Goal: Transaction & Acquisition: Purchase product/service

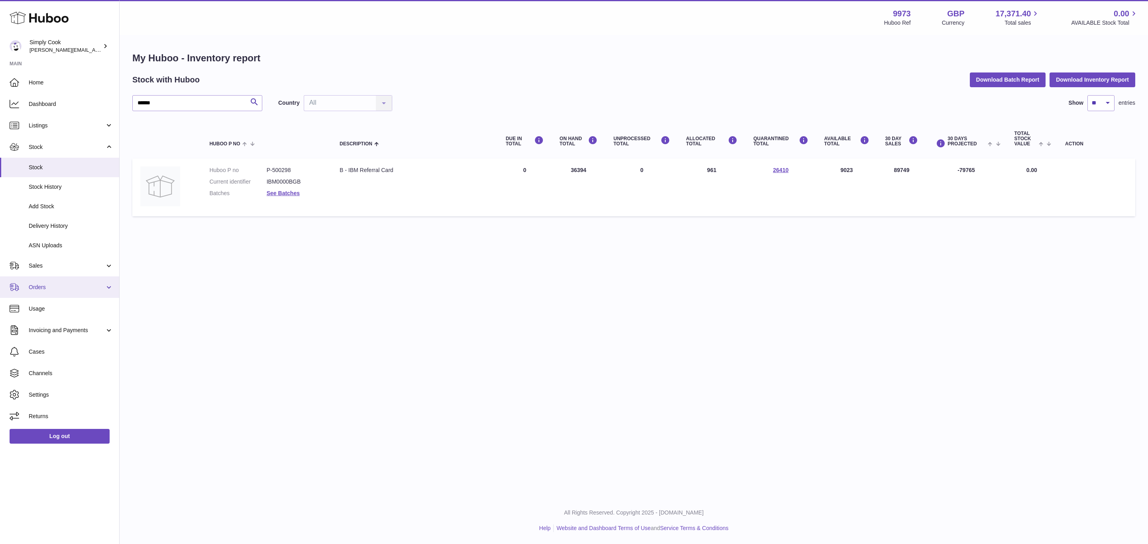
click at [33, 277] on link "Orders" at bounding box center [59, 288] width 119 height 22
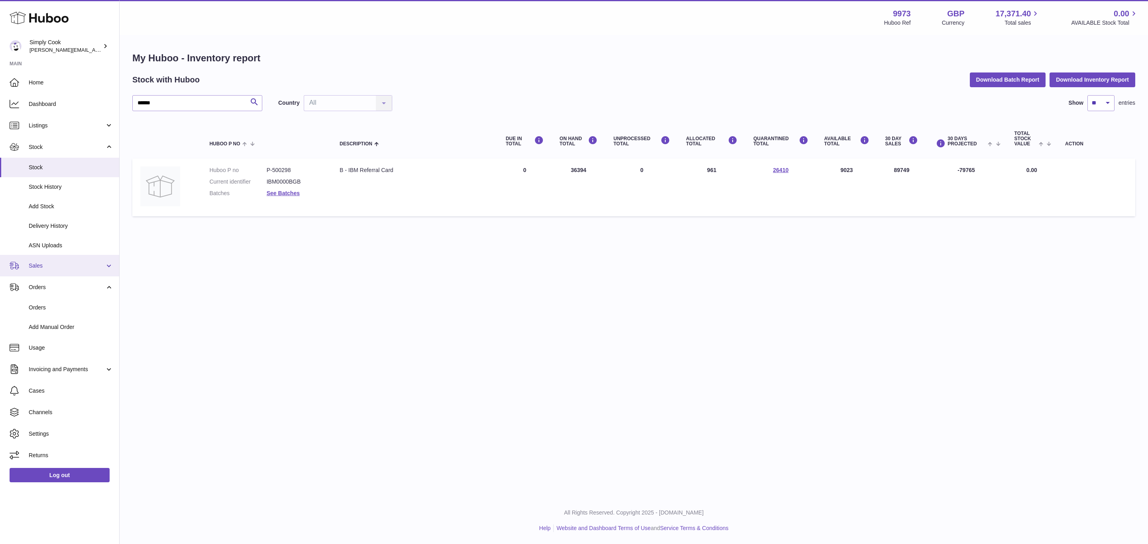
click at [40, 263] on span "Sales" at bounding box center [67, 266] width 76 height 8
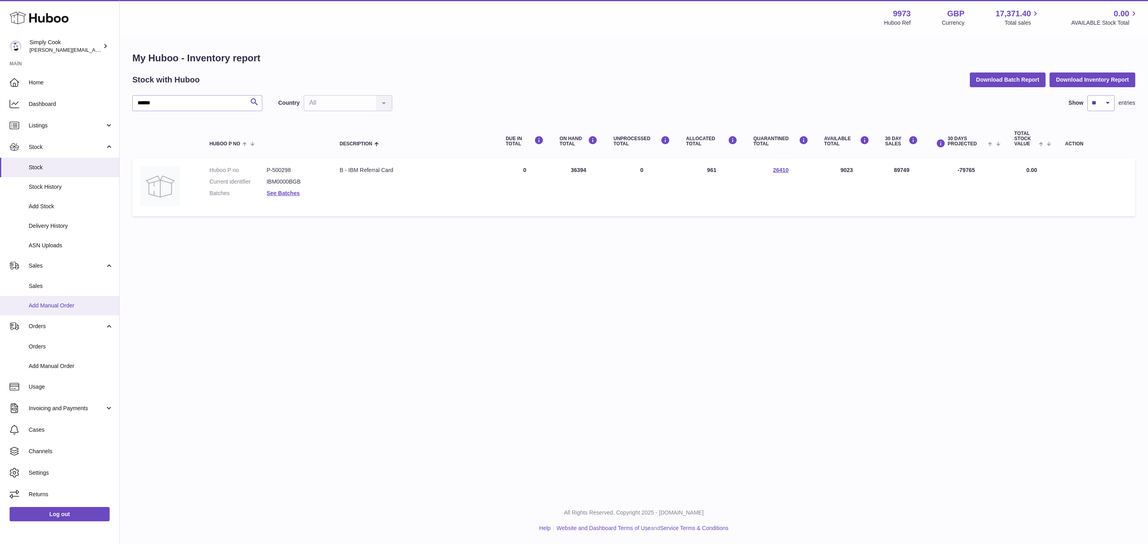
click at [57, 309] on span "Add Manual Order" at bounding box center [71, 306] width 85 height 8
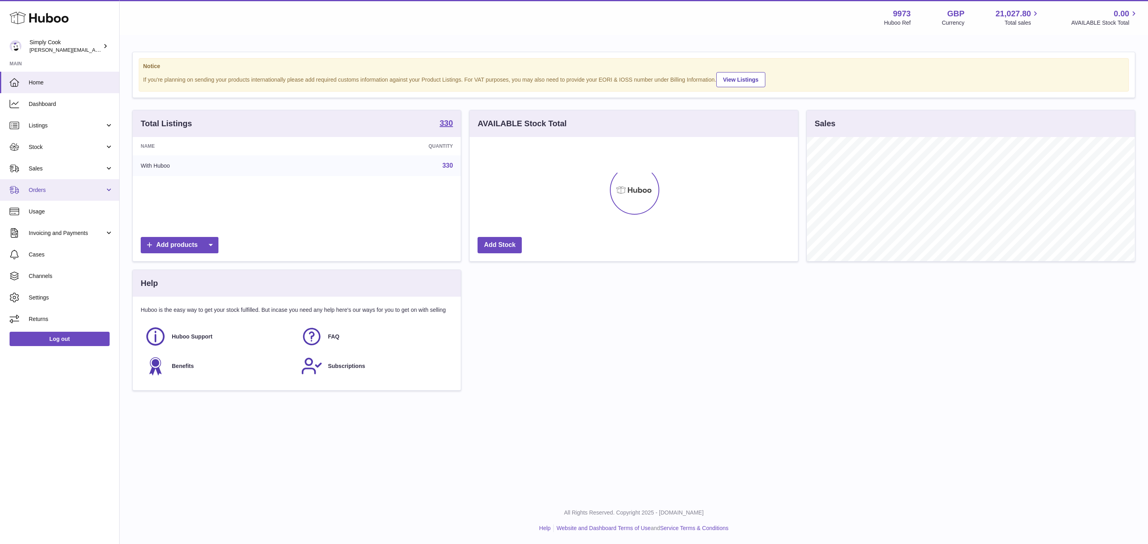
scroll to position [124, 328]
click at [44, 177] on link "Sales" at bounding box center [59, 169] width 119 height 22
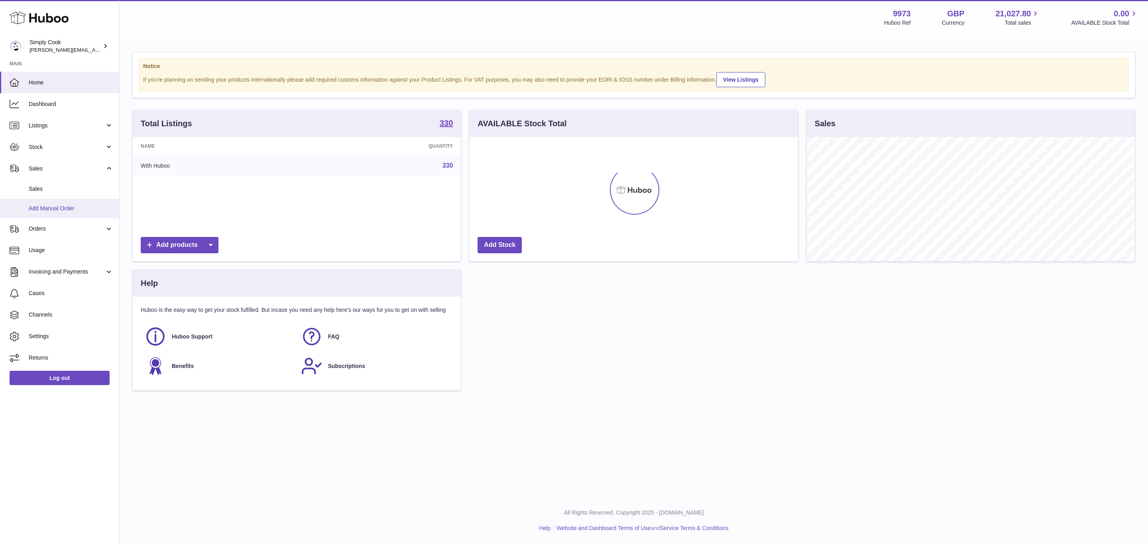
click at [49, 210] on span "Add Manual Order" at bounding box center [71, 209] width 85 height 8
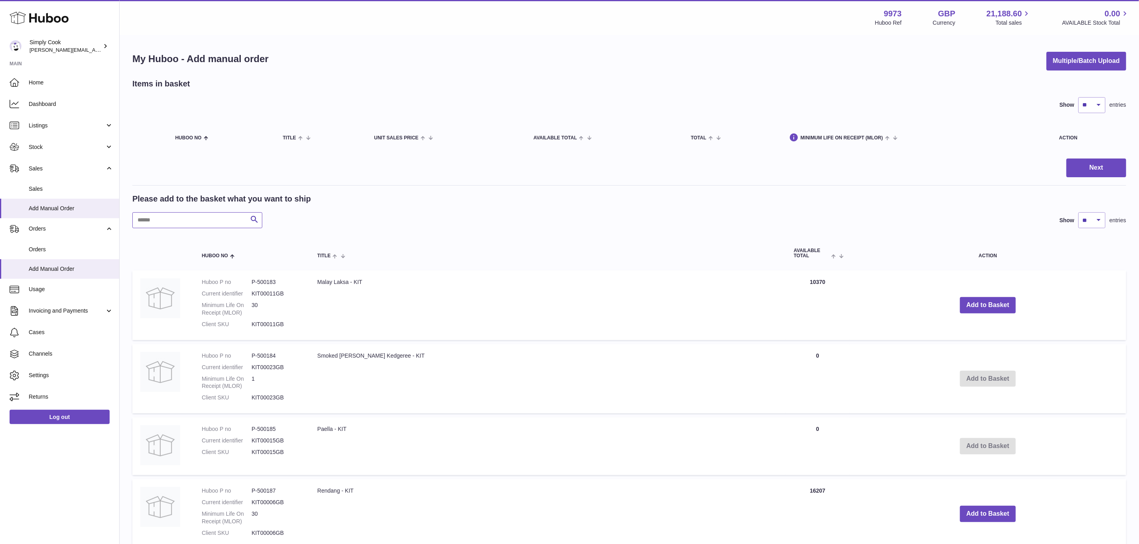
click at [175, 223] on input "text" at bounding box center [197, 220] width 130 height 16
type input "****"
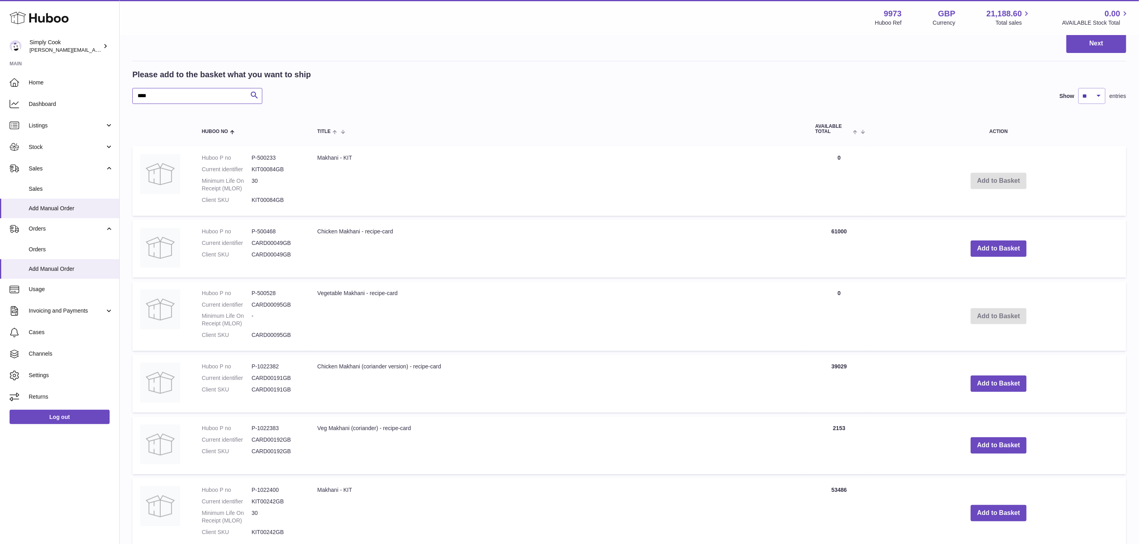
scroll to position [179, 0]
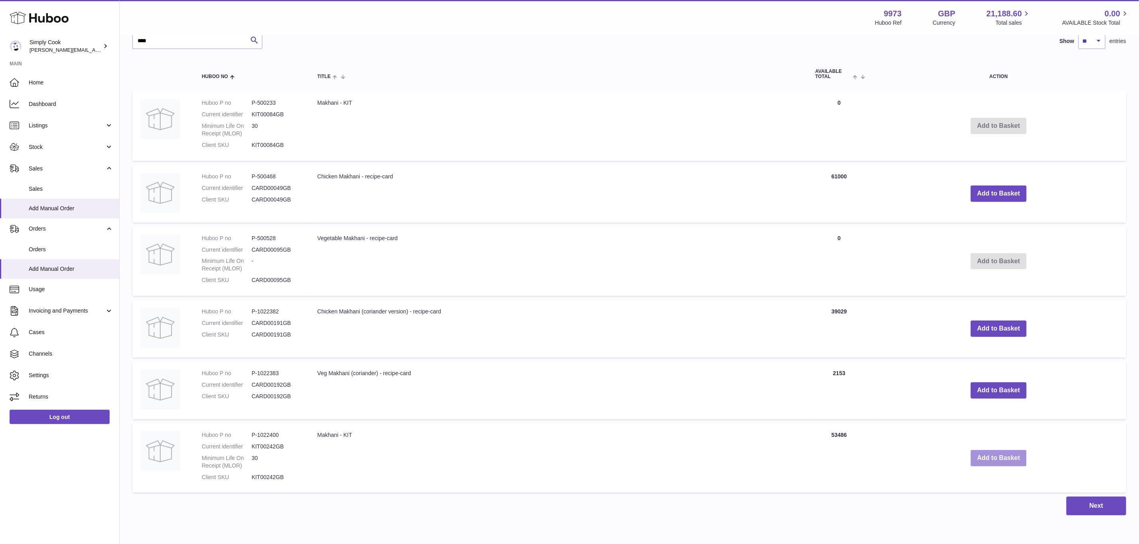
click at [991, 462] on button "Add to Basket" at bounding box center [999, 458] width 56 height 16
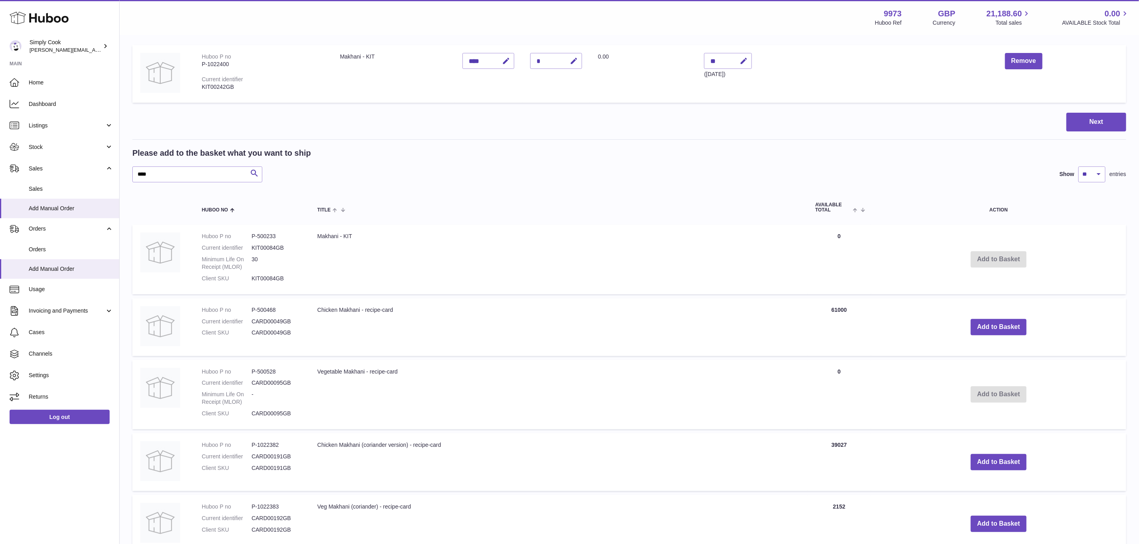
scroll to position [0, 0]
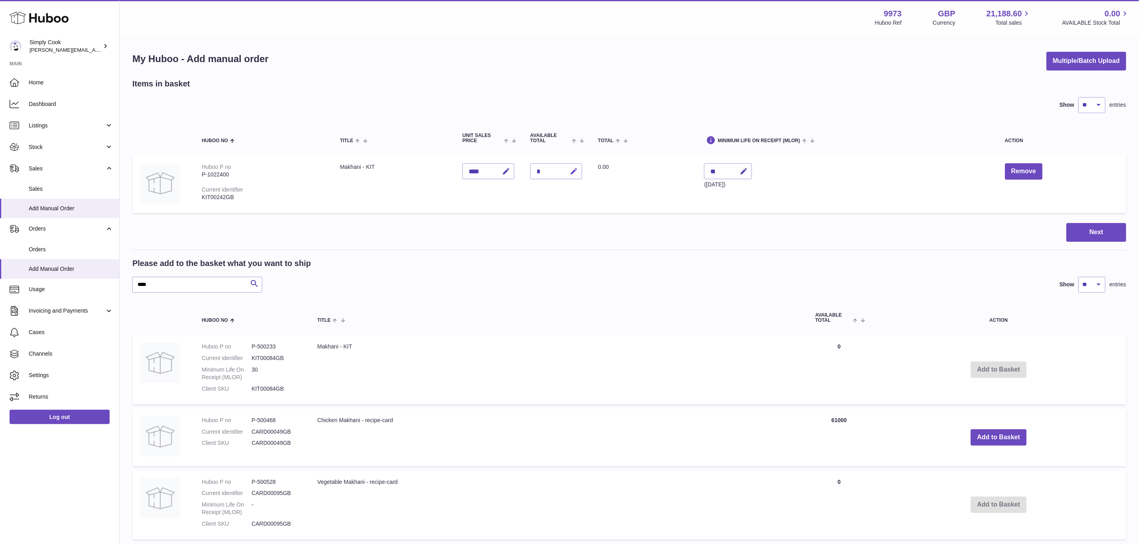
click at [579, 169] on button "button" at bounding box center [572, 171] width 19 height 16
type input "*"
click at [579, 169] on button "submit" at bounding box center [572, 171] width 15 height 13
drag, startPoint x: 130, startPoint y: 271, endPoint x: 27, endPoint y: 260, distance: 104.3
click at [27, 262] on div "Huboo Simply Cook emma@simplycook.com Main Home Dashboard Listings Not with Hub…" at bounding box center [569, 411] width 1139 height 823
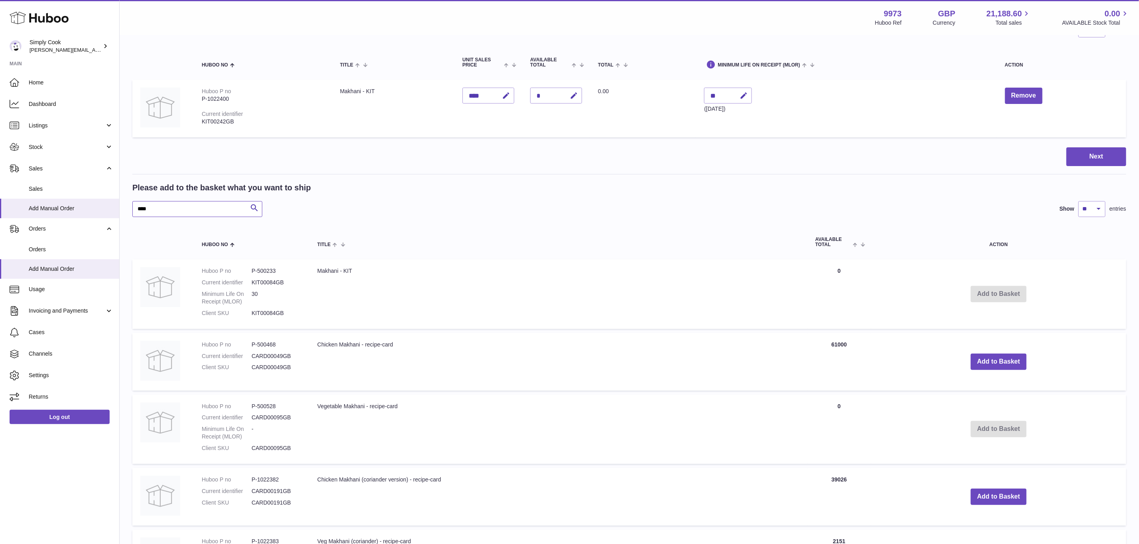
scroll to position [120, 0]
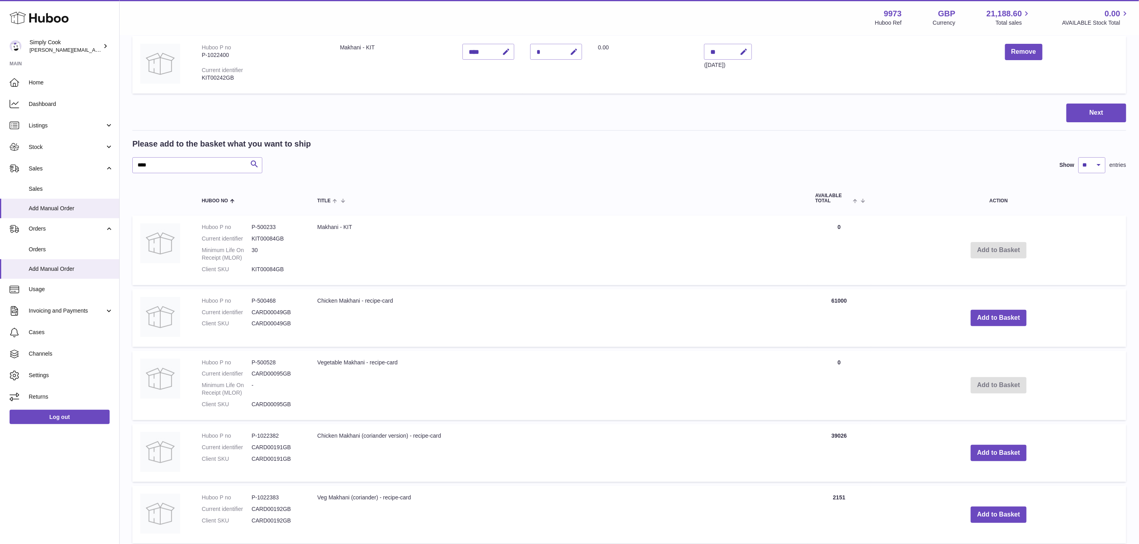
click at [727, 317] on td "Chicken Makhani - recipe-card" at bounding box center [558, 318] width 498 height 58
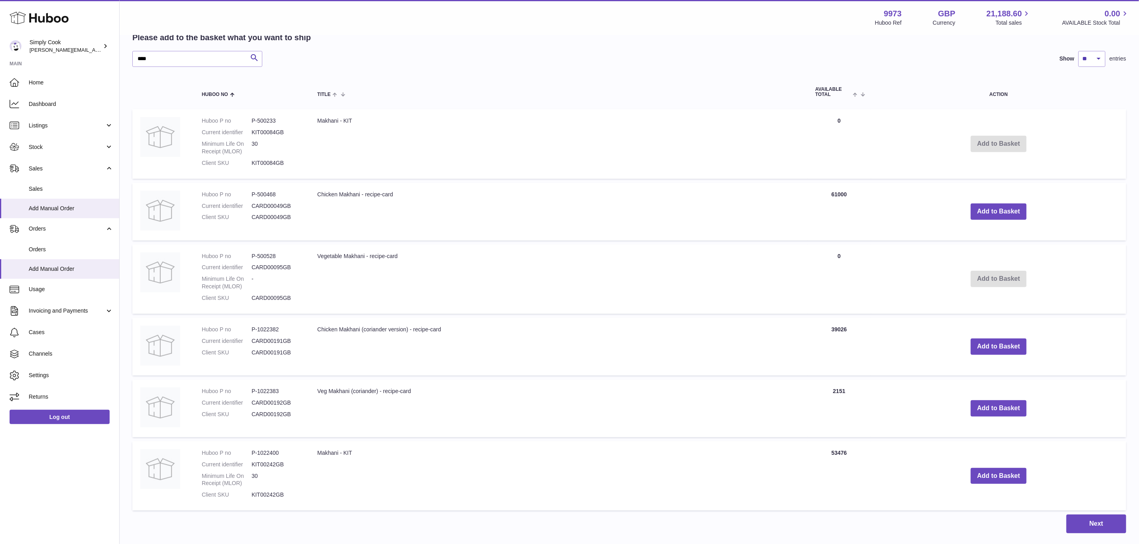
scroll to position [239, 0]
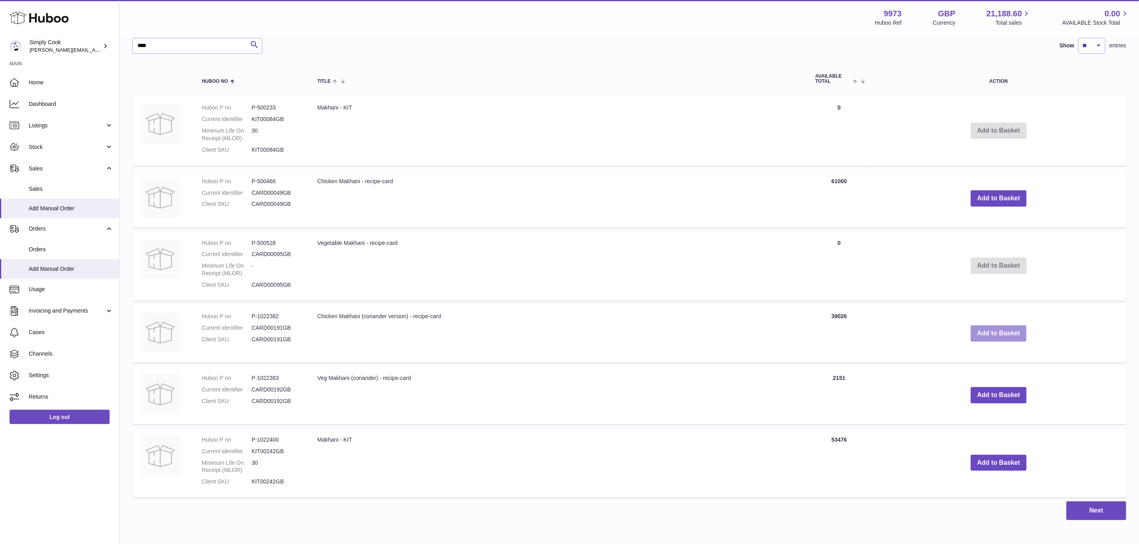
click at [983, 333] on button "Add to Basket" at bounding box center [999, 334] width 56 height 16
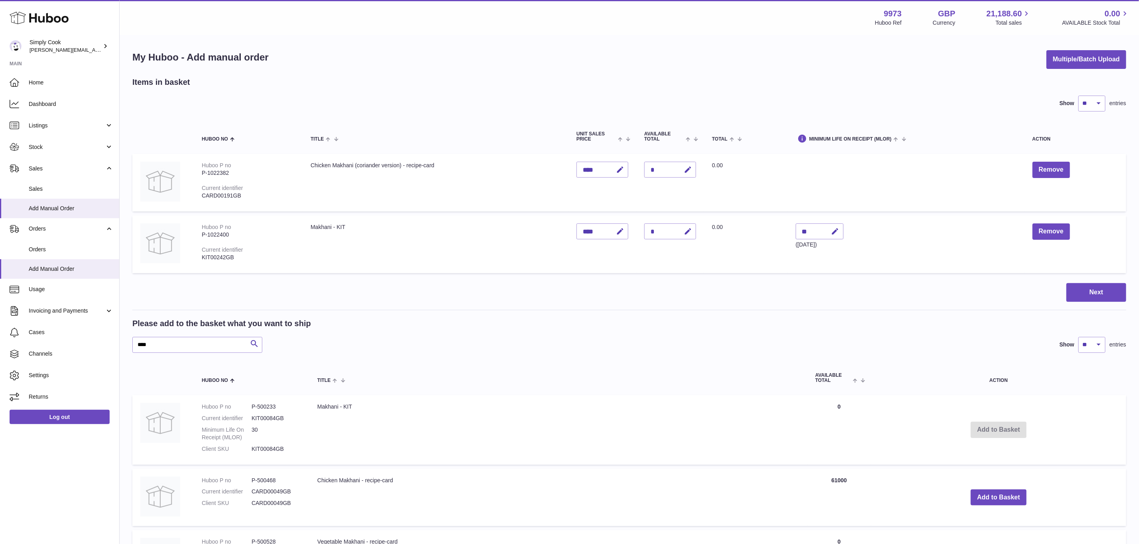
scroll to position [1, 0]
click at [691, 166] on button "button" at bounding box center [686, 170] width 19 height 16
type input "*"
click at [688, 167] on icon "submit" at bounding box center [687, 170] width 7 height 7
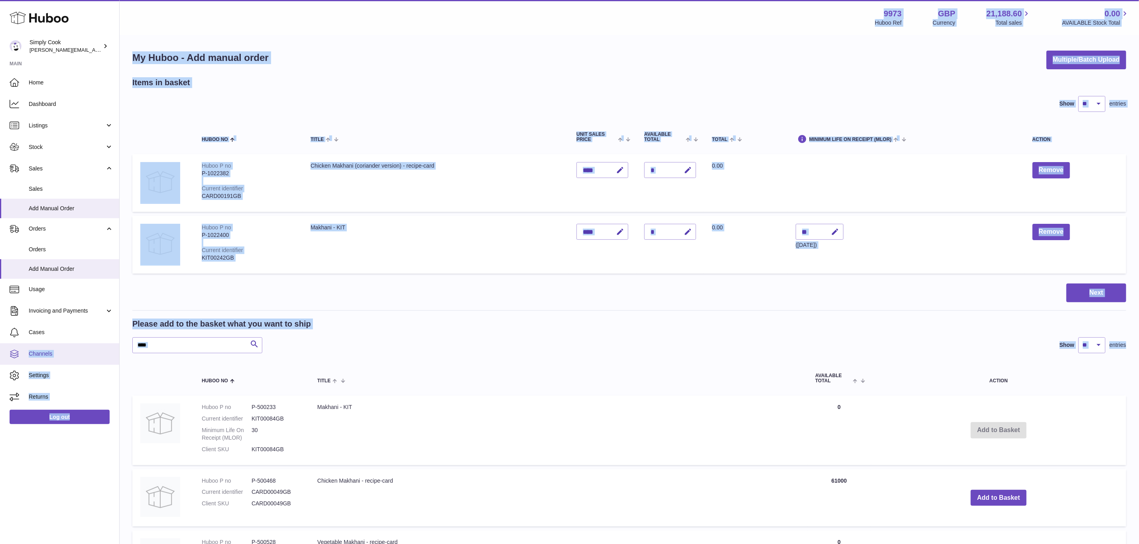
drag, startPoint x: 197, startPoint y: 355, endPoint x: 0, endPoint y: 352, distance: 197.3
click at [0, 352] on div "Huboo Simply Cook emma@simplycook.com Main Home Dashboard Listings Not with Hub…" at bounding box center [569, 441] width 1139 height 884
click at [176, 340] on input "****" at bounding box center [197, 346] width 130 height 16
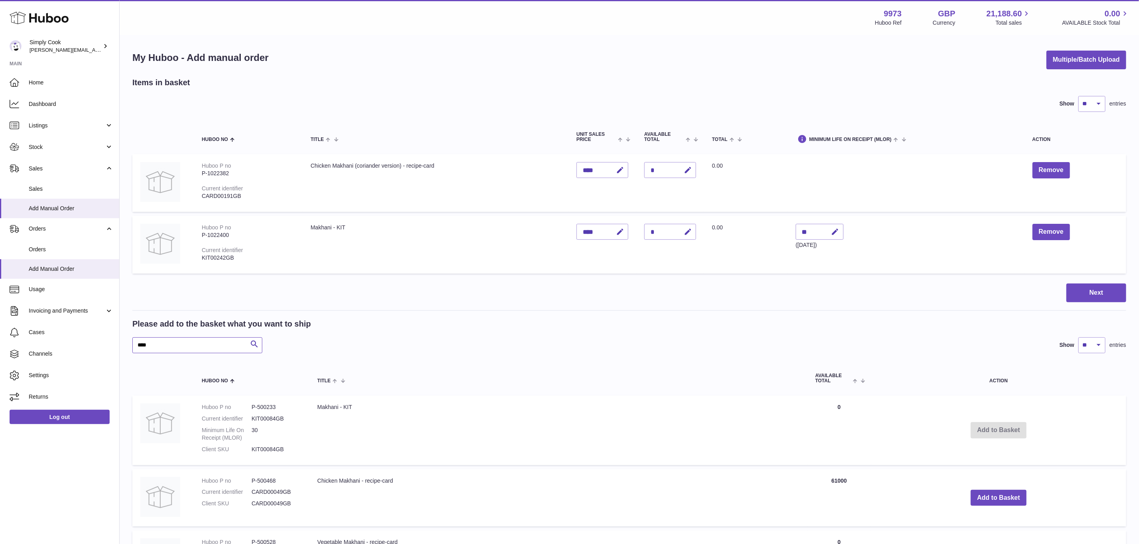
click at [176, 340] on input "****" at bounding box center [197, 346] width 130 height 16
type input "*****"
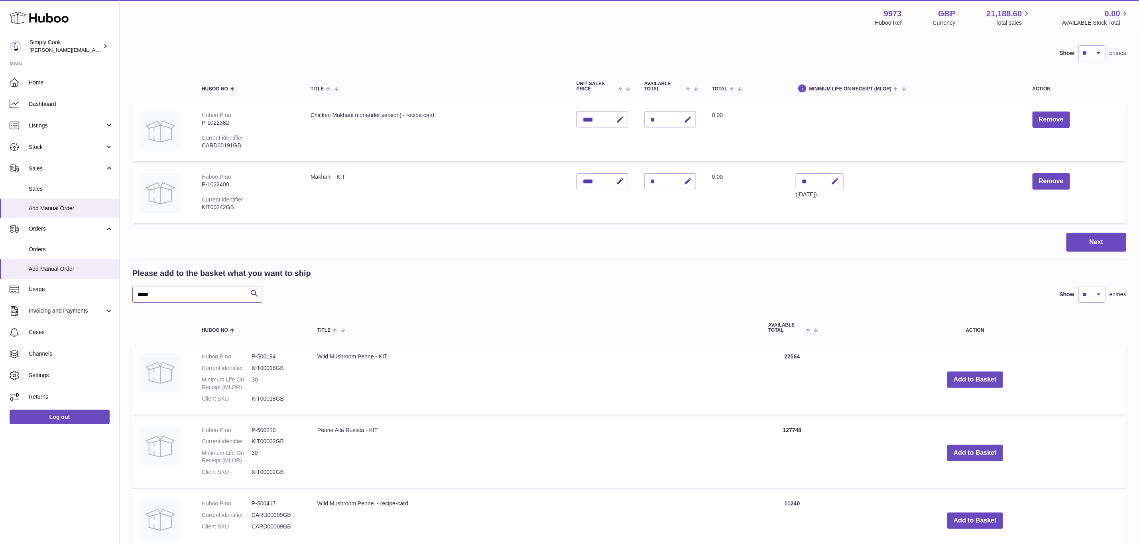
scroll to position [121, 0]
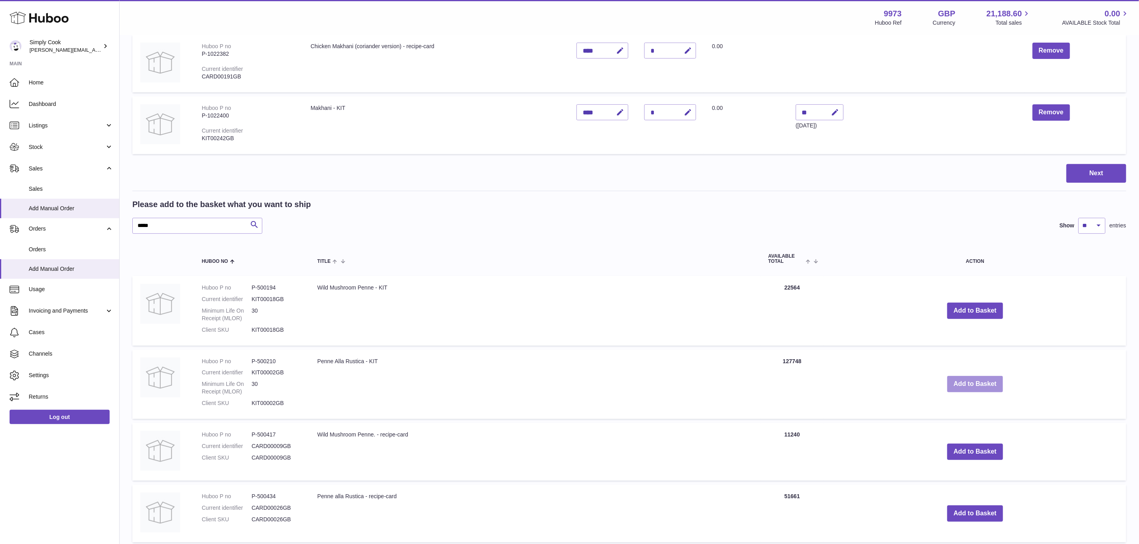
click at [970, 380] on button "Add to Basket" at bounding box center [975, 384] width 56 height 16
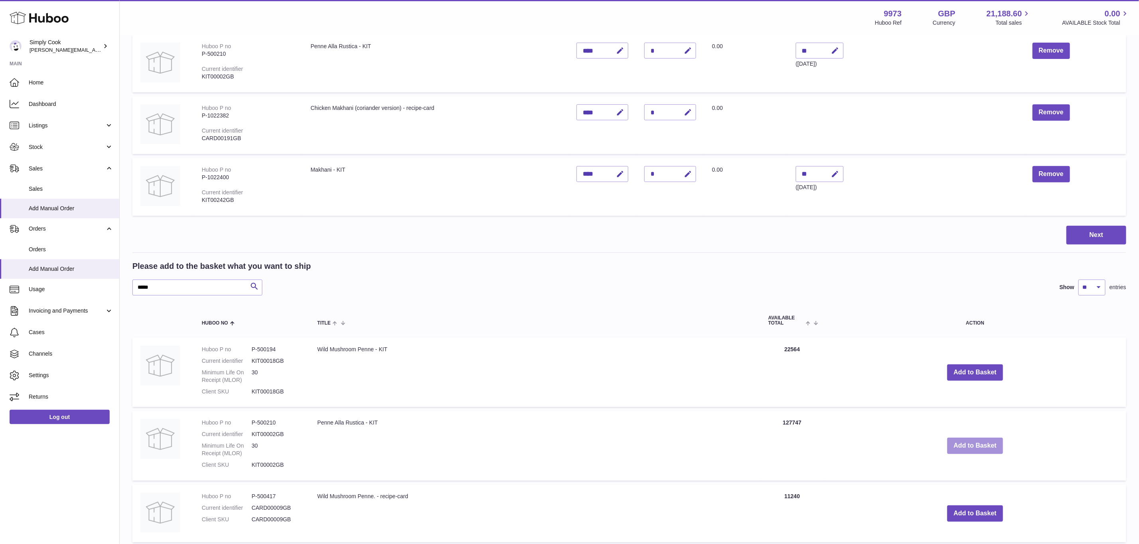
scroll to position [61, 0]
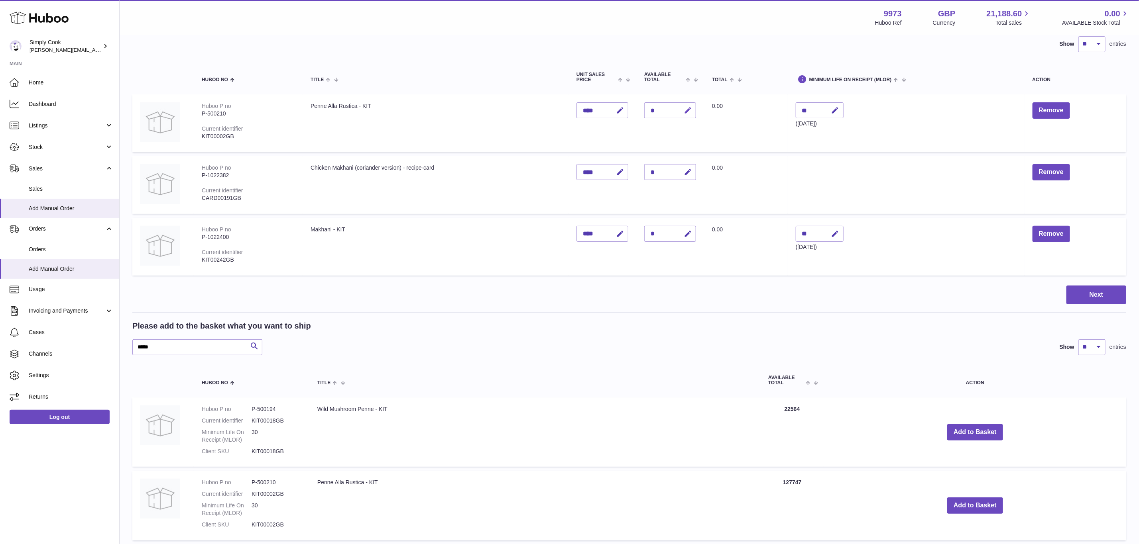
click at [684, 102] on button "button" at bounding box center [686, 110] width 19 height 16
type input "*"
click at [684, 110] on icon "submit" at bounding box center [687, 110] width 7 height 7
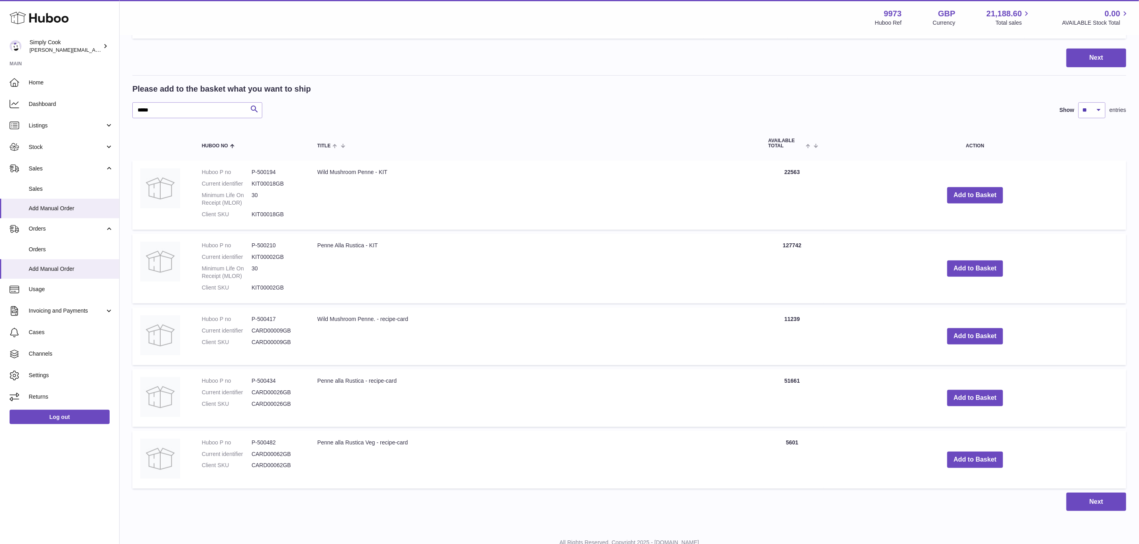
scroll to position [300, 0]
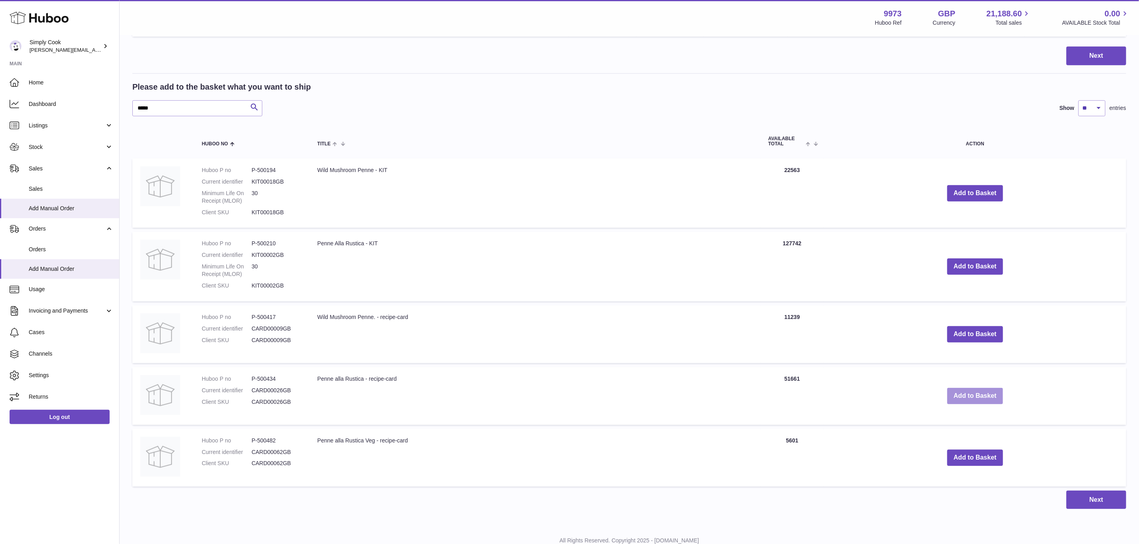
click at [975, 391] on button "Add to Basket" at bounding box center [975, 396] width 56 height 16
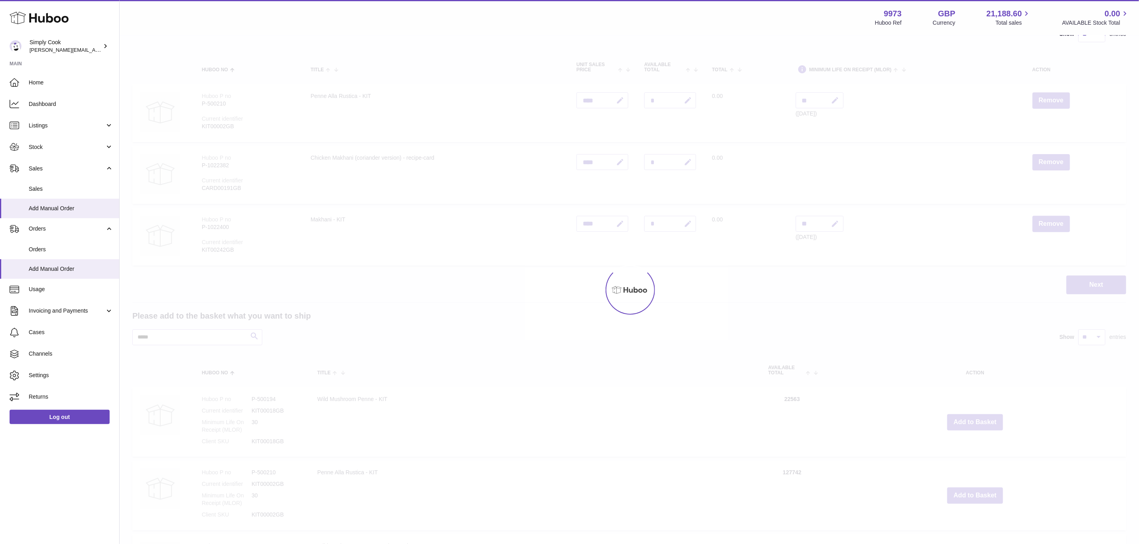
scroll to position [61, 0]
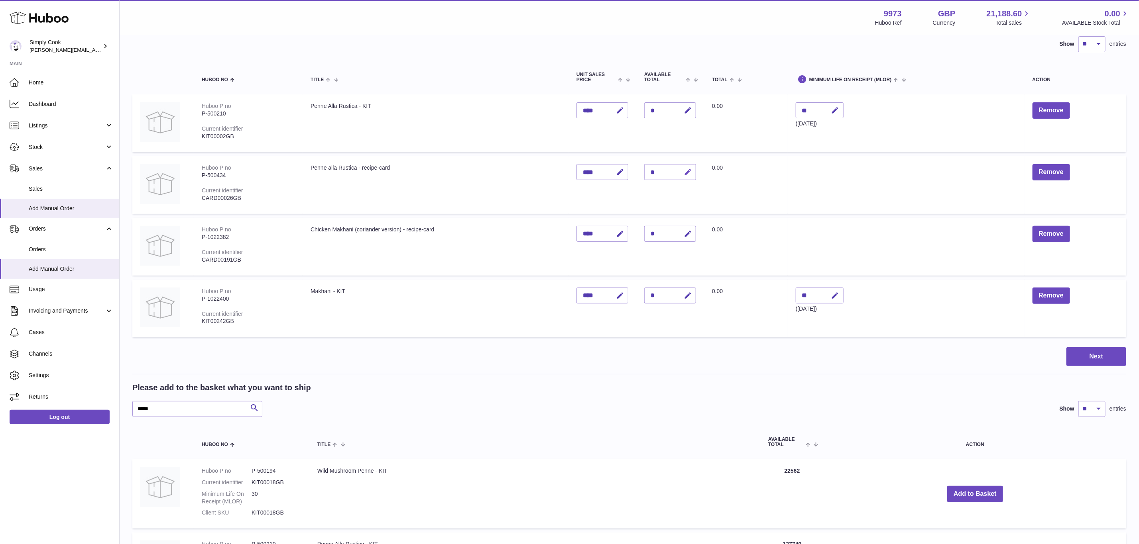
click at [688, 169] on icon "button" at bounding box center [688, 172] width 8 height 8
type input "*"
click at [688, 169] on icon "submit" at bounding box center [687, 172] width 7 height 7
drag, startPoint x: 161, startPoint y: 403, endPoint x: 0, endPoint y: 402, distance: 161.4
click at [0, 412] on div "Huboo Simply Cook emma@simplycook.com Main Home Dashboard Listings Not with Hub…" at bounding box center [569, 406] width 1139 height 934
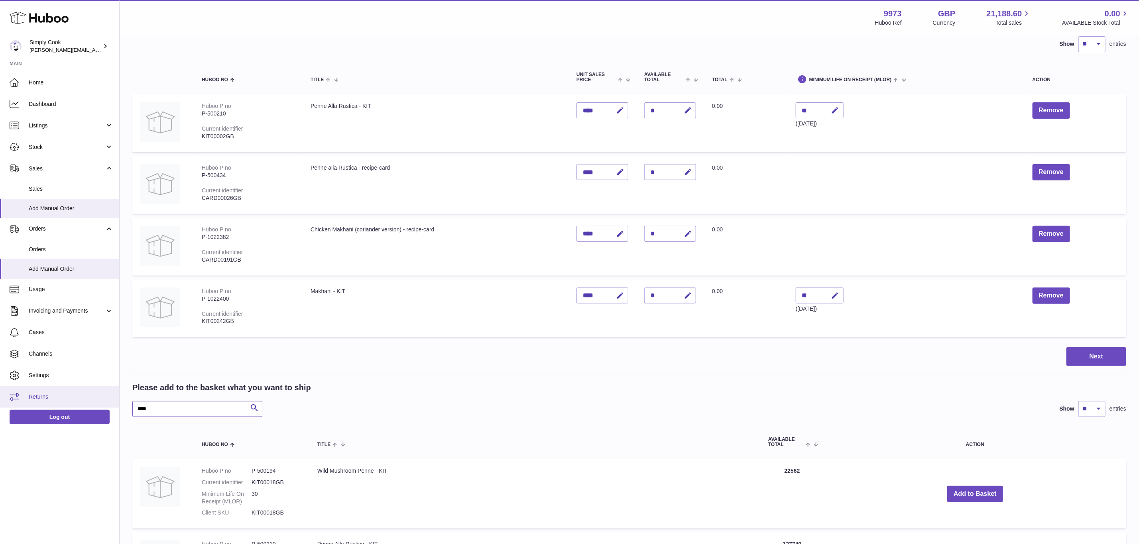
type input "****"
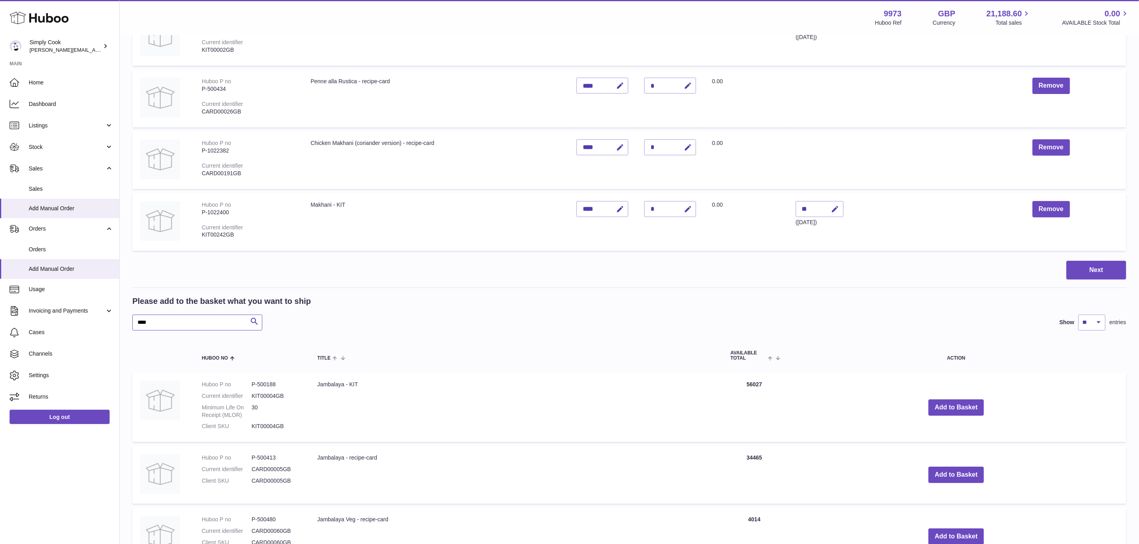
scroll to position [240, 0]
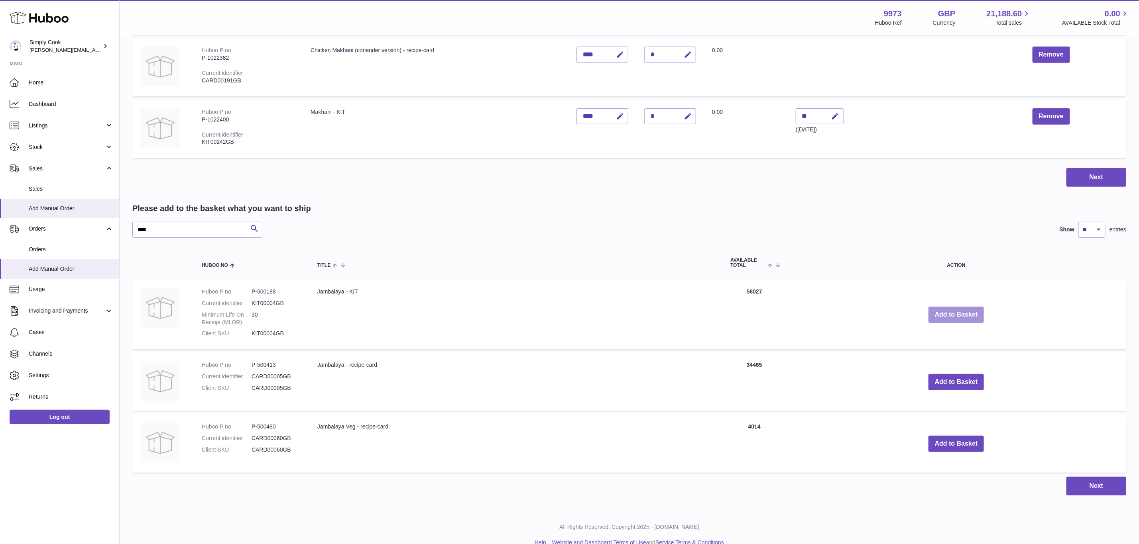
click at [957, 310] on button "Add to Basket" at bounding box center [956, 315] width 56 height 16
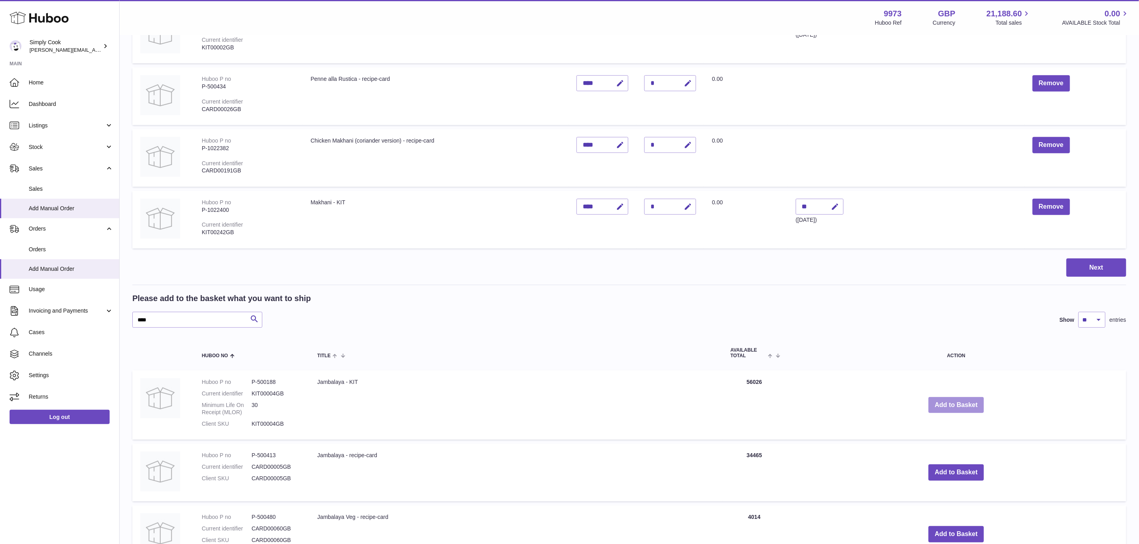
scroll to position [122, 0]
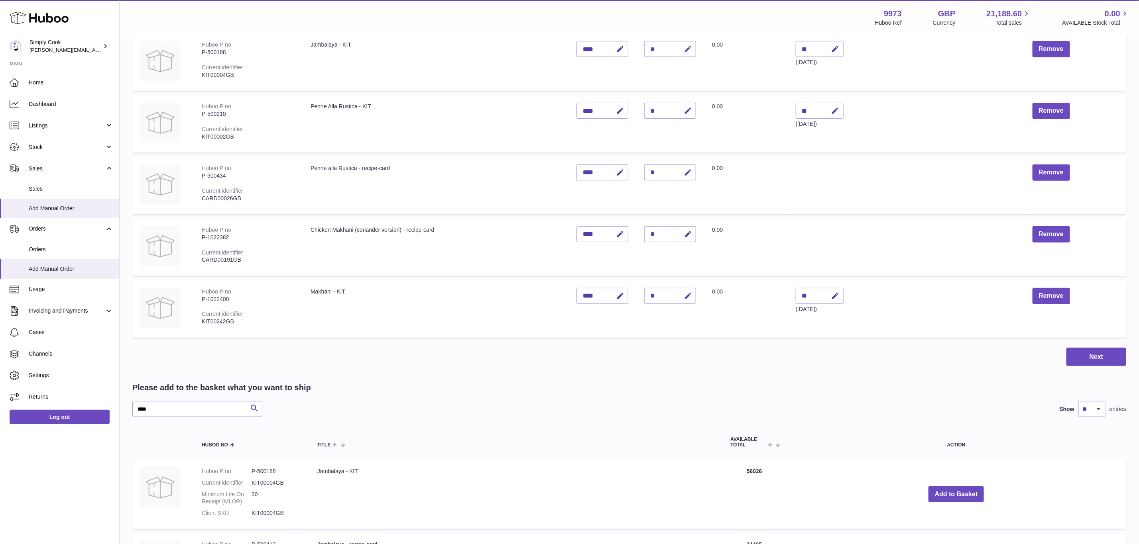
click at [684, 49] on icon "button" at bounding box center [688, 49] width 8 height 8
type input "*"
click at [684, 49] on icon "submit" at bounding box center [687, 48] width 7 height 7
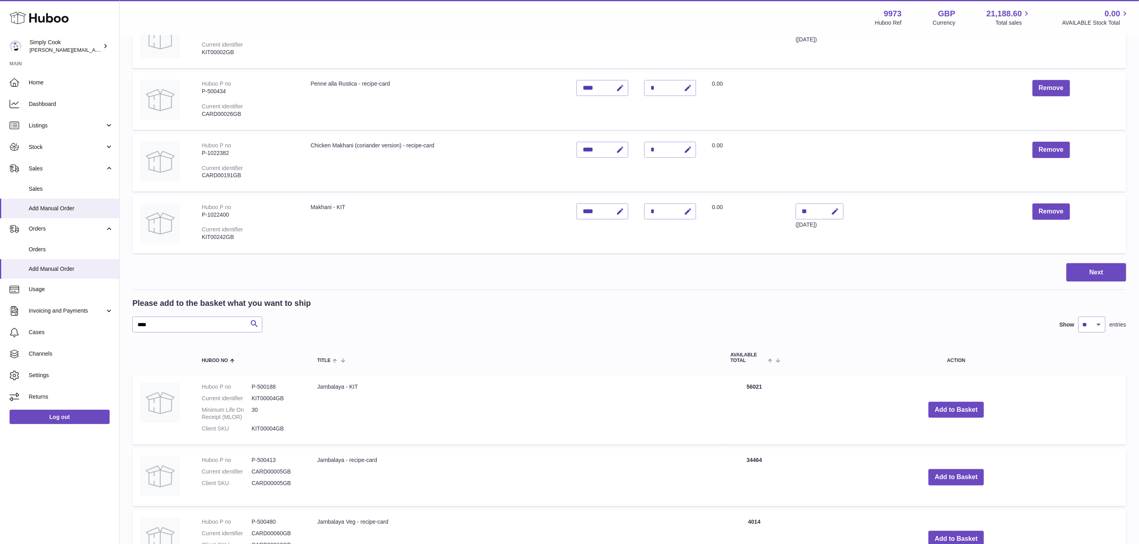
scroll to position [313, 0]
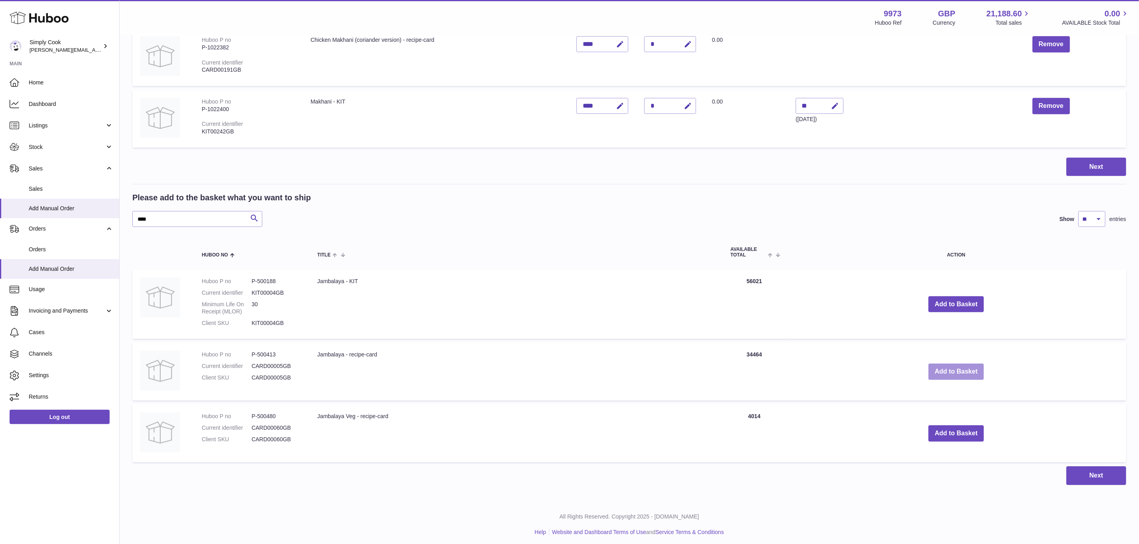
click at [958, 368] on button "Add to Basket" at bounding box center [956, 372] width 56 height 16
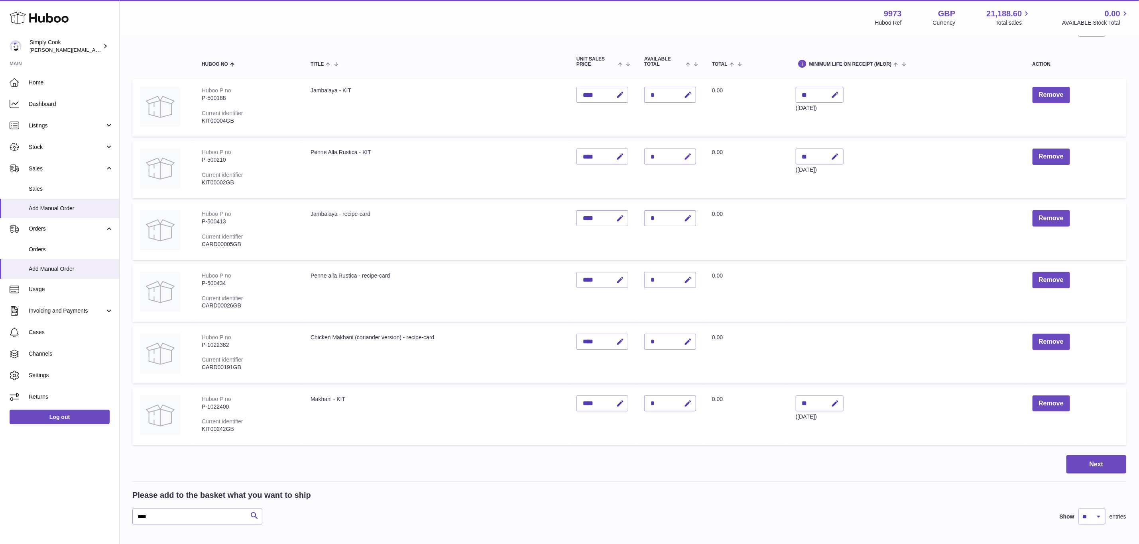
scroll to position [75, 0]
click at [690, 219] on icon "button" at bounding box center [688, 220] width 8 height 8
type input "*"
click at [689, 219] on icon "submit" at bounding box center [687, 219] width 7 height 7
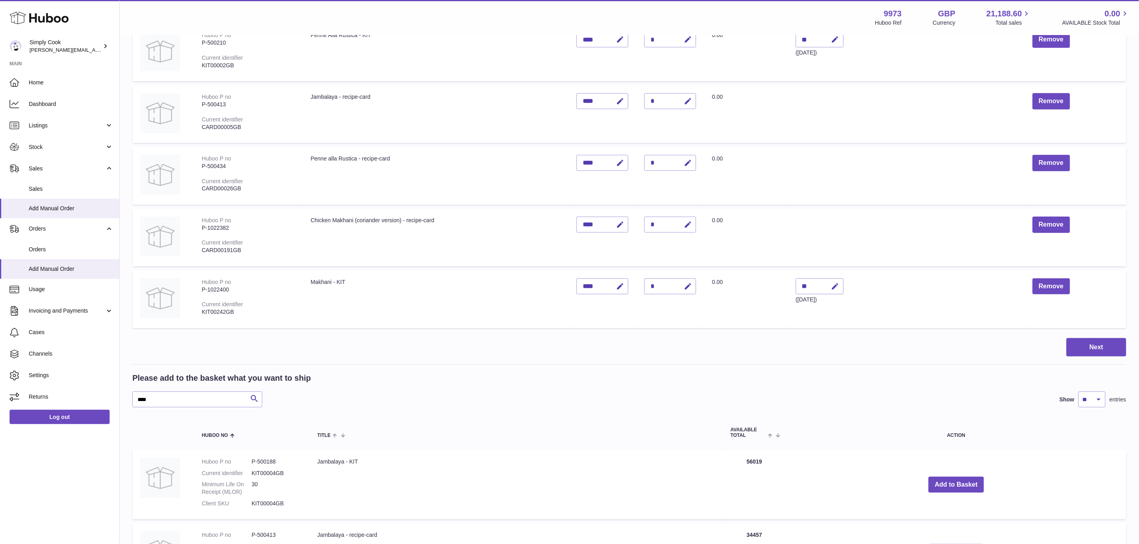
scroll to position [195, 0]
drag, startPoint x: 187, startPoint y: 392, endPoint x: 29, endPoint y: 402, distance: 158.1
click at [28, 403] on div "Huboo Simply Cook emma@simplycook.com Main Home Dashboard Listings Not with Hub…" at bounding box center [569, 266] width 1139 height 923
type input "*********"
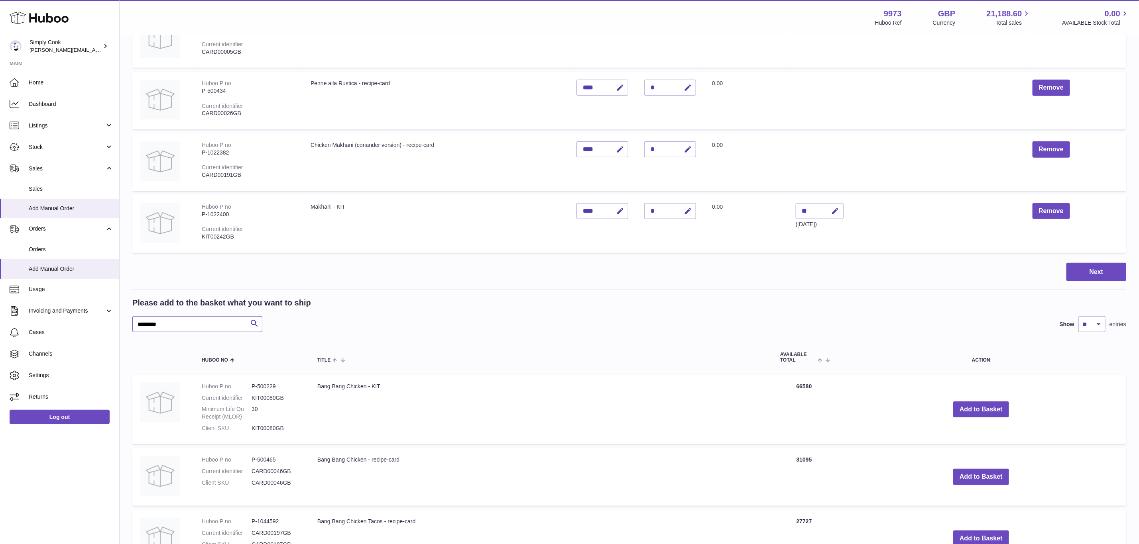
scroll to position [374, 0]
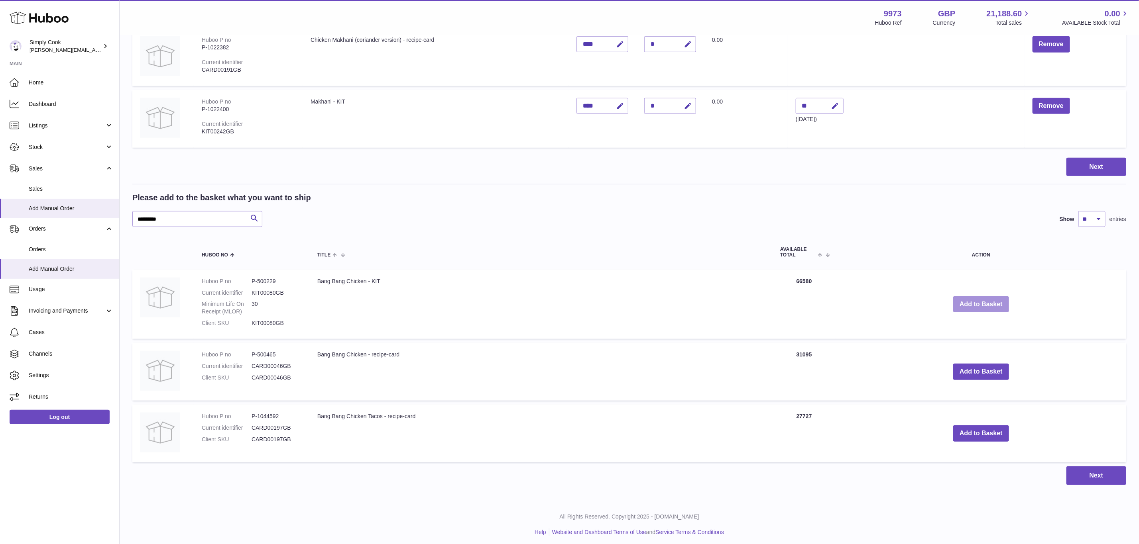
drag, startPoint x: 957, startPoint y: 300, endPoint x: 941, endPoint y: 299, distance: 15.6
click at [957, 300] on button "Add to Basket" at bounding box center [981, 305] width 56 height 16
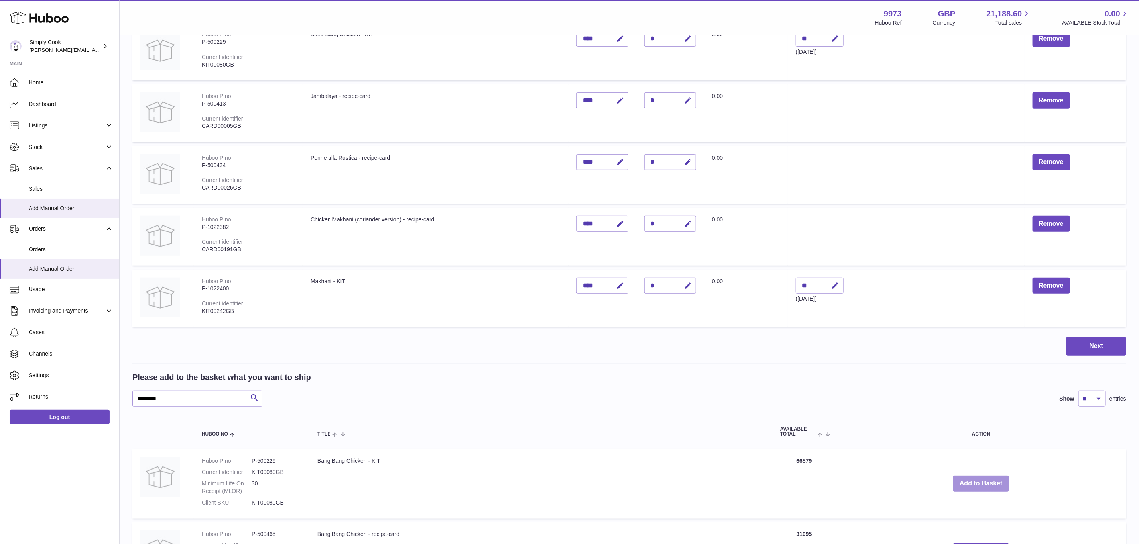
scroll to position [137, 0]
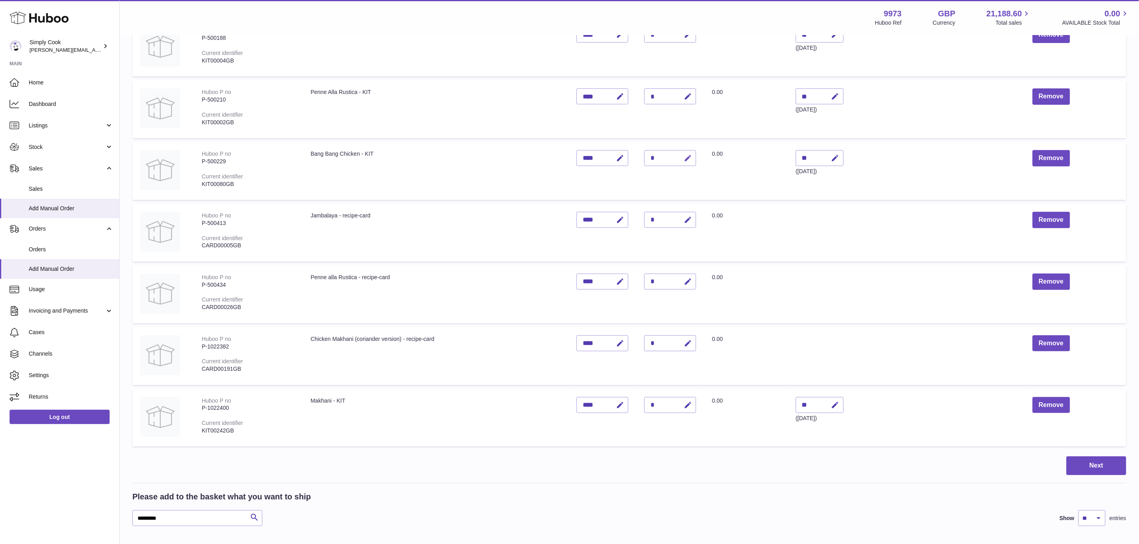
click at [695, 158] on button "button" at bounding box center [686, 158] width 19 height 16
type input "*"
click at [688, 158] on icon "submit" at bounding box center [687, 158] width 7 height 7
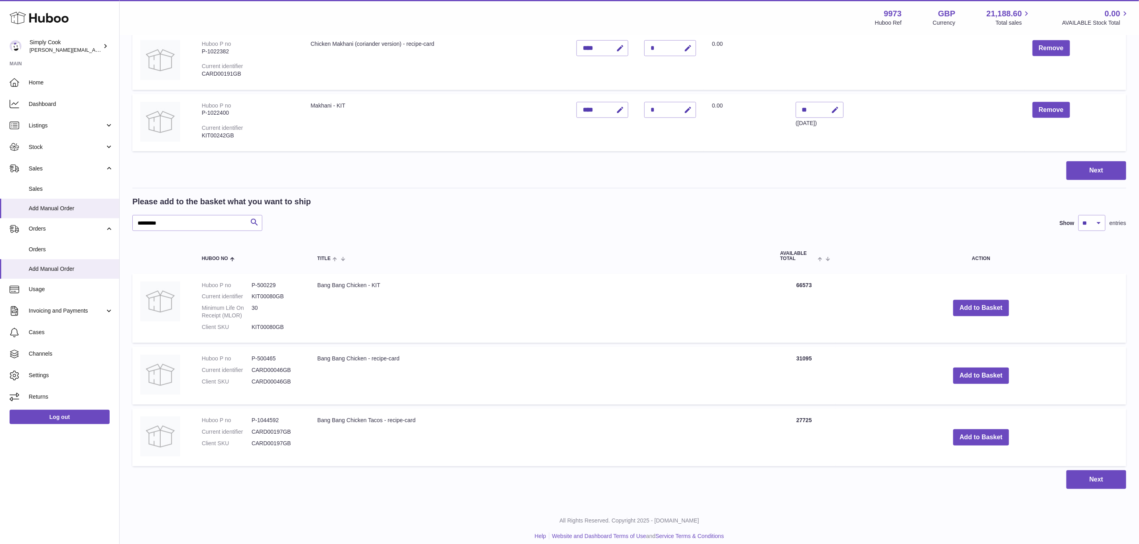
scroll to position [436, 0]
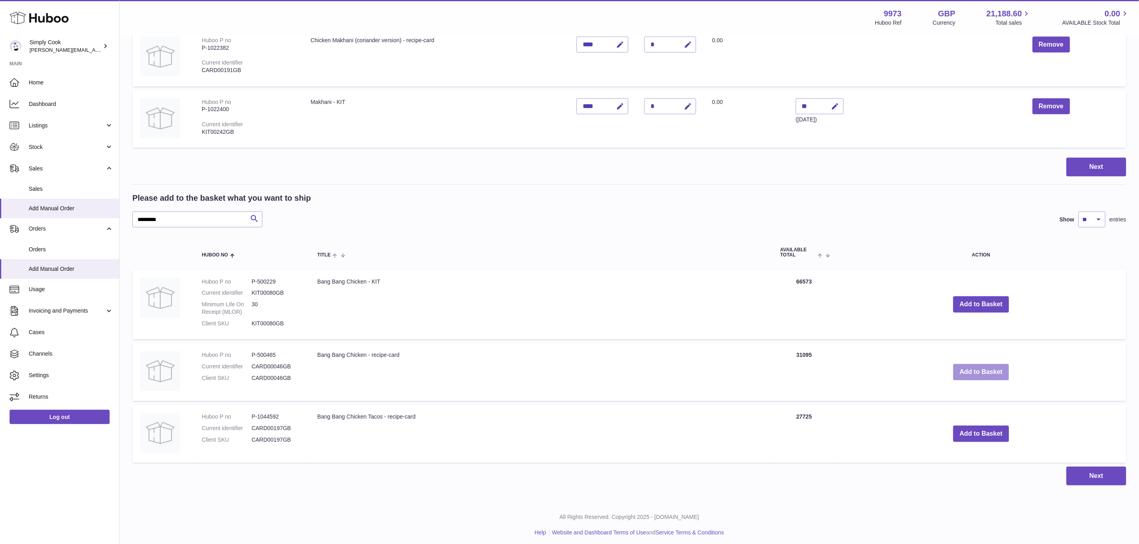
click at [981, 365] on button "Add to Basket" at bounding box center [981, 372] width 56 height 16
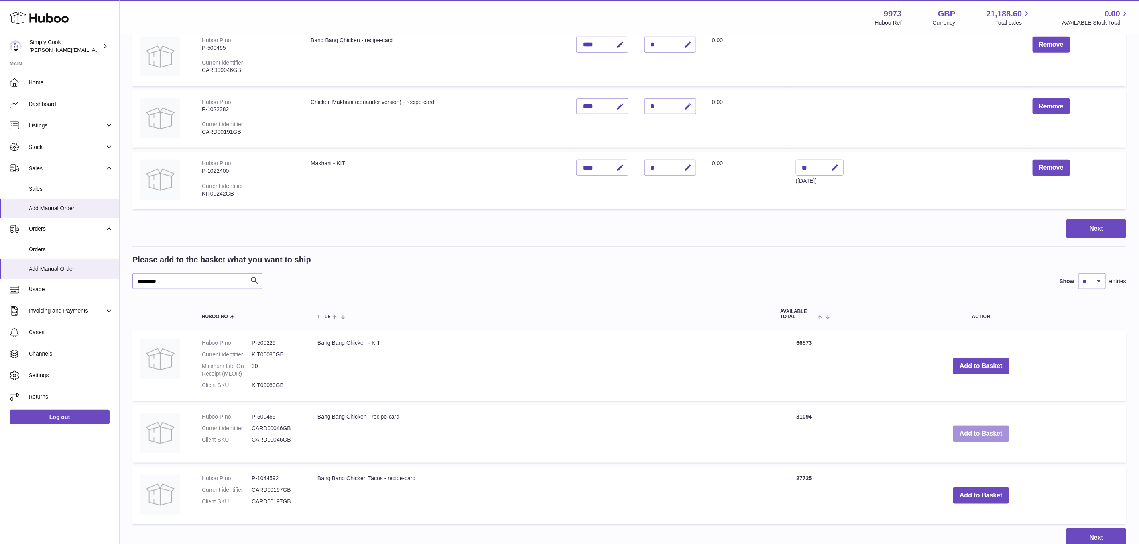
scroll to position [197, 0]
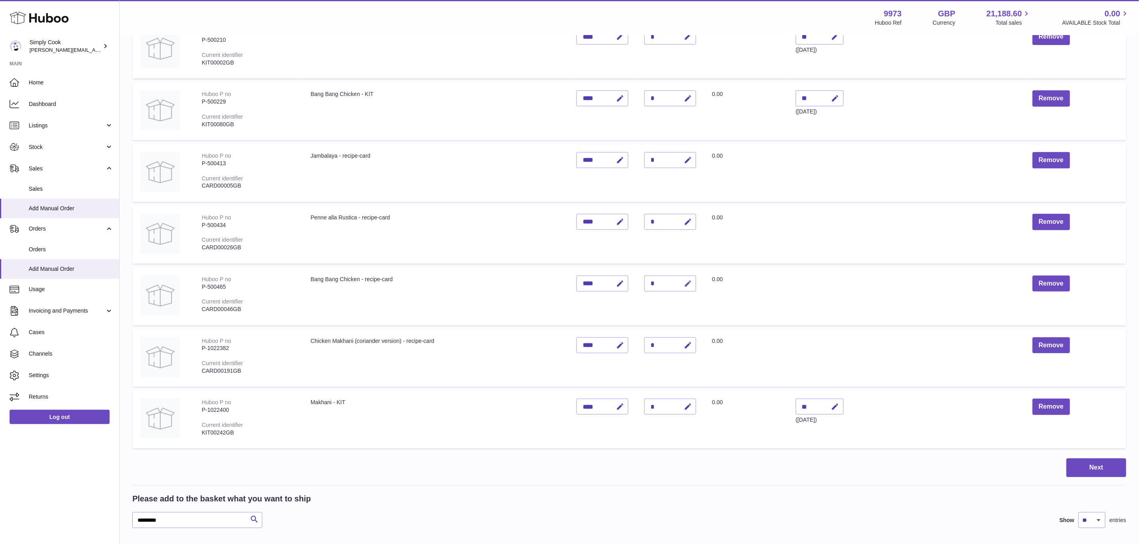
click at [693, 279] on button "button" at bounding box center [686, 284] width 19 height 16
type input "*"
click at [694, 278] on button "submit" at bounding box center [686, 283] width 15 height 13
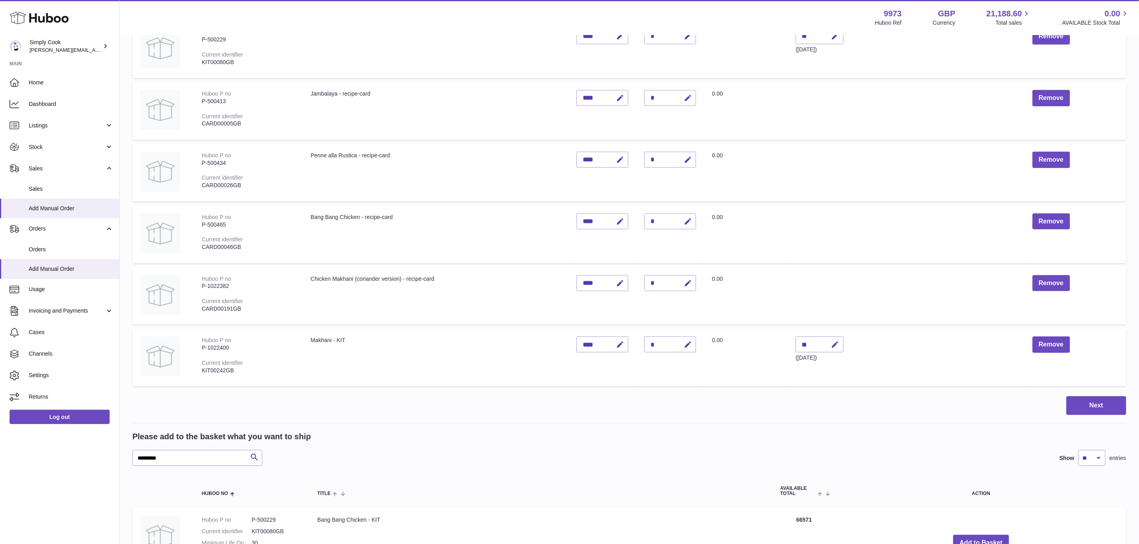
scroll to position [376, 0]
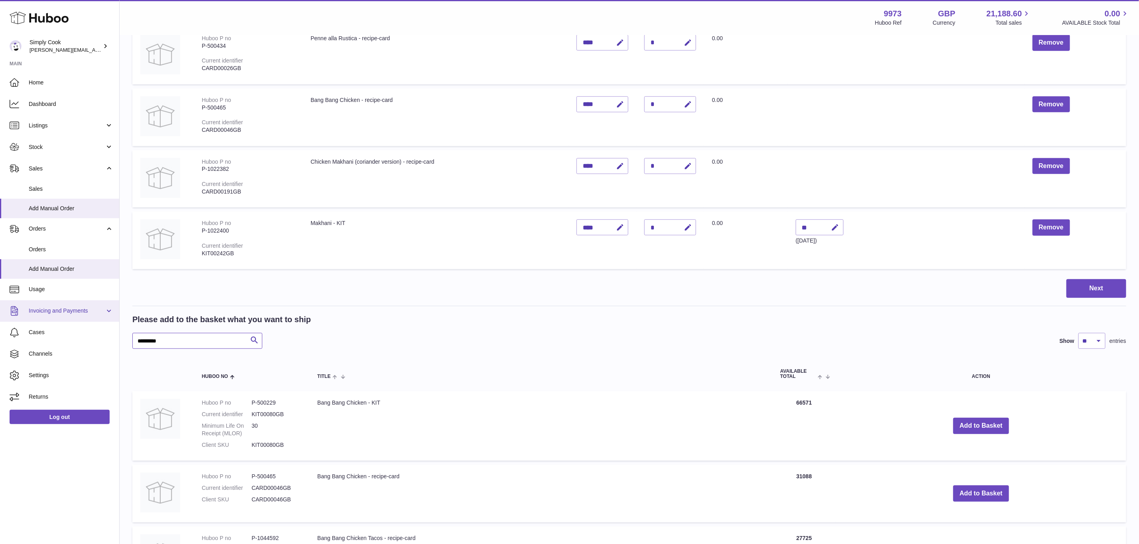
drag, startPoint x: 0, startPoint y: 315, endPoint x: 5, endPoint y: 315, distance: 4.8
click at [2, 315] on div "Huboo Simply Cook emma@simplycook.com Main Home Dashboard Listings Not with Hub…" at bounding box center [569, 147] width 1139 height 1046
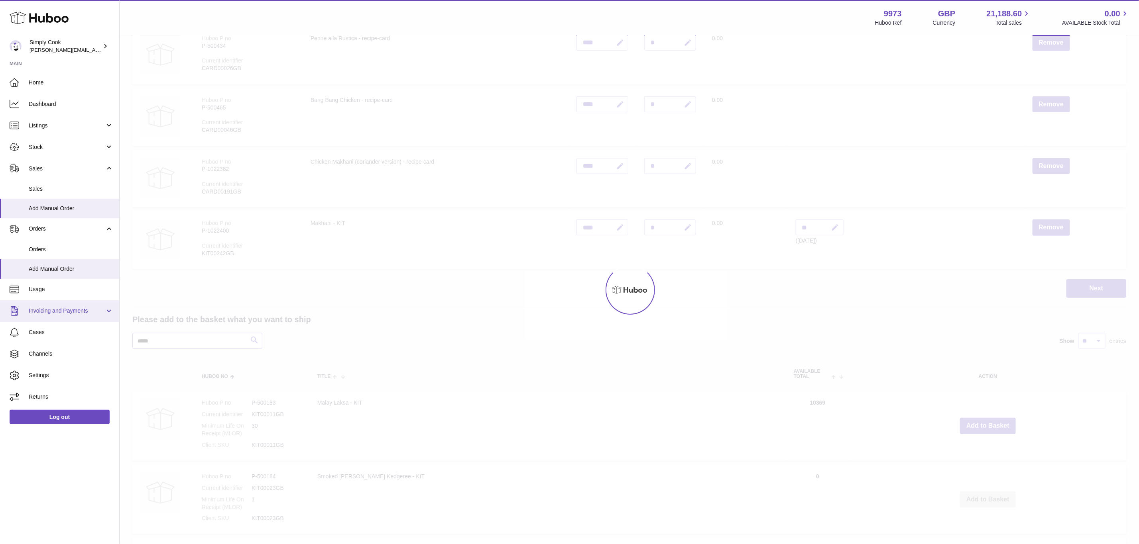
type input "*****"
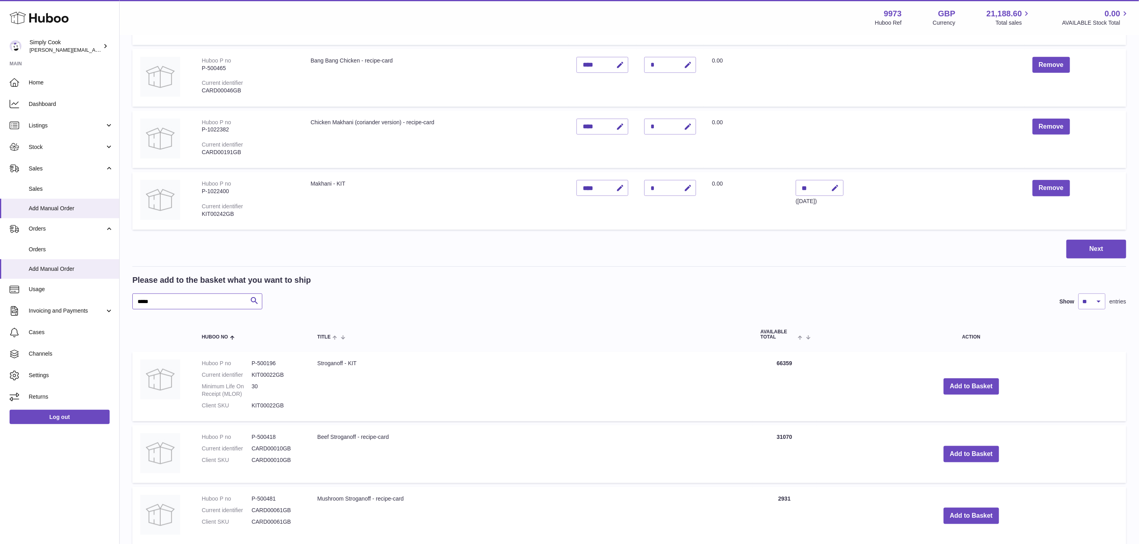
scroll to position [436, 0]
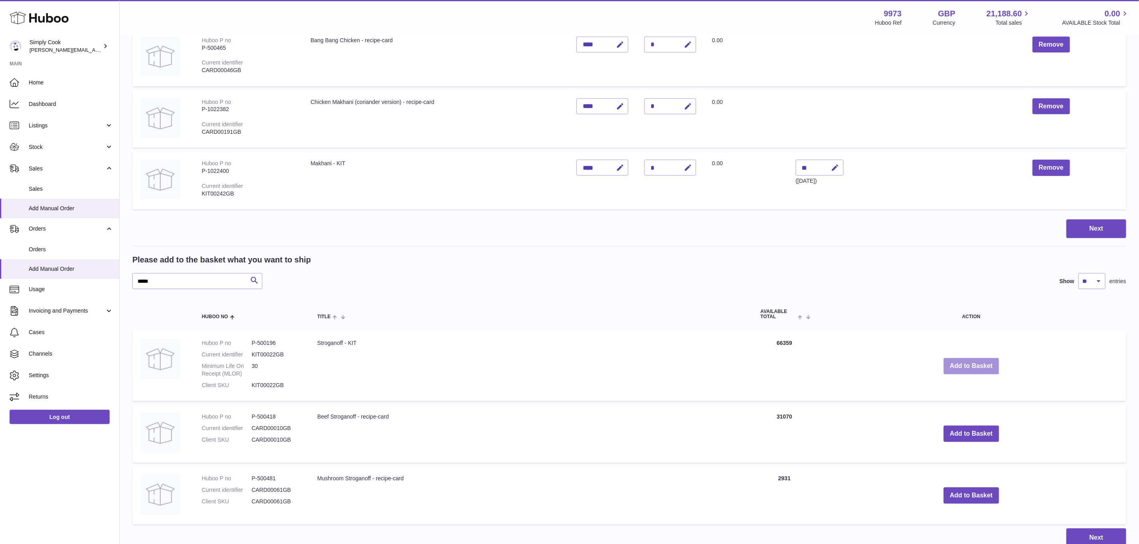
click at [981, 364] on button "Add to Basket" at bounding box center [971, 366] width 56 height 16
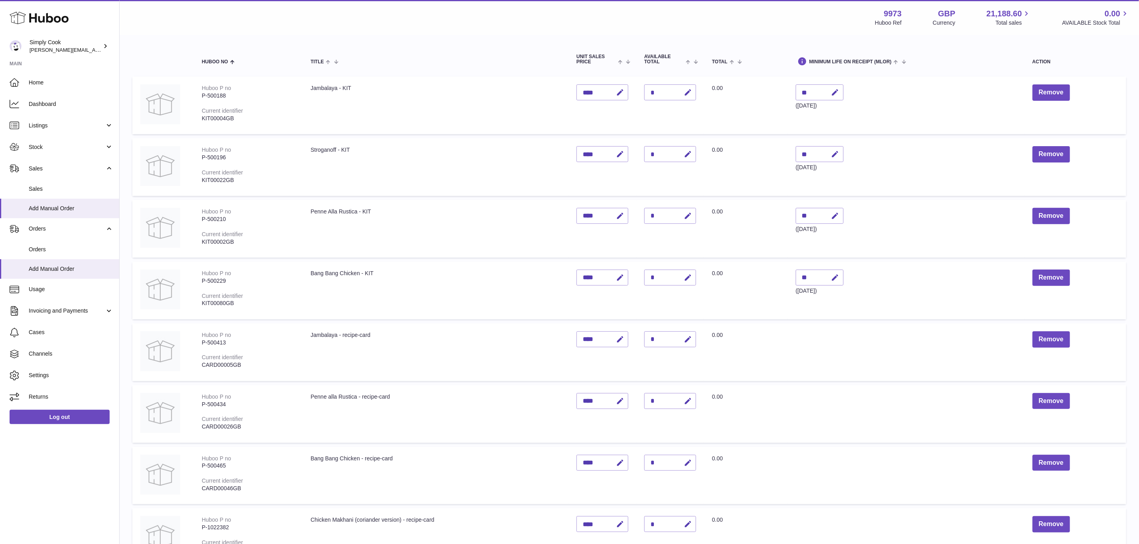
scroll to position [78, 0]
click at [688, 155] on icon "button" at bounding box center [688, 155] width 8 height 8
type input "*"
click at [688, 155] on icon "submit" at bounding box center [687, 154] width 7 height 7
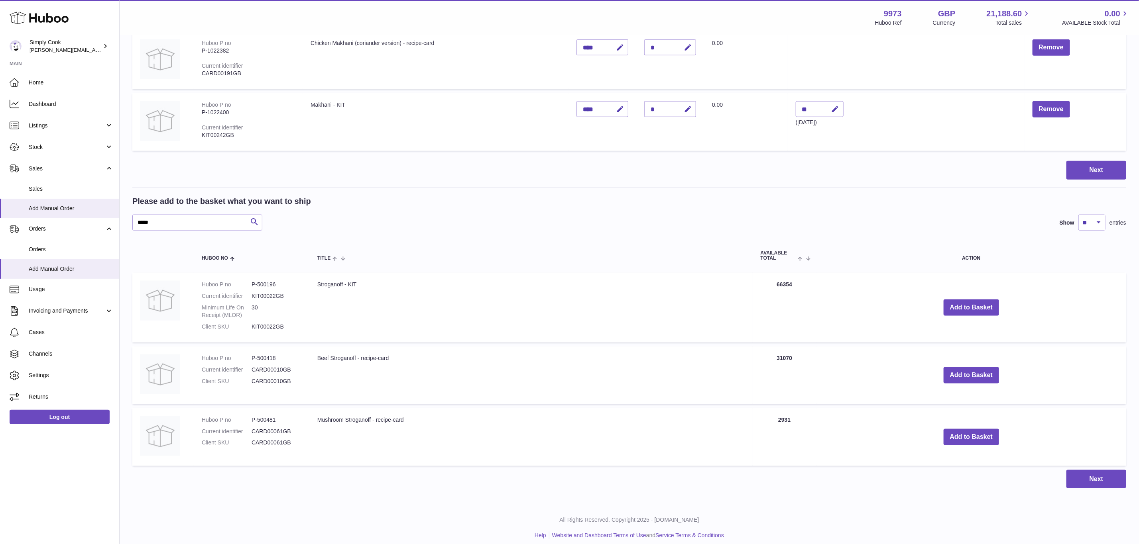
scroll to position [556, 0]
drag, startPoint x: 990, startPoint y: 377, endPoint x: 893, endPoint y: 354, distance: 99.6
click at [989, 377] on button "Add to Basket" at bounding box center [971, 375] width 56 height 16
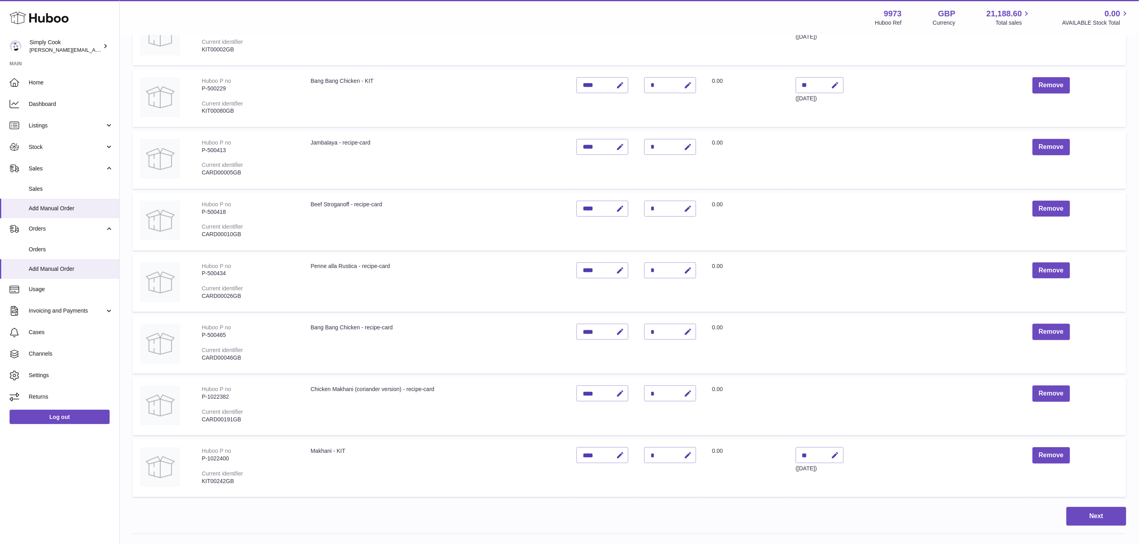
scroll to position [200, 0]
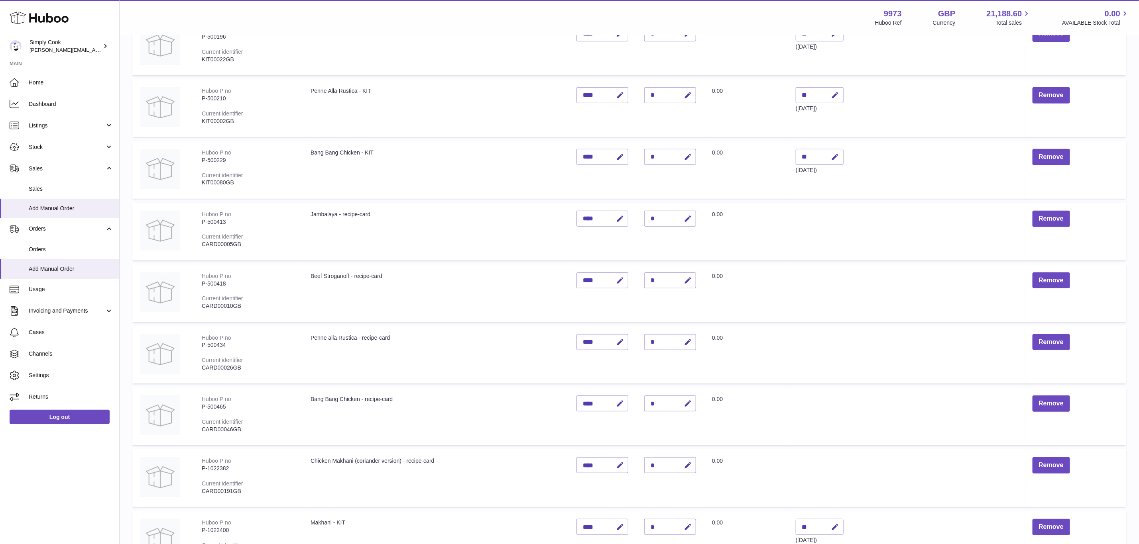
click at [694, 279] on button "button" at bounding box center [686, 281] width 19 height 16
type input "*"
click at [691, 279] on button "submit" at bounding box center [686, 280] width 15 height 13
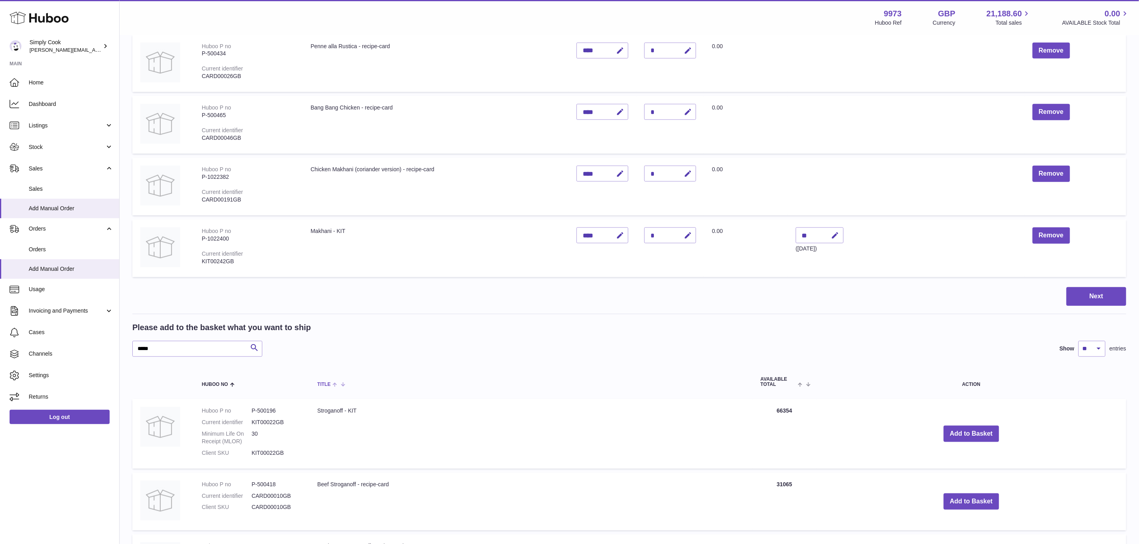
scroll to position [499, 0]
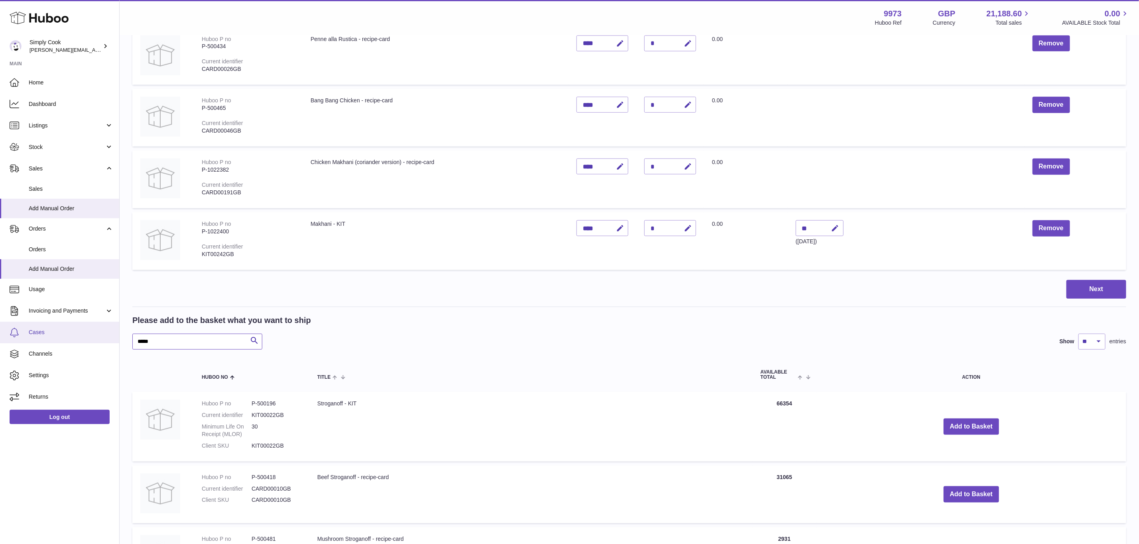
drag, startPoint x: 165, startPoint y: 337, endPoint x: 15, endPoint y: 322, distance: 151.0
click at [15, 322] on div "Huboo Simply Cook emma@simplycook.com Main Home Dashboard Listings Not with Hub…" at bounding box center [569, 85] width 1139 height 1169
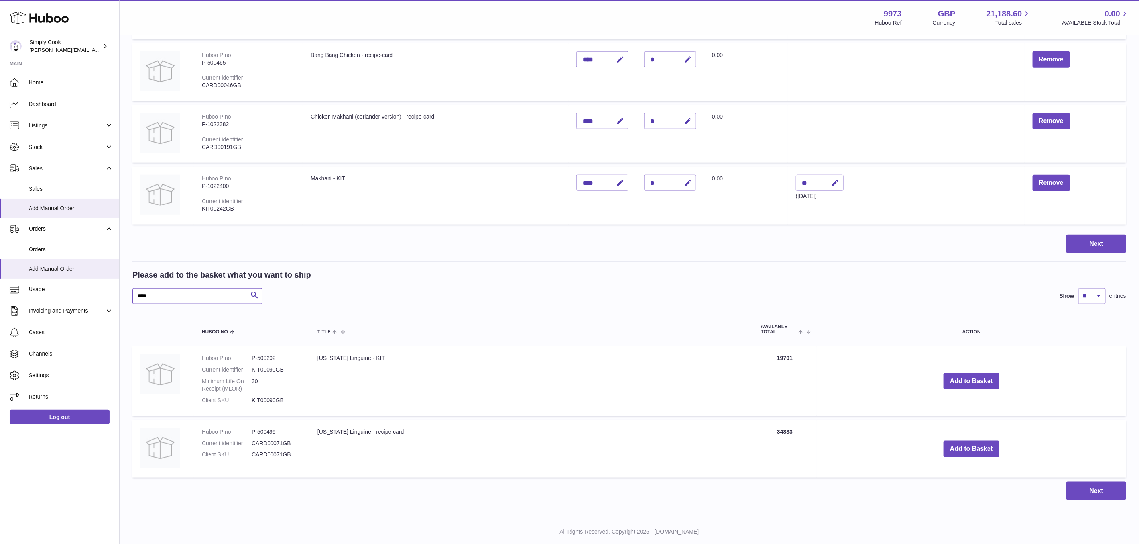
scroll to position [558, 0]
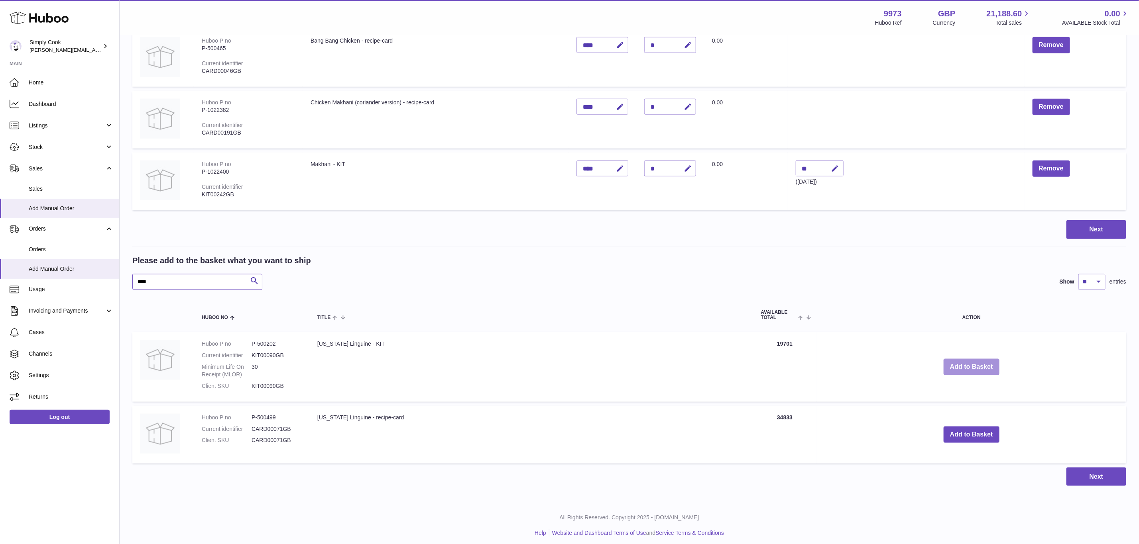
type input "****"
click at [967, 363] on button "Add to Basket" at bounding box center [971, 367] width 56 height 16
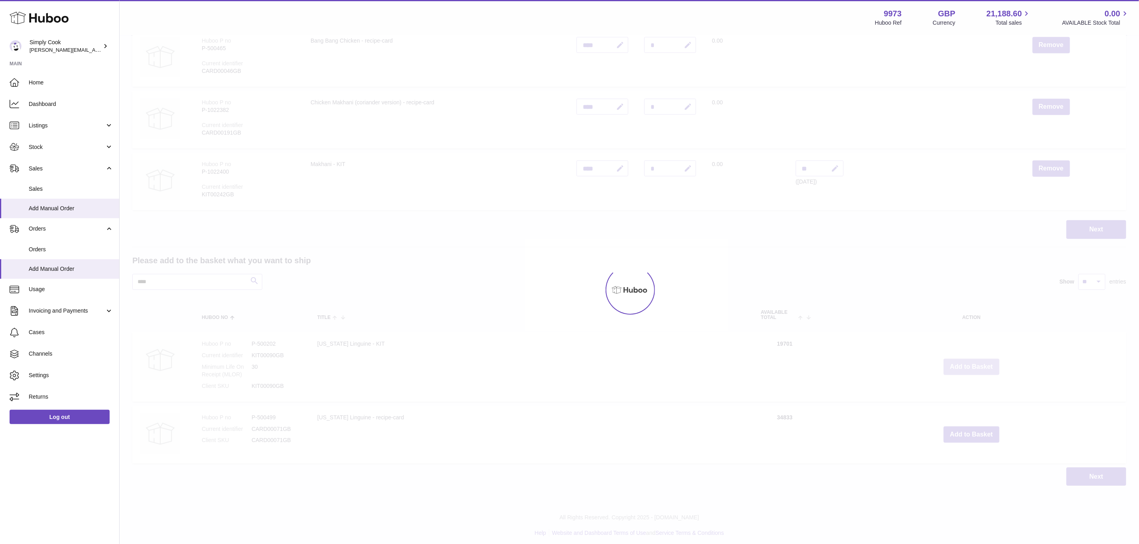
scroll to position [579, 0]
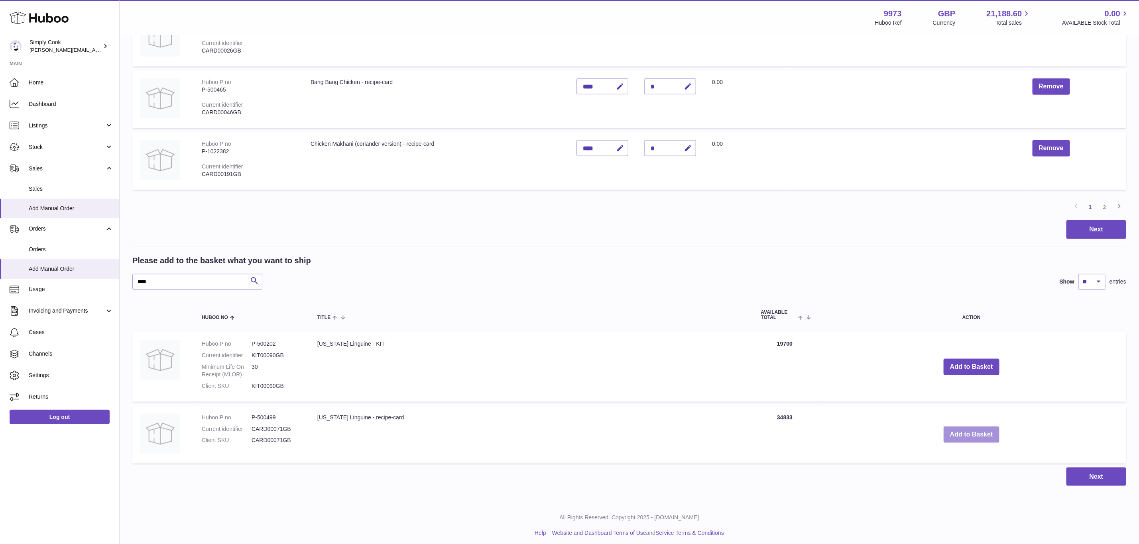
click at [956, 428] on button "Add to Basket" at bounding box center [971, 435] width 56 height 16
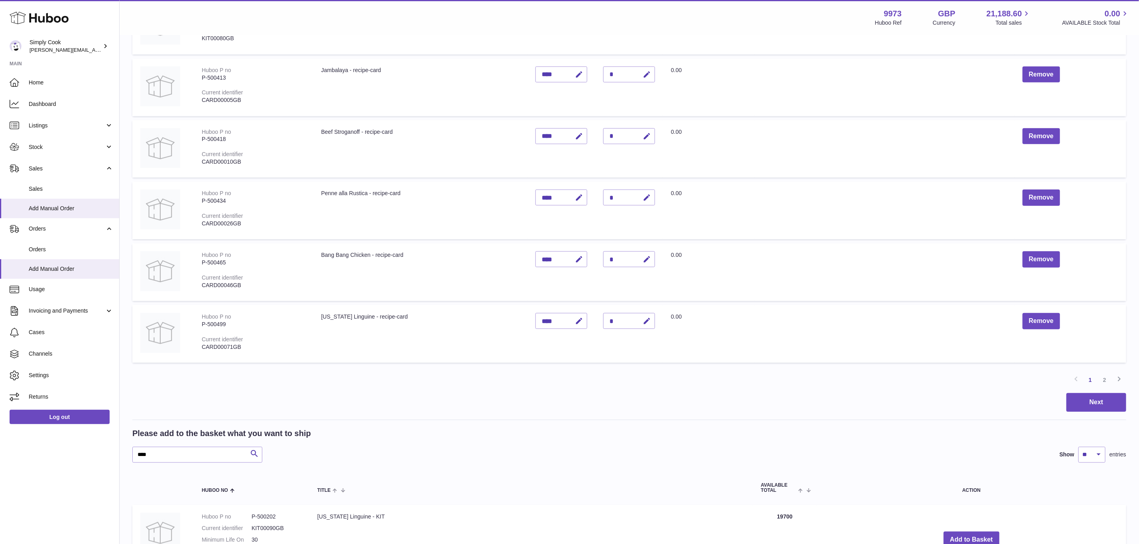
scroll to position [399, 0]
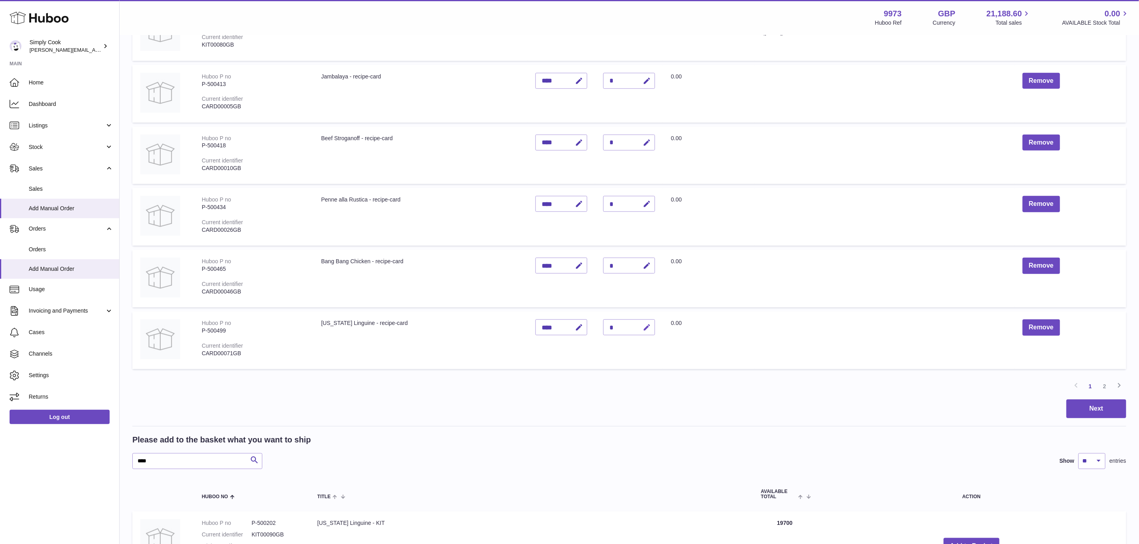
click at [645, 327] on button "button" at bounding box center [645, 328] width 19 height 16
type input "*"
click at [646, 326] on button "submit" at bounding box center [645, 327] width 15 height 13
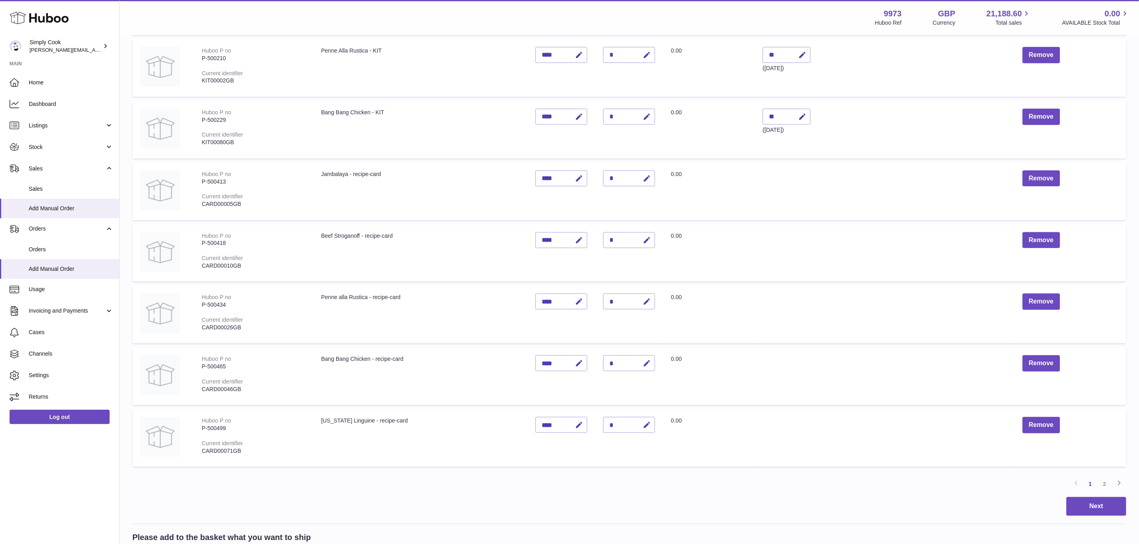
scroll to position [160, 0]
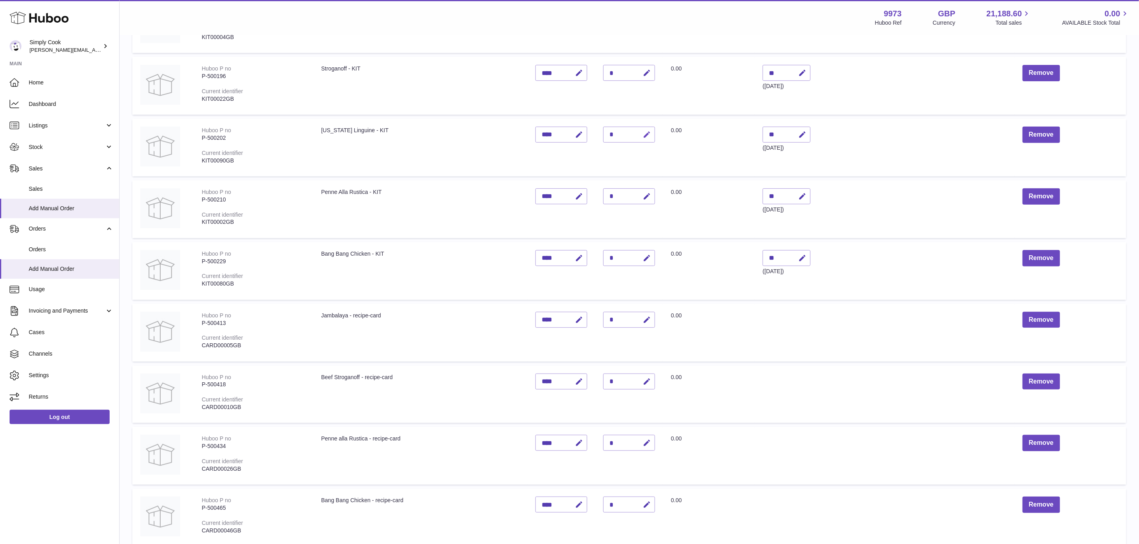
click at [643, 127] on button "button" at bounding box center [645, 135] width 19 height 16
type input "*"
click at [643, 129] on button "submit" at bounding box center [645, 134] width 15 height 13
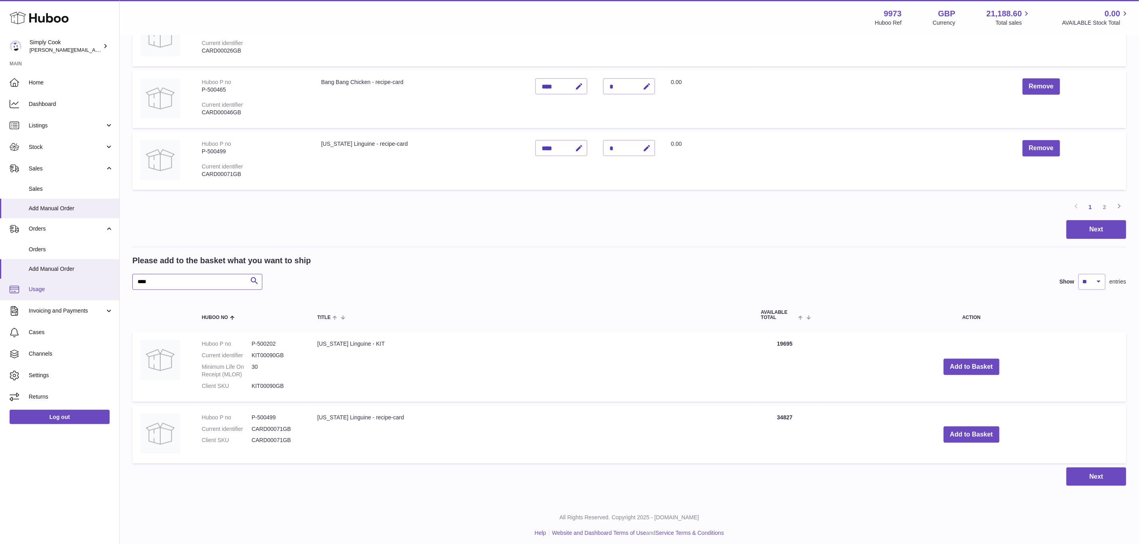
drag, startPoint x: 187, startPoint y: 280, endPoint x: 13, endPoint y: 281, distance: 173.4
type input "*****"
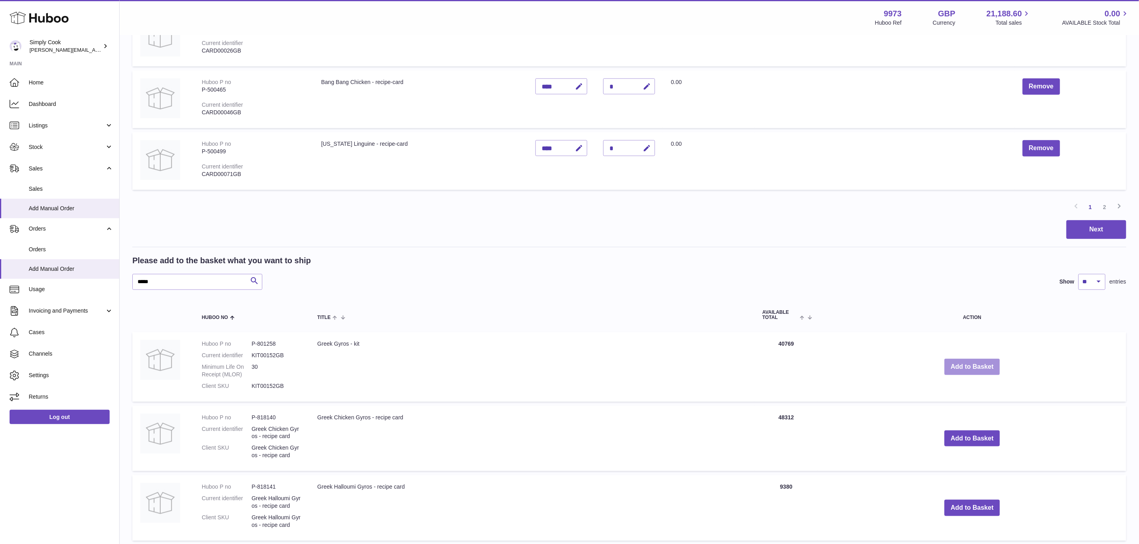
click at [974, 362] on button "Add to Basket" at bounding box center [972, 367] width 56 height 16
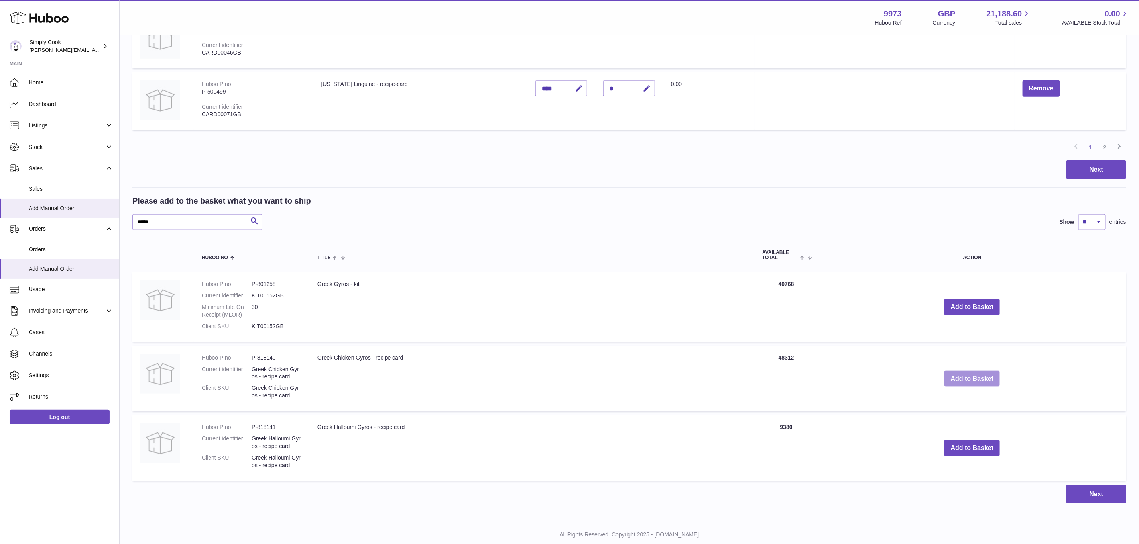
click at [959, 372] on button "Add to Basket" at bounding box center [972, 379] width 56 height 16
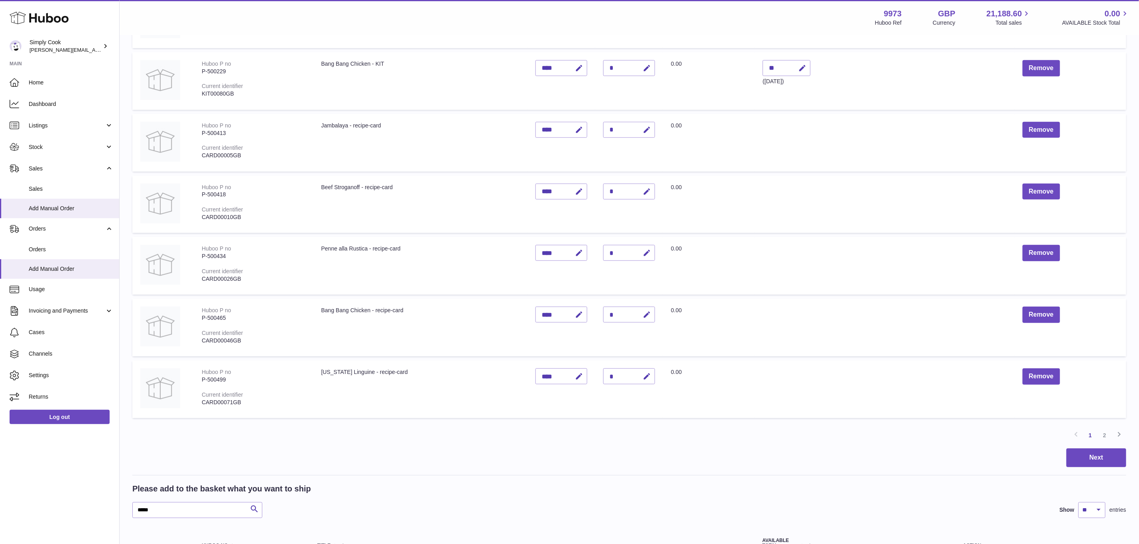
scroll to position [357, 0]
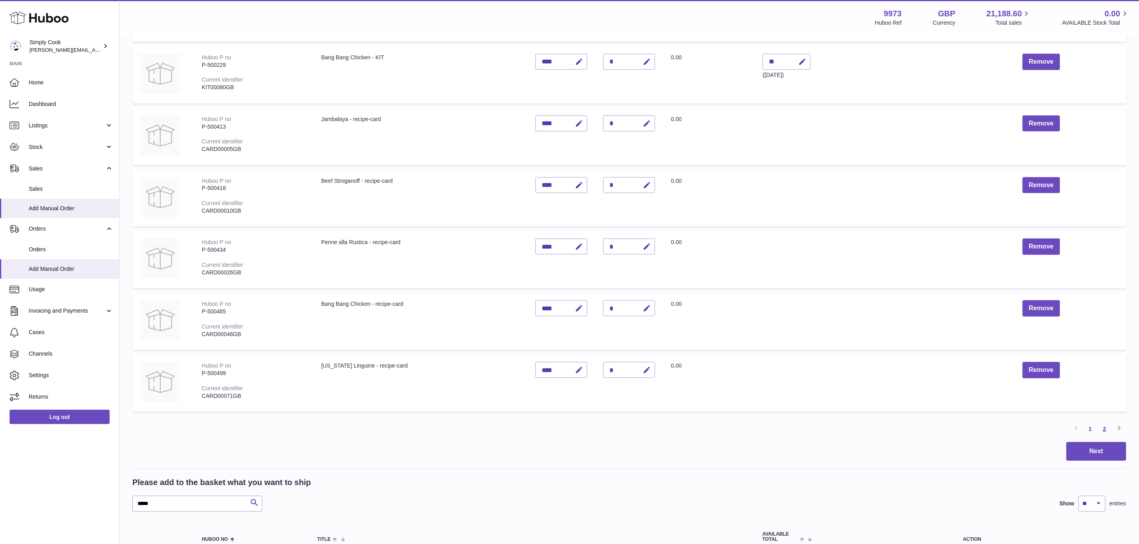
click at [1101, 425] on link "2" at bounding box center [1104, 429] width 14 height 14
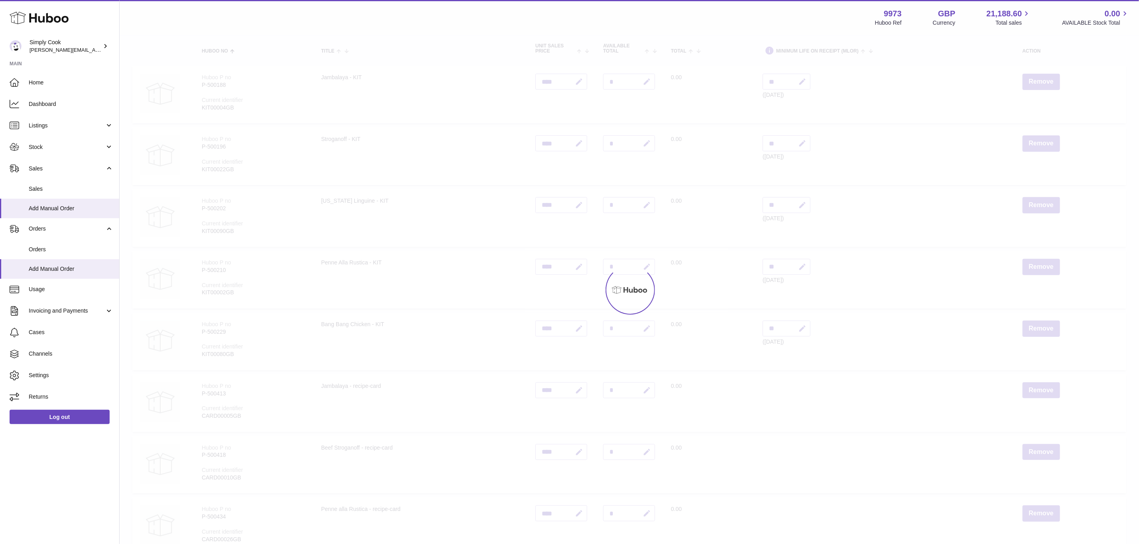
scroll to position [36, 0]
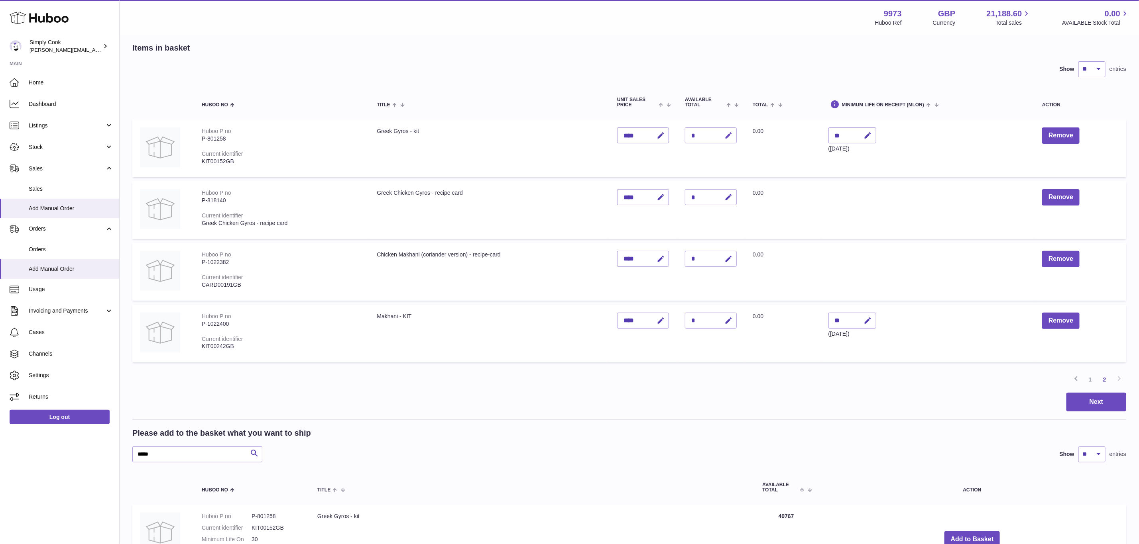
click at [727, 132] on icon "button" at bounding box center [728, 136] width 8 height 8
type input "*"
click at [732, 133] on button "submit" at bounding box center [727, 135] width 15 height 13
click at [728, 195] on icon "button" at bounding box center [728, 197] width 8 height 8
type input "*"
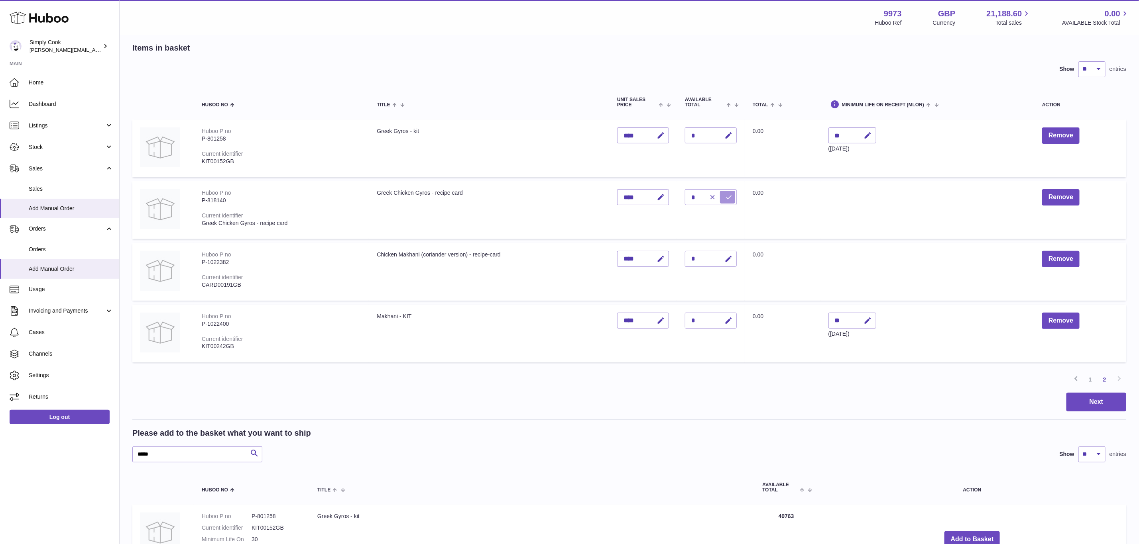
click at [728, 195] on icon "submit" at bounding box center [728, 197] width 7 height 7
click at [735, 255] on button "button" at bounding box center [727, 259] width 19 height 16
type input "*"
click at [731, 256] on icon "submit" at bounding box center [728, 259] width 7 height 7
click at [1091, 377] on link "1" at bounding box center [1090, 380] width 14 height 14
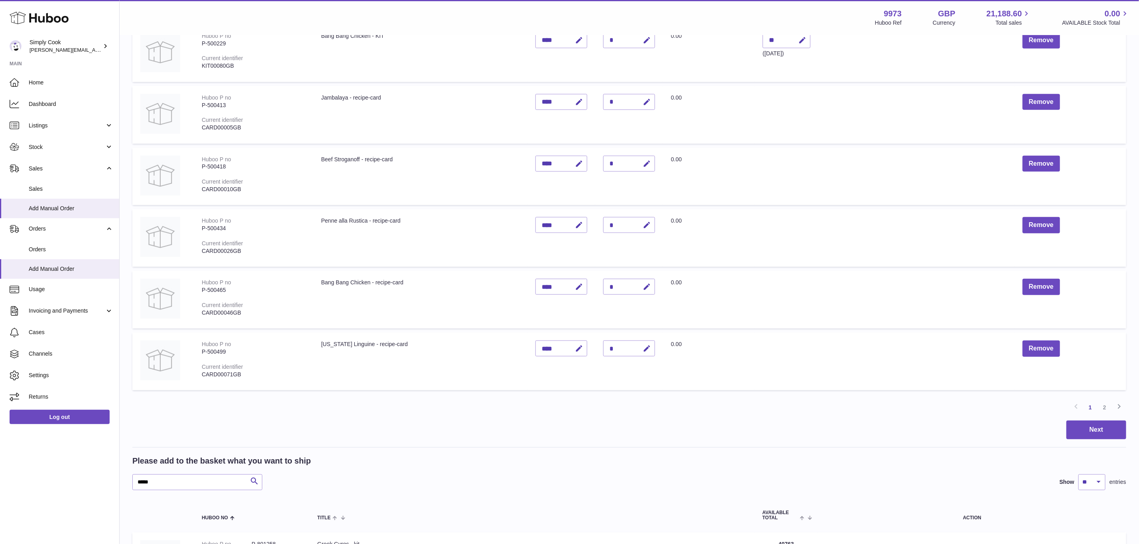
scroll to position [634, 0]
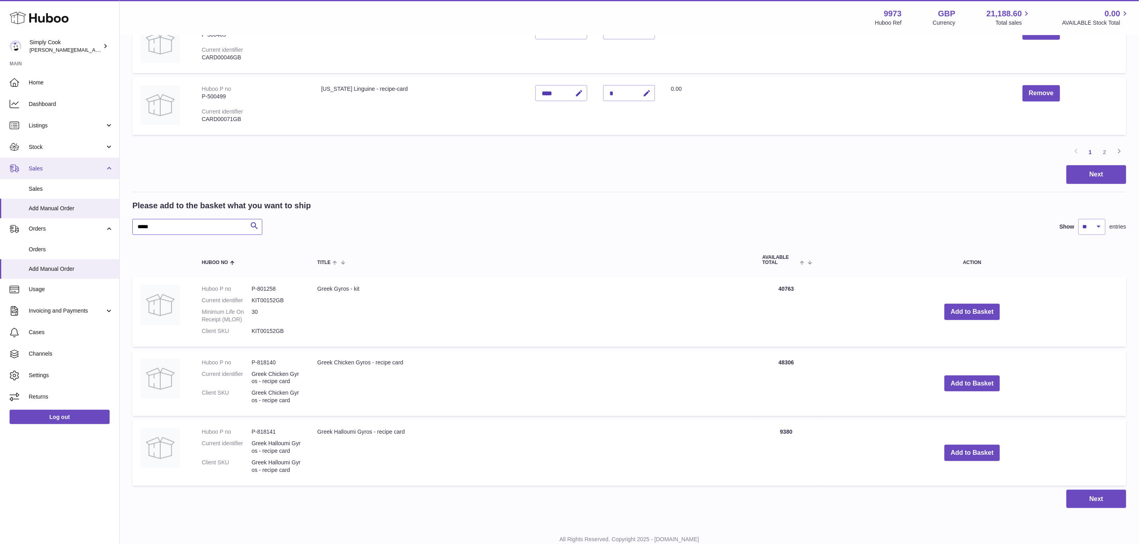
drag, startPoint x: 169, startPoint y: 223, endPoint x: 0, endPoint y: 178, distance: 174.4
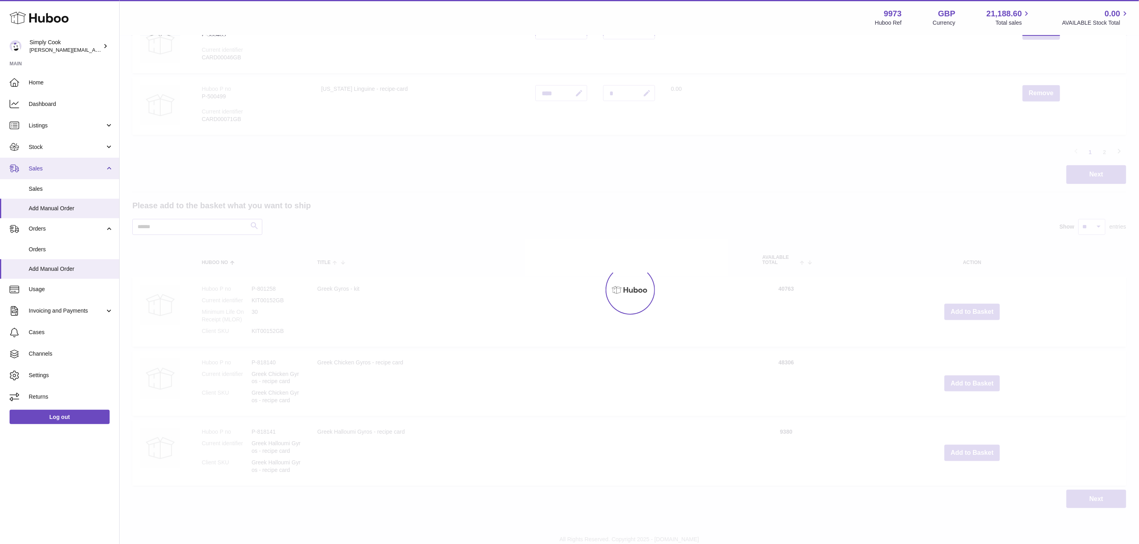
scroll to position [440, 0]
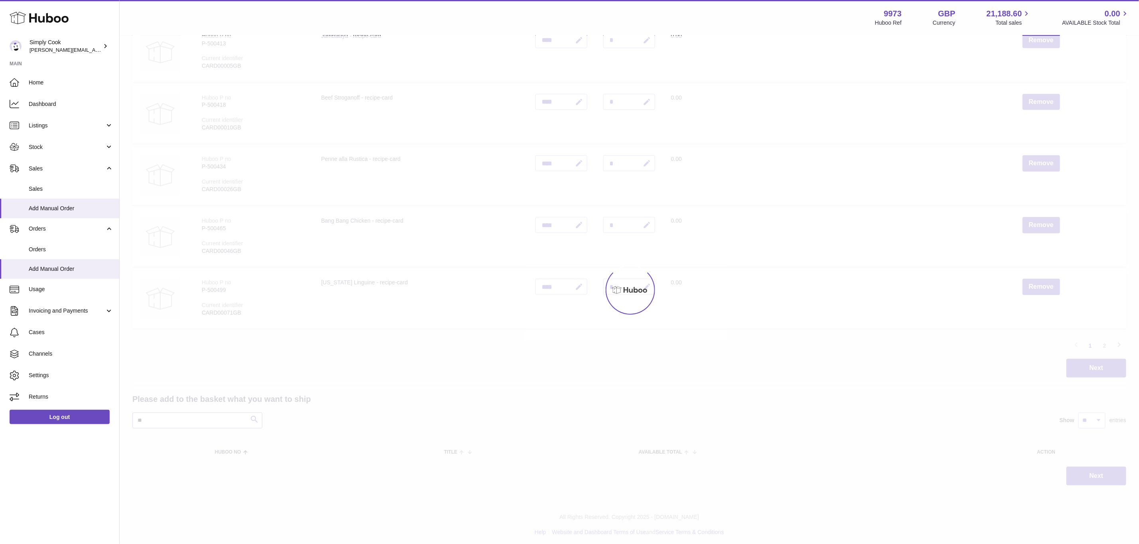
type input "*"
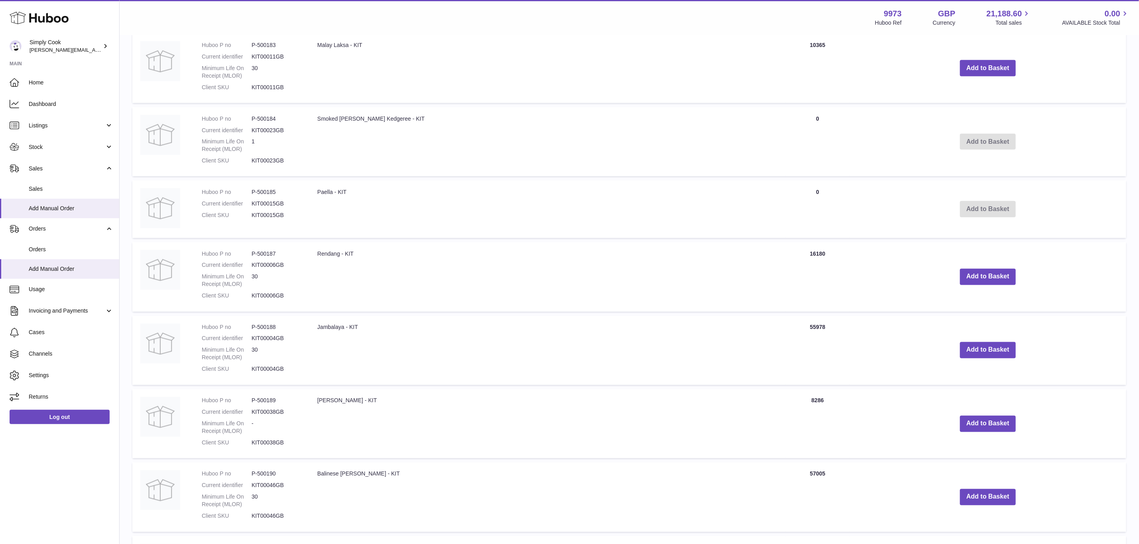
scroll to position [753, 0]
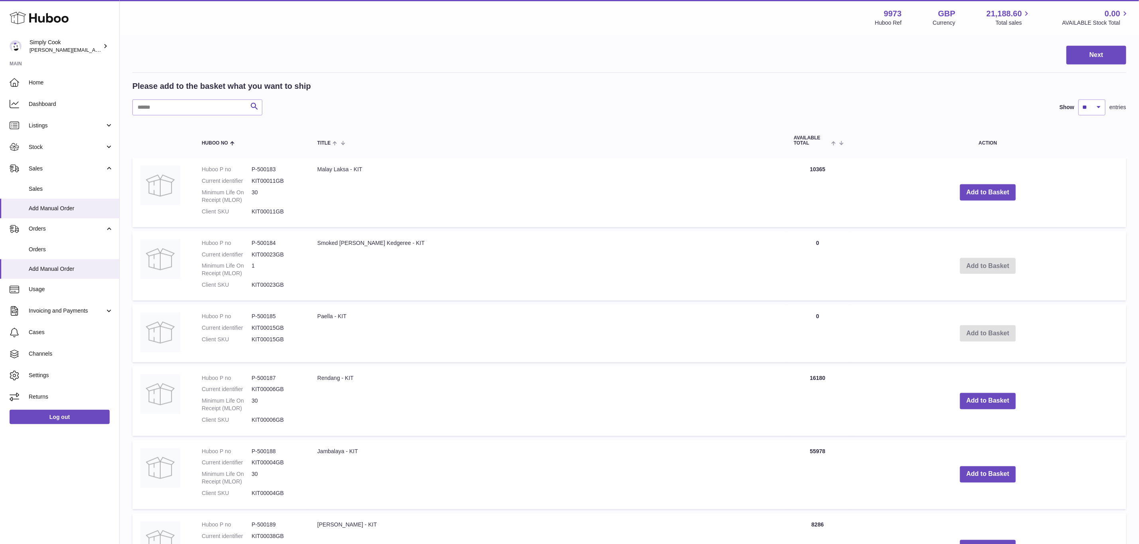
click at [447, 116] on div "Please add to the basket what you want to ship Search Show ** ** ** *** entries…" at bounding box center [629, 488] width 994 height 815
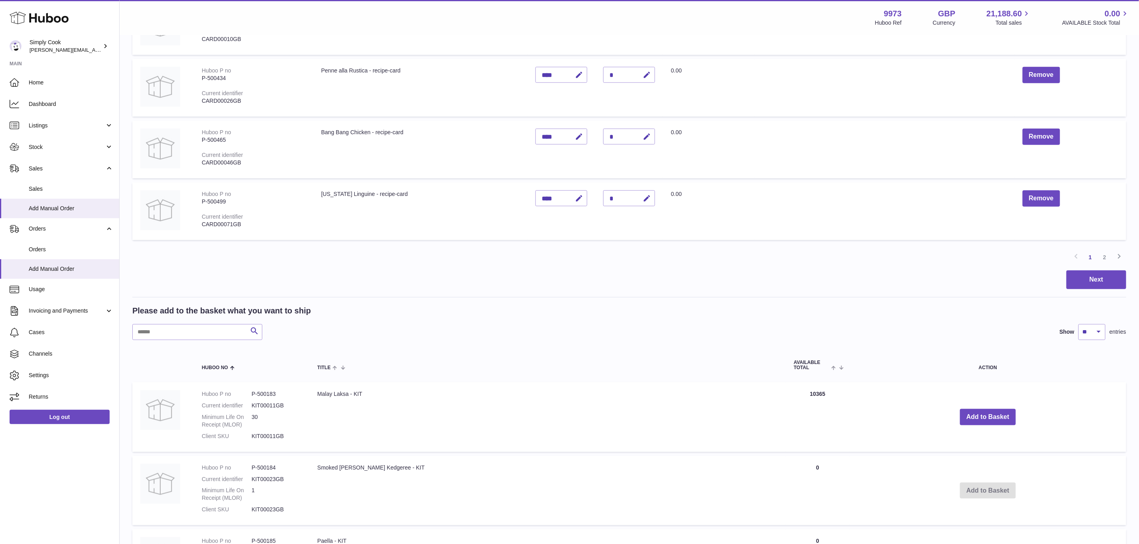
scroll to position [598, 0]
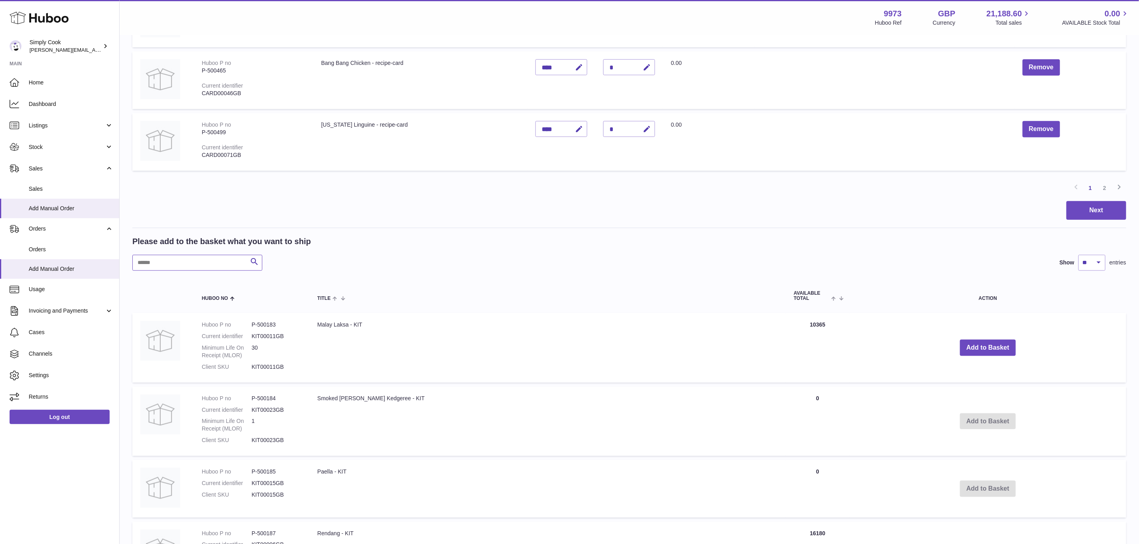
click at [182, 267] on input "text" at bounding box center [197, 263] width 130 height 16
type input "****"
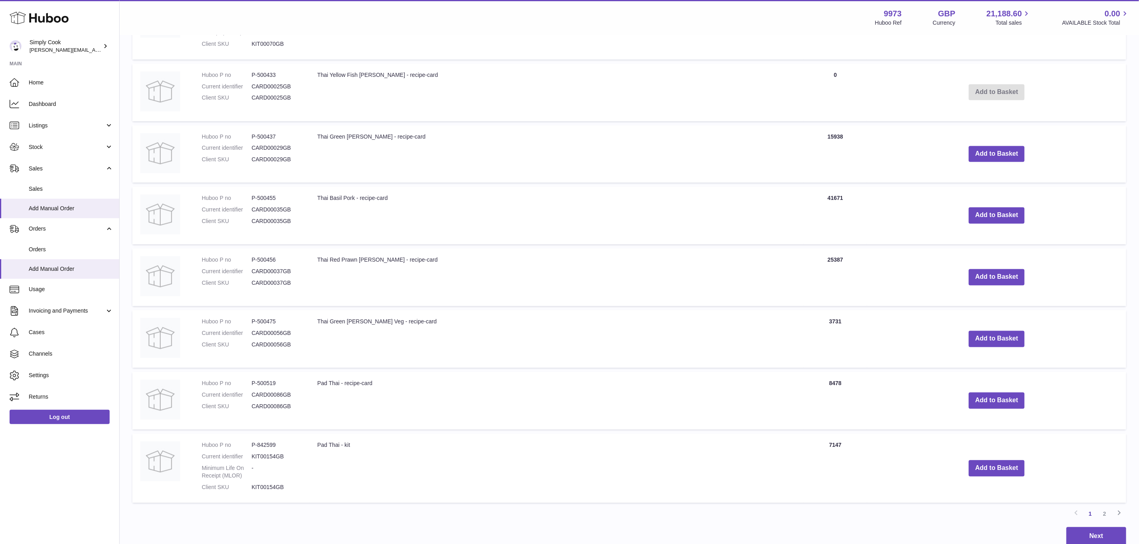
scroll to position [1076, 0]
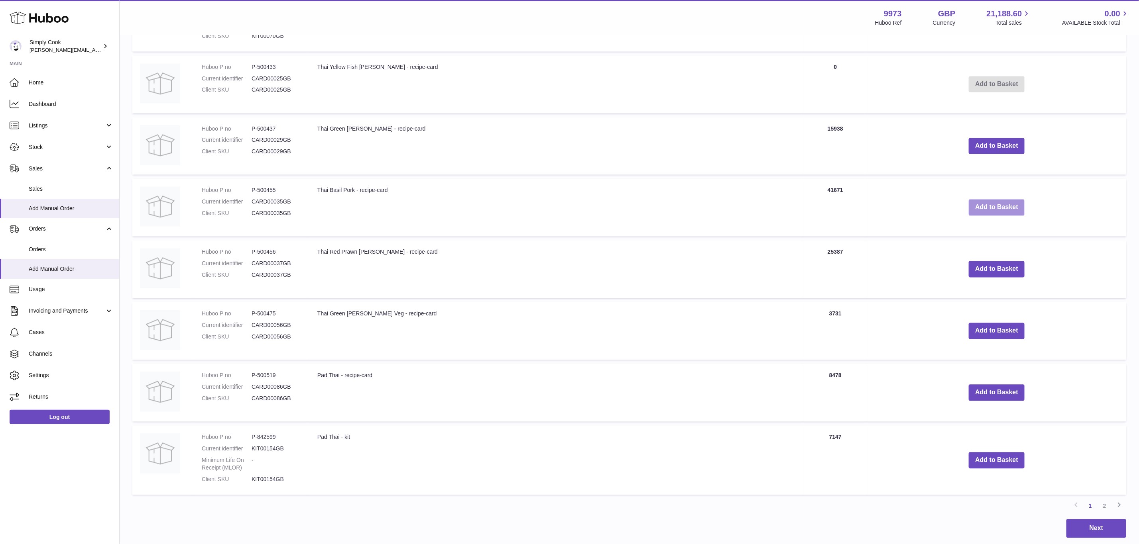
click at [969, 200] on button "Add to Basket" at bounding box center [997, 208] width 56 height 16
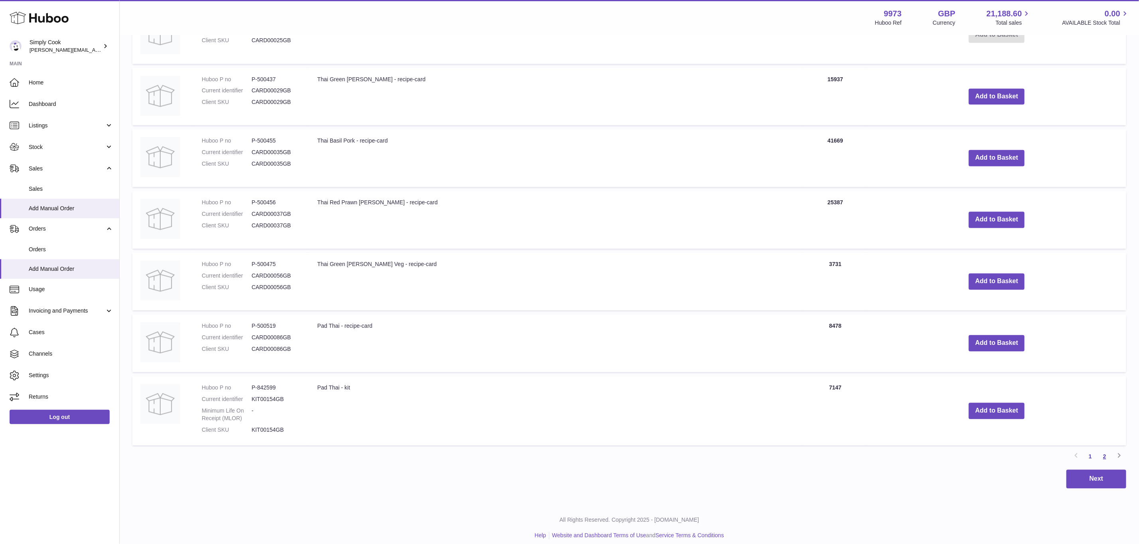
click at [1105, 450] on link "2" at bounding box center [1104, 457] width 14 height 14
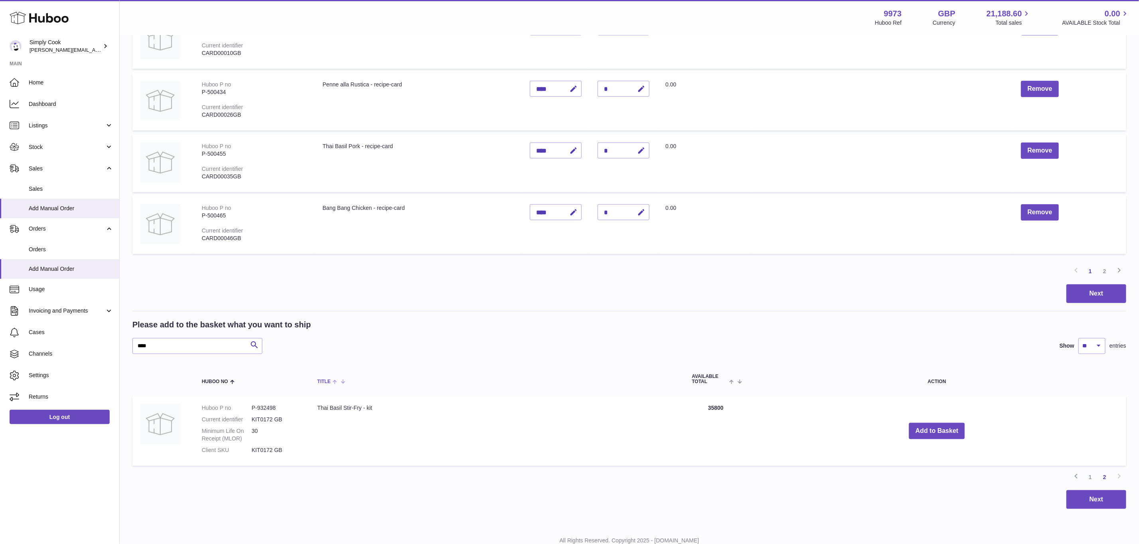
scroll to position [537, 0]
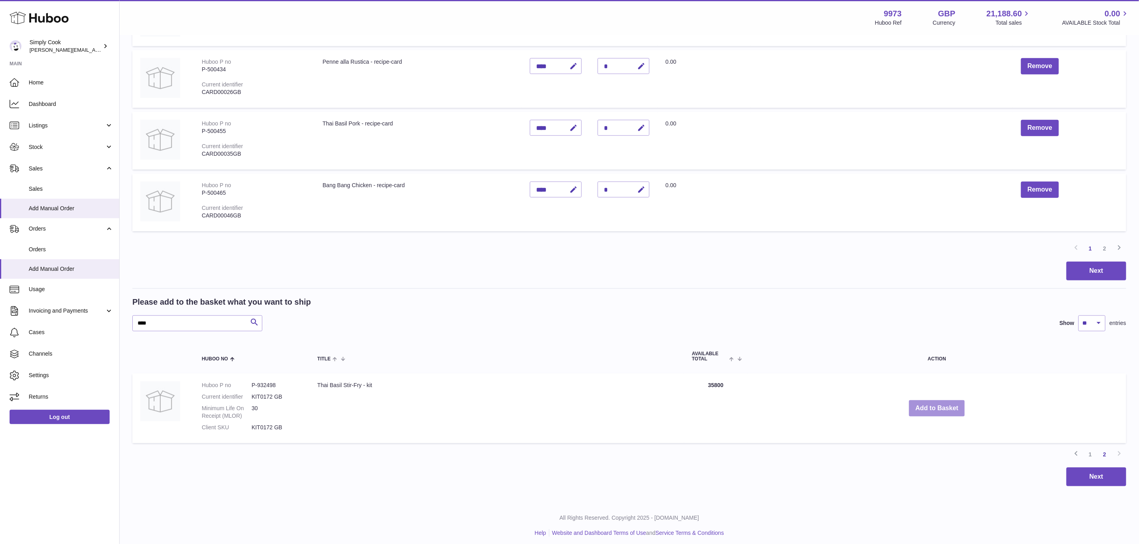
click at [947, 402] on button "Add to Basket" at bounding box center [937, 409] width 56 height 16
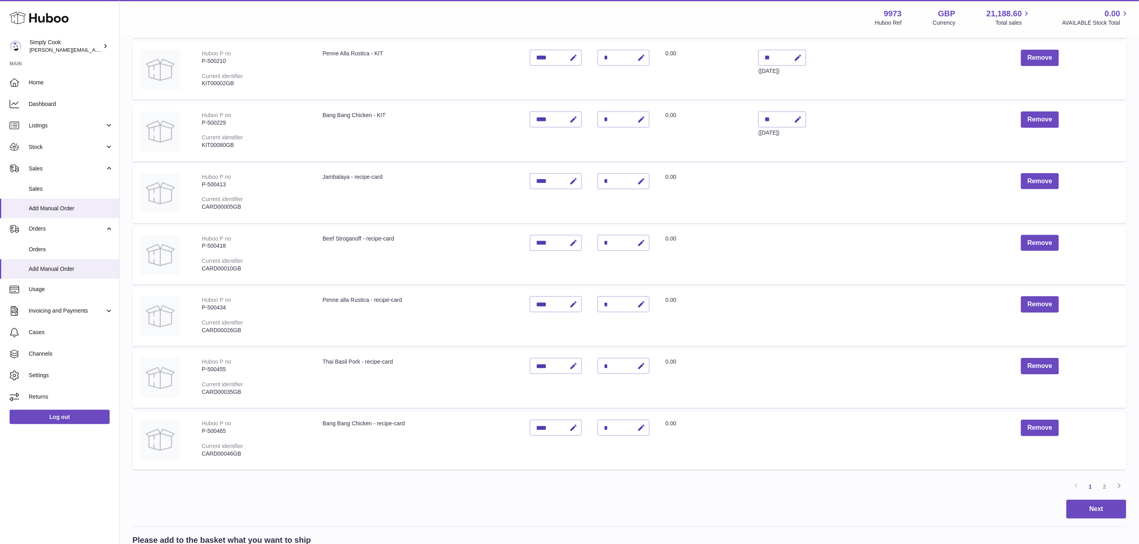
scroll to position [359, 0]
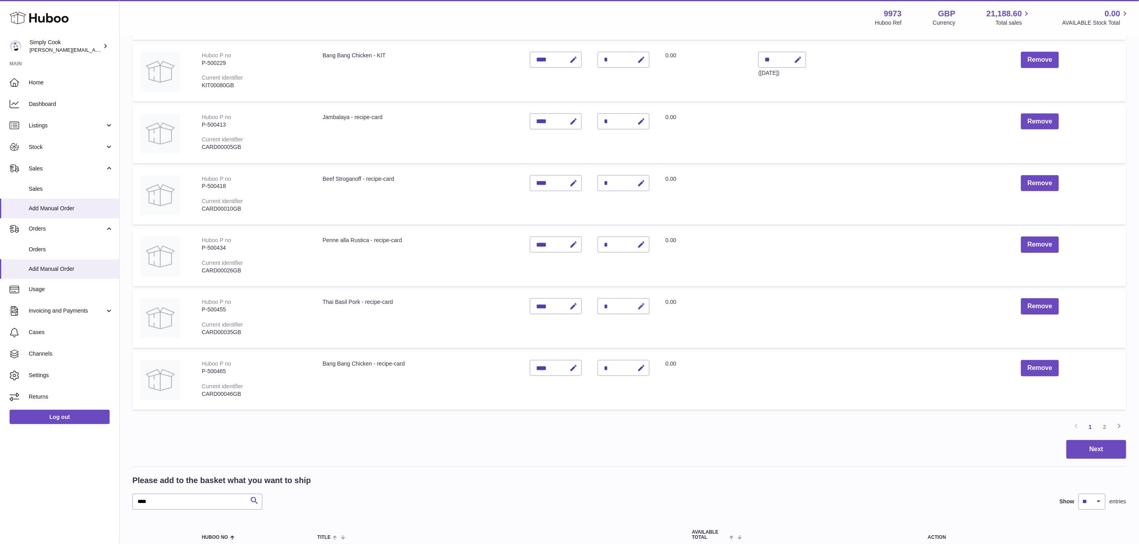
click at [642, 305] on icon "button" at bounding box center [641, 307] width 8 height 8
type input "*"
click at [642, 305] on icon "submit" at bounding box center [641, 306] width 7 height 7
drag, startPoint x: 1108, startPoint y: 426, endPoint x: 1082, endPoint y: 421, distance: 26.0
click at [1108, 426] on link "2" at bounding box center [1104, 427] width 14 height 14
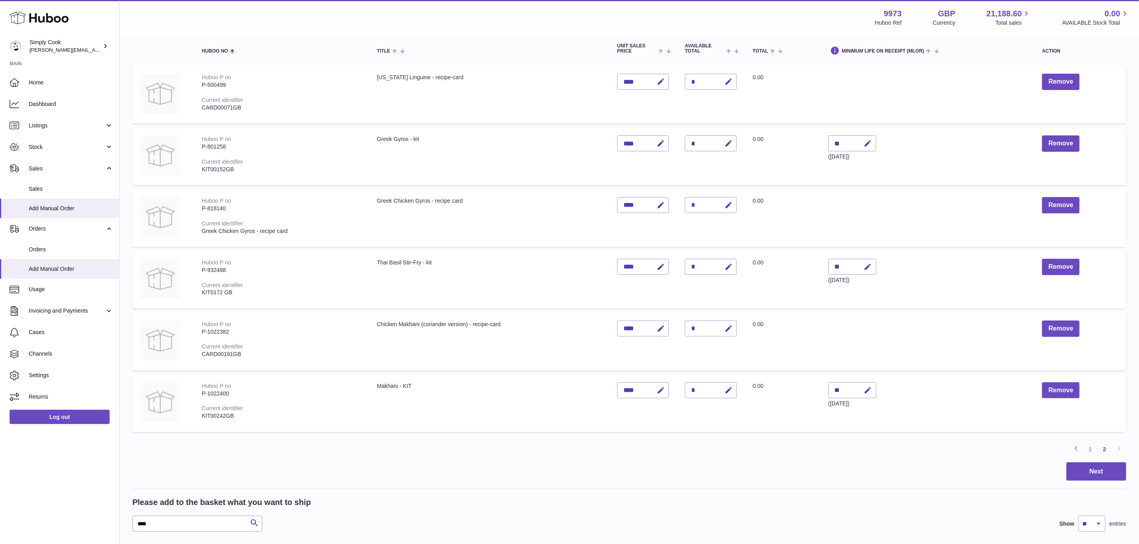
scroll to position [36, 0]
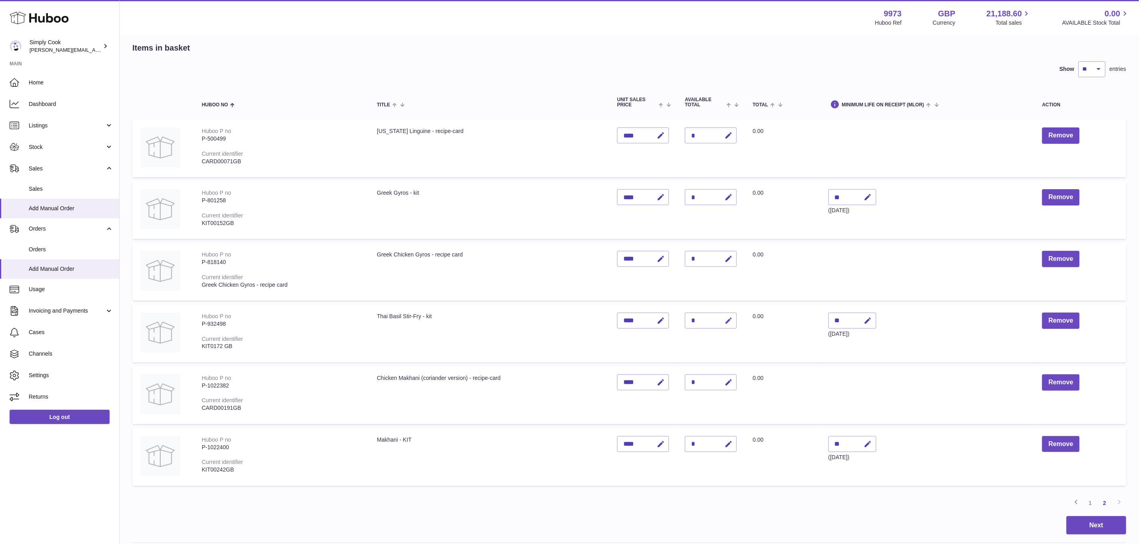
click at [732, 326] on button "button" at bounding box center [727, 321] width 19 height 16
click at [726, 326] on input "*" at bounding box center [711, 321] width 52 height 16
type input "*"
click at [726, 321] on icon "submit" at bounding box center [728, 320] width 7 height 7
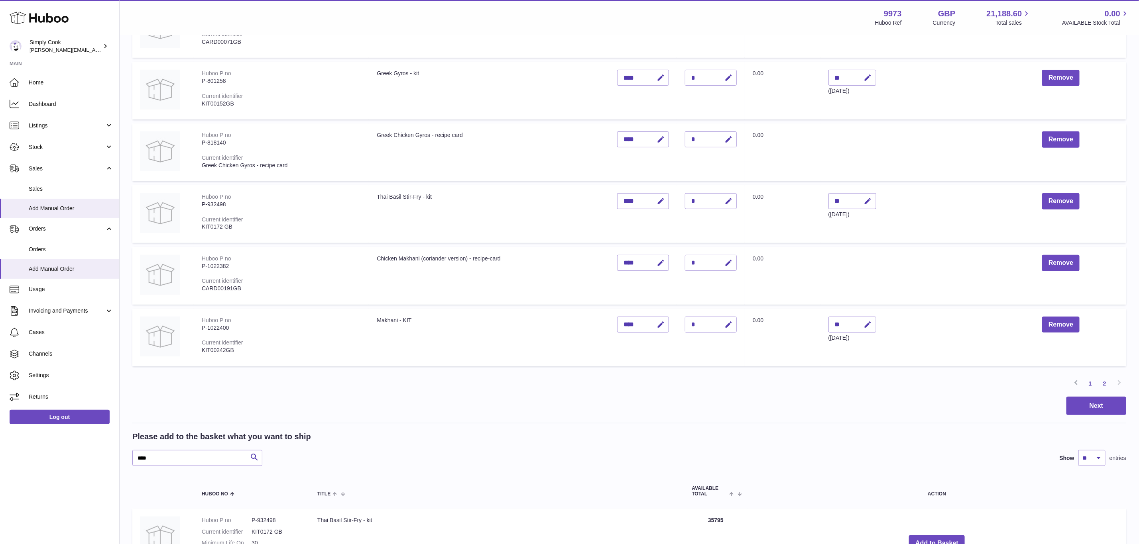
click at [1091, 380] on link "1" at bounding box center [1090, 384] width 14 height 14
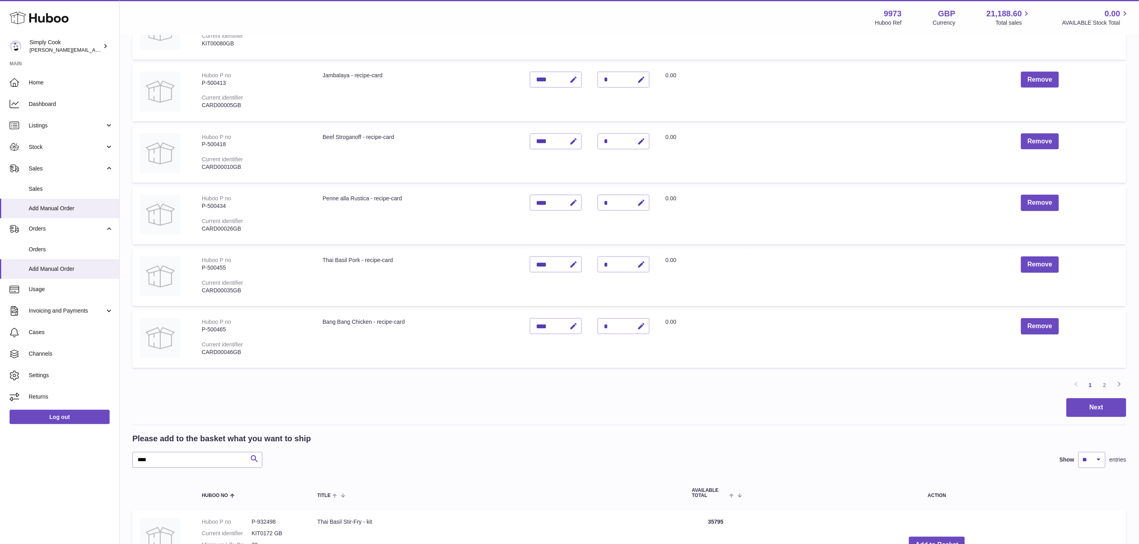
scroll to position [419, 0]
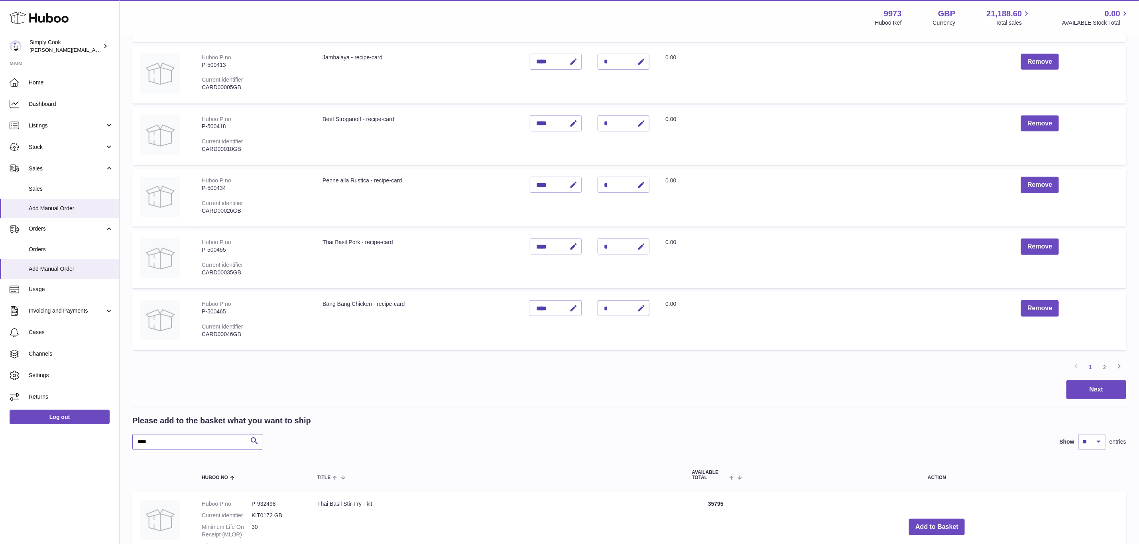
drag, startPoint x: 71, startPoint y: 433, endPoint x: 0, endPoint y: 430, distance: 70.6
click at [0, 436] on div "Huboo Simply Cook emma@simplycook.com Main Home Dashboard Listings Not with Hub…" at bounding box center [569, 124] width 1139 height 1087
type input "******"
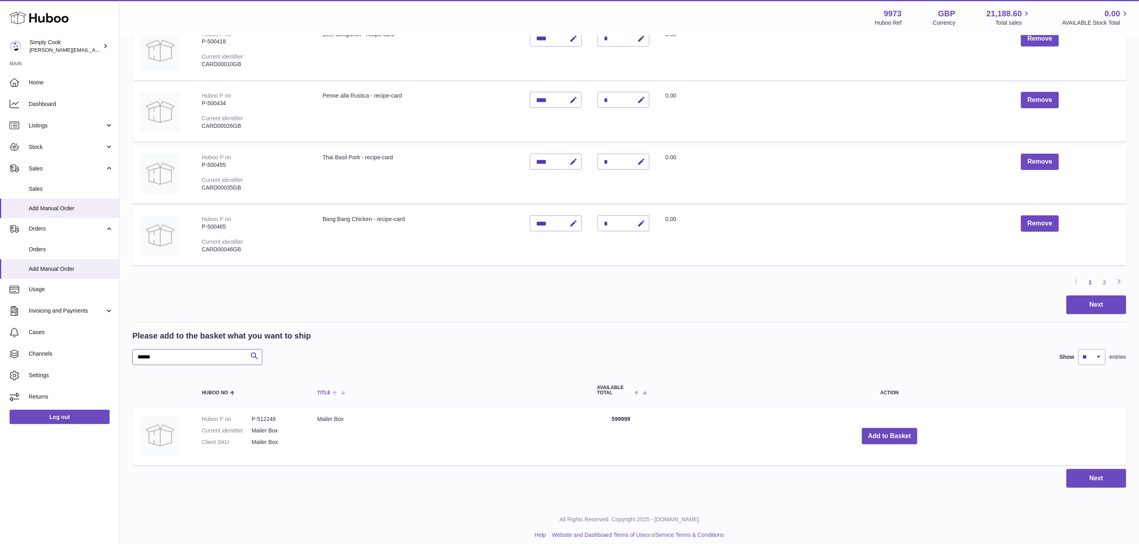
scroll to position [506, 0]
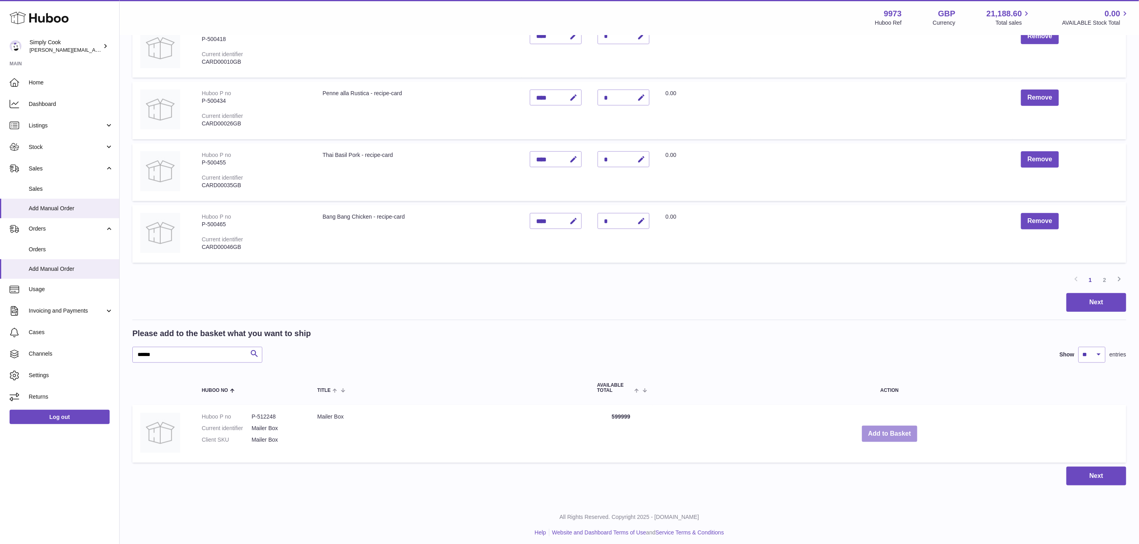
click at [895, 428] on button "Add to Basket" at bounding box center [890, 434] width 56 height 16
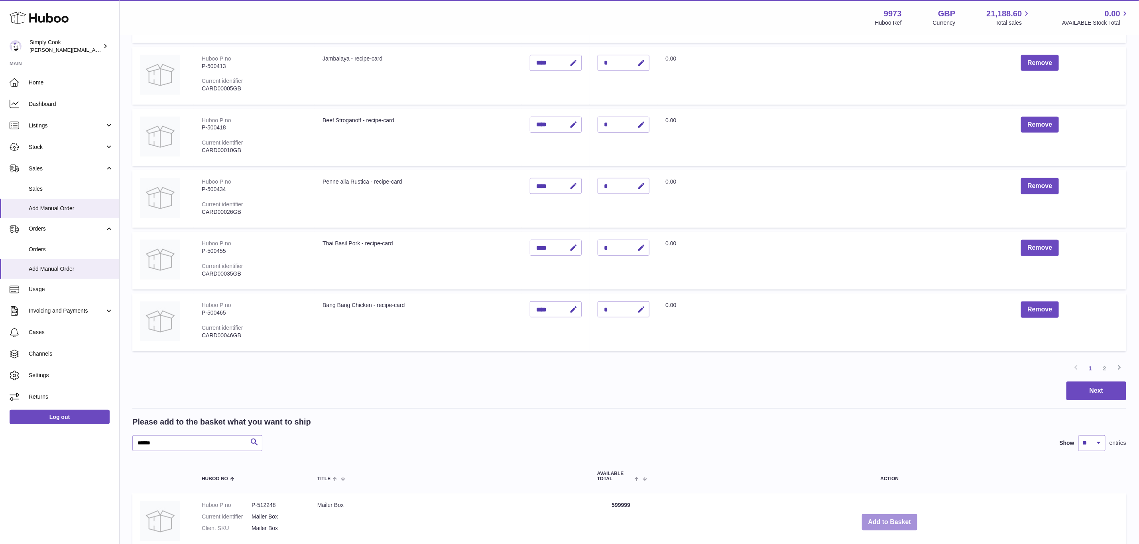
scroll to position [419, 0]
click at [1105, 364] on link "2" at bounding box center [1104, 367] width 14 height 14
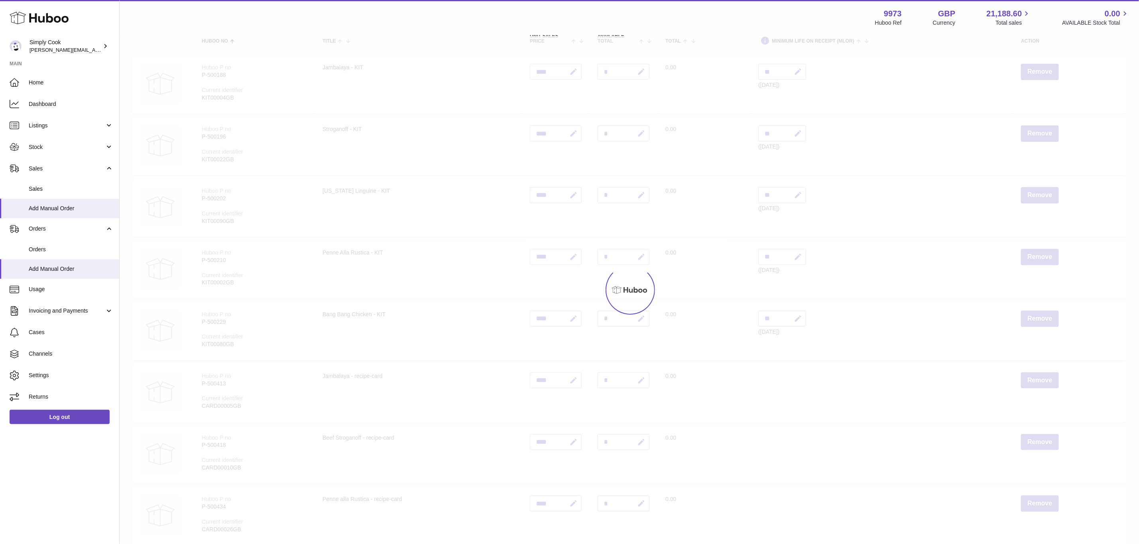
scroll to position [36, 0]
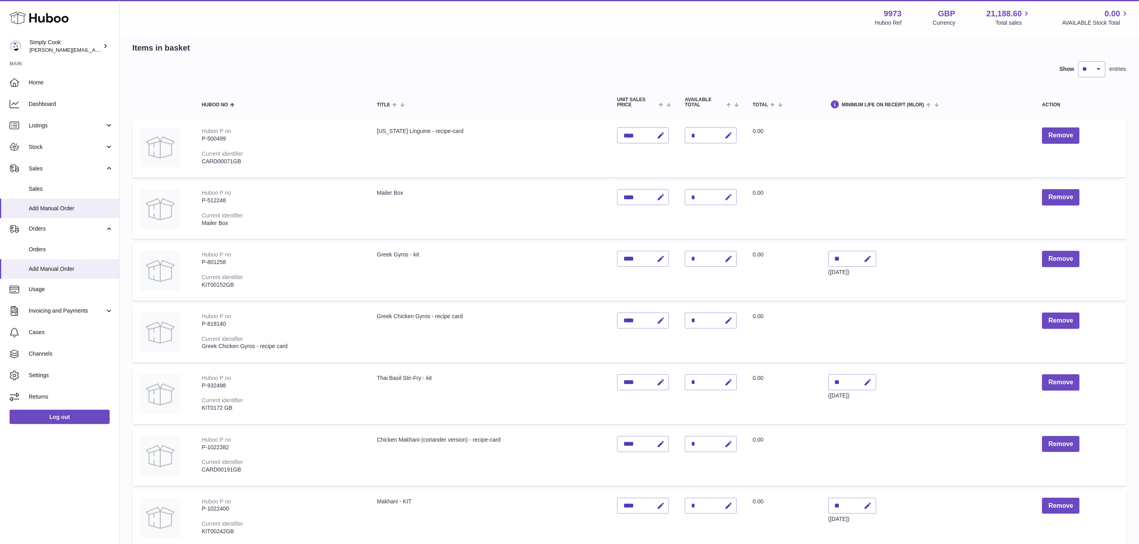
click at [731, 194] on icon "button" at bounding box center [728, 197] width 8 height 8
click at [736, 194] on input "**" at bounding box center [711, 197] width 52 height 16
type input "**"
click at [728, 194] on icon "submit" at bounding box center [728, 197] width 7 height 7
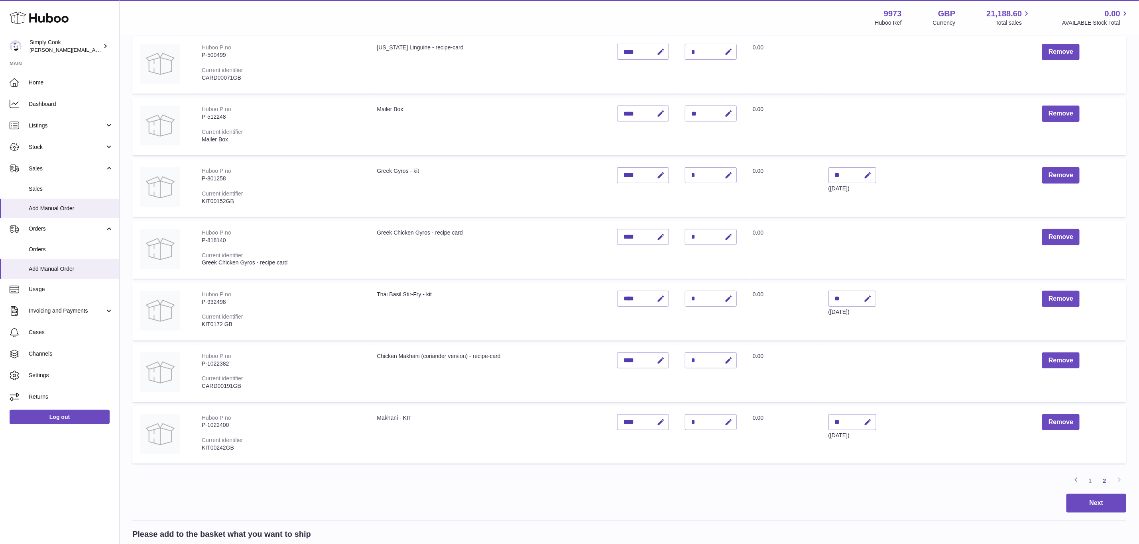
scroll to position [322, 0]
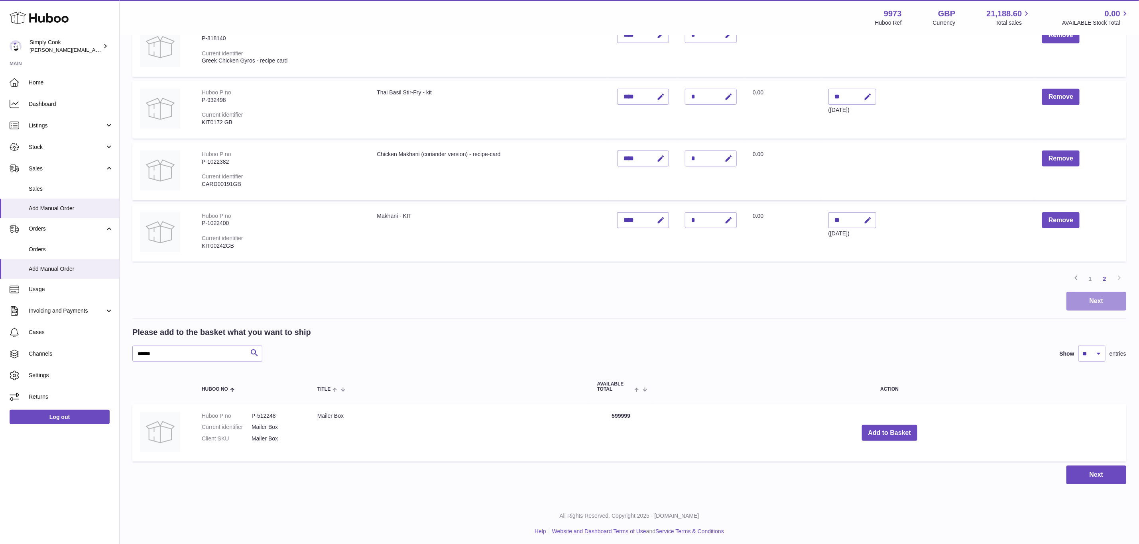
click at [1083, 300] on button "Next" at bounding box center [1096, 301] width 60 height 19
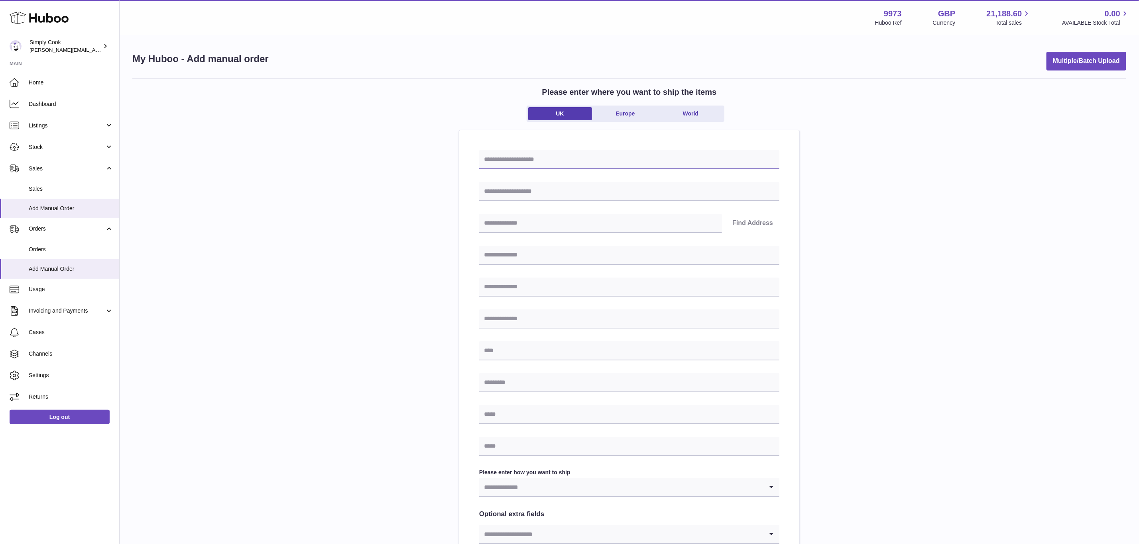
click at [529, 161] on input "text" at bounding box center [629, 159] width 300 height 19
type input "****"
click at [531, 189] on input "text" at bounding box center [629, 191] width 300 height 19
paste input "**********"
type input "**********"
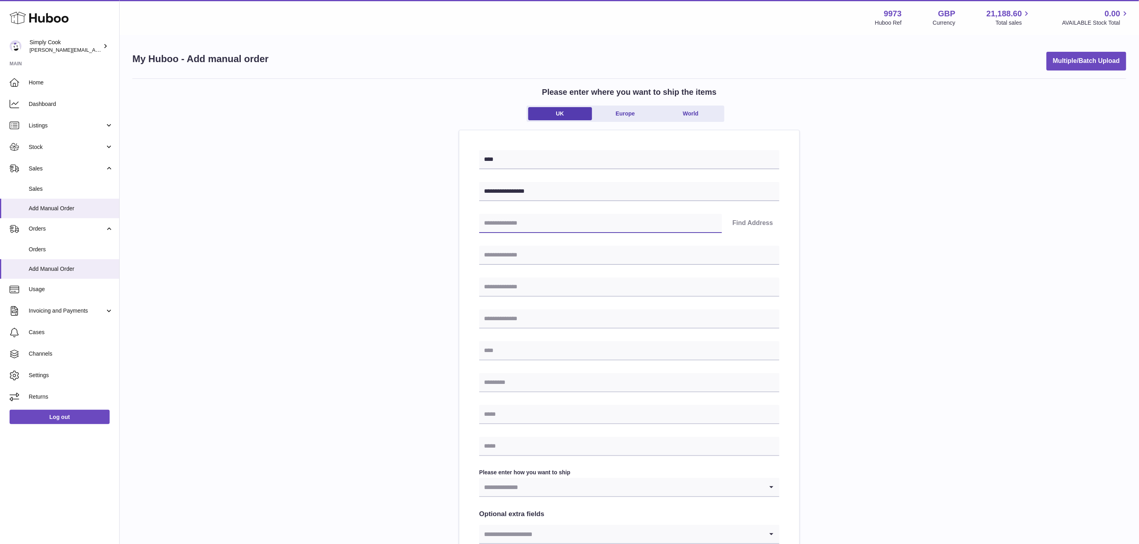
click at [516, 222] on input "text" at bounding box center [600, 223] width 243 height 19
paste input "********"
type input "********"
click at [734, 230] on button "Find Address" at bounding box center [752, 223] width 53 height 19
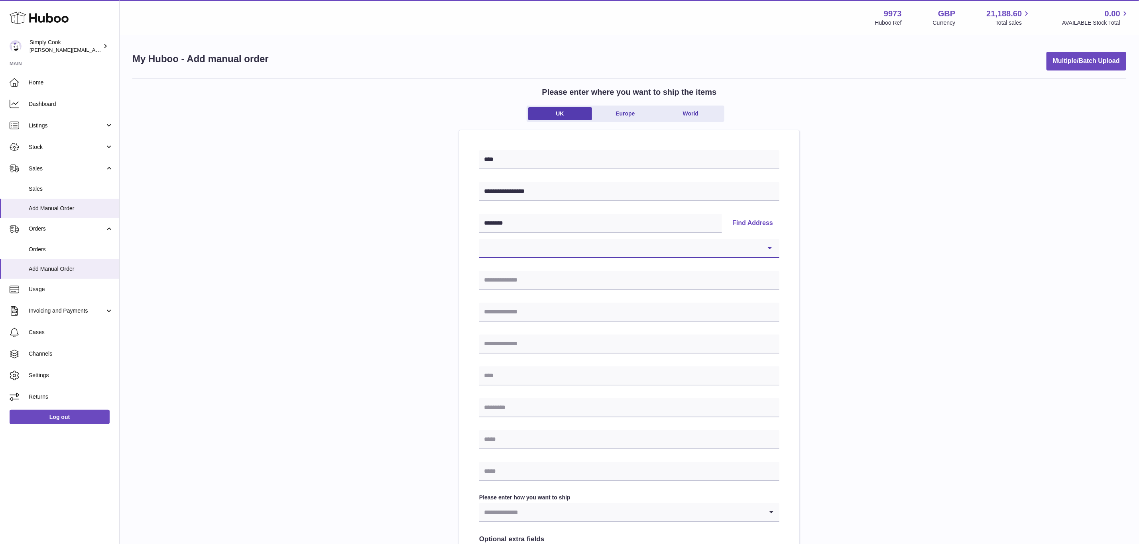
click at [583, 248] on select "**********" at bounding box center [629, 248] width 300 height 19
select select "*"
click at [479, 239] on select "**********" at bounding box center [629, 248] width 300 height 19
type input "**********"
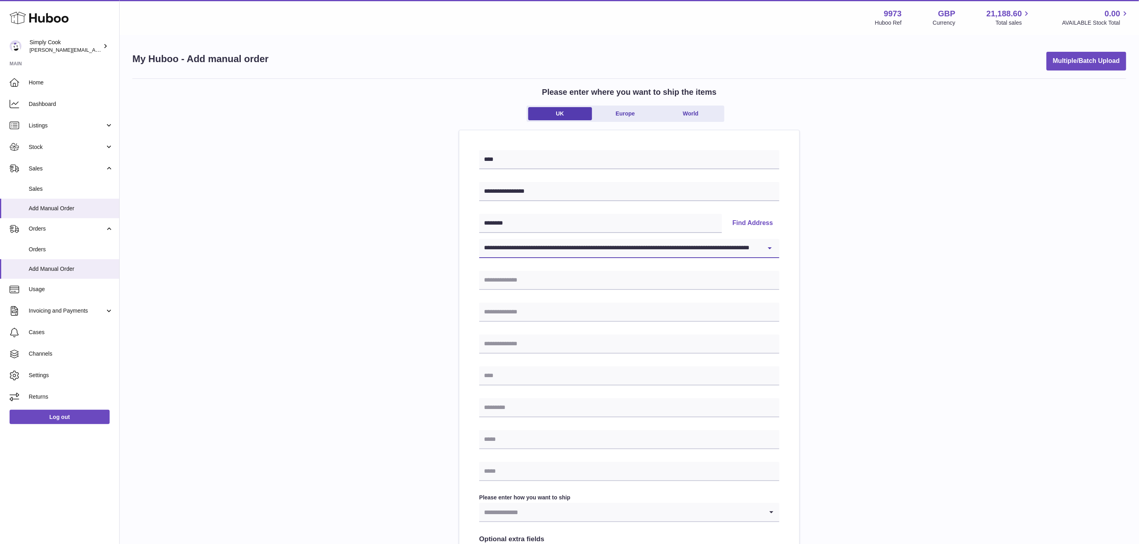
type input "*******"
type input "********"
click at [485, 284] on input "**********" at bounding box center [629, 280] width 300 height 19
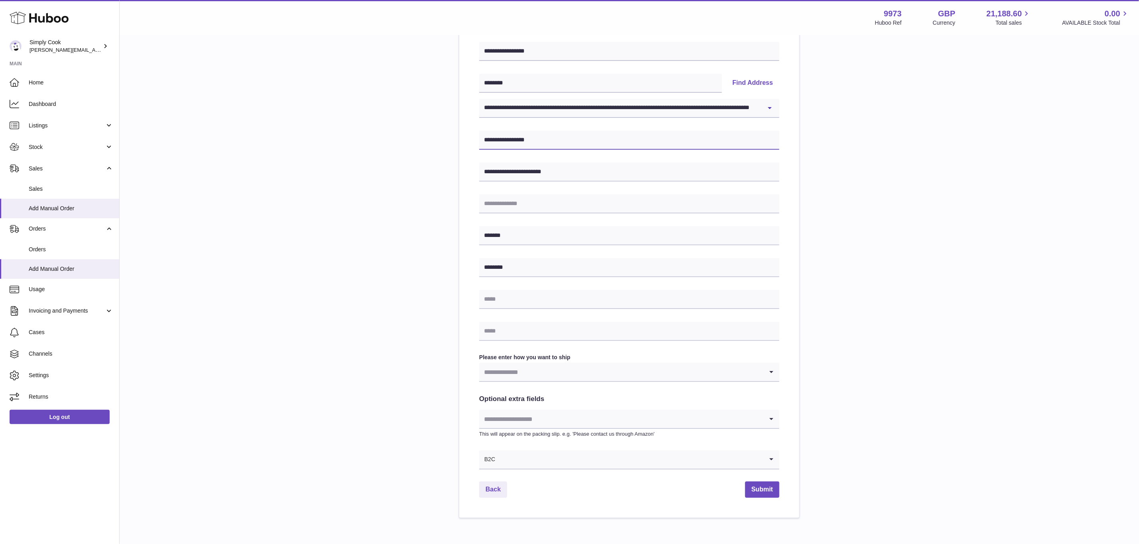
scroll to position [177, 0]
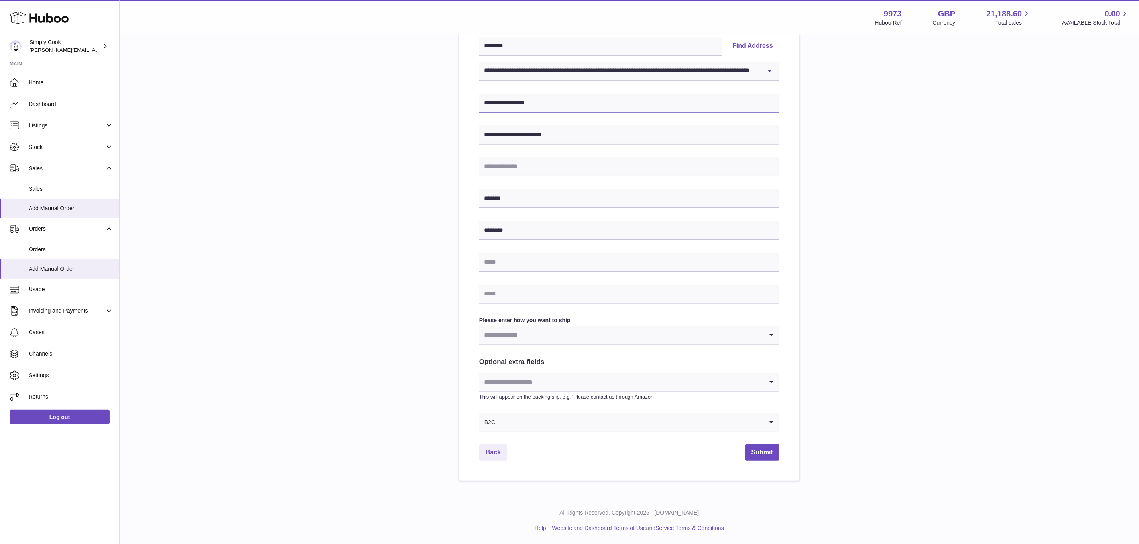
type input "**********"
click at [514, 338] on input "Search for option" at bounding box center [621, 335] width 284 height 18
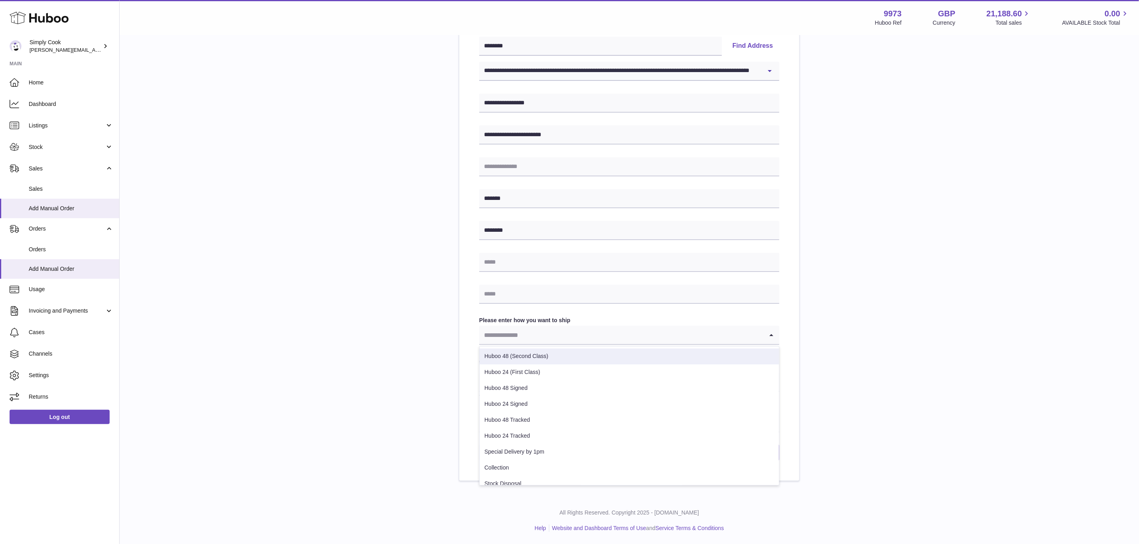
click at [519, 354] on li "Huboo 48 (Second Class)" at bounding box center [629, 357] width 299 height 16
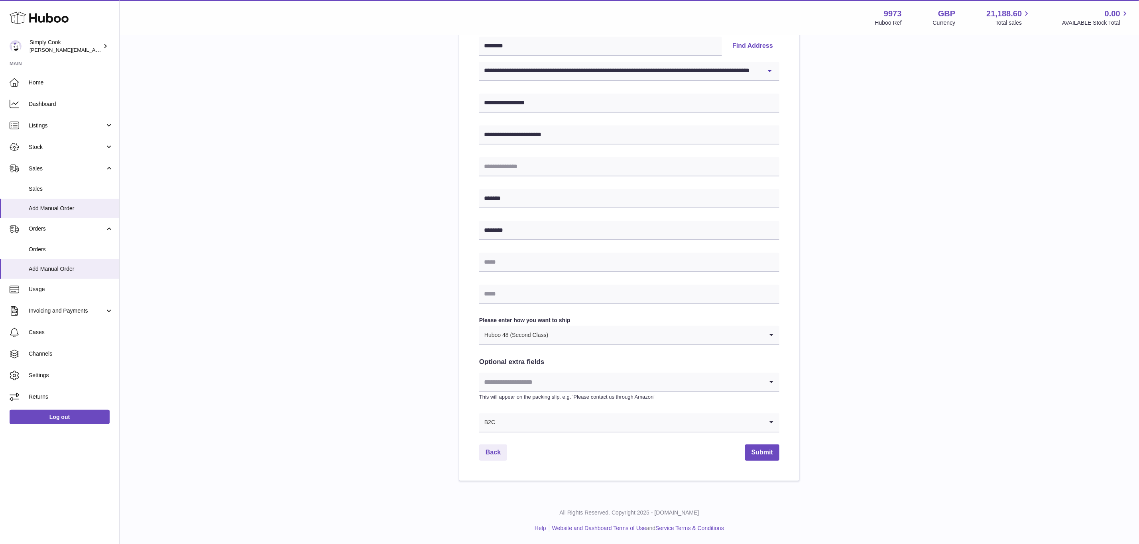
click at [416, 334] on div "**********" at bounding box center [629, 191] width 994 height 580
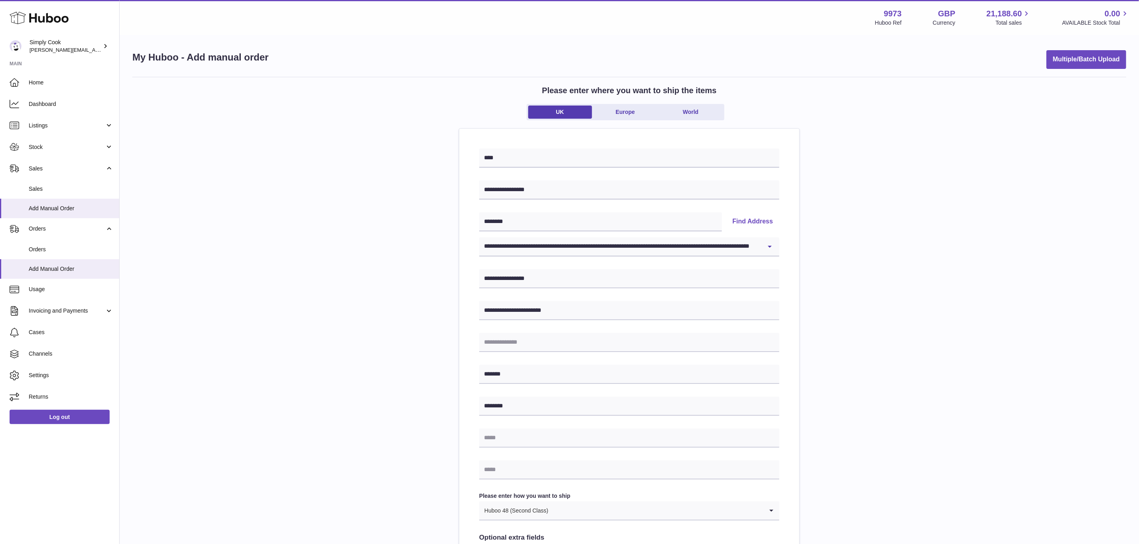
scroll to position [0, 0]
drag, startPoint x: 521, startPoint y: 225, endPoint x: 412, endPoint y: 213, distance: 110.3
click at [415, 214] on div "**********" at bounding box center [629, 369] width 994 height 580
click at [378, 336] on div "**********" at bounding box center [629, 369] width 994 height 580
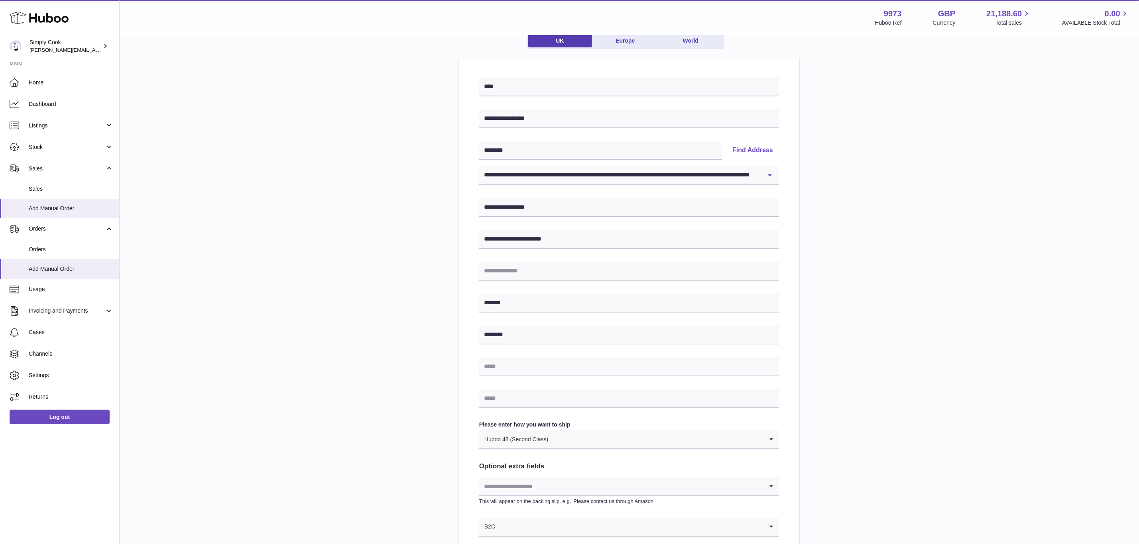
scroll to position [177, 0]
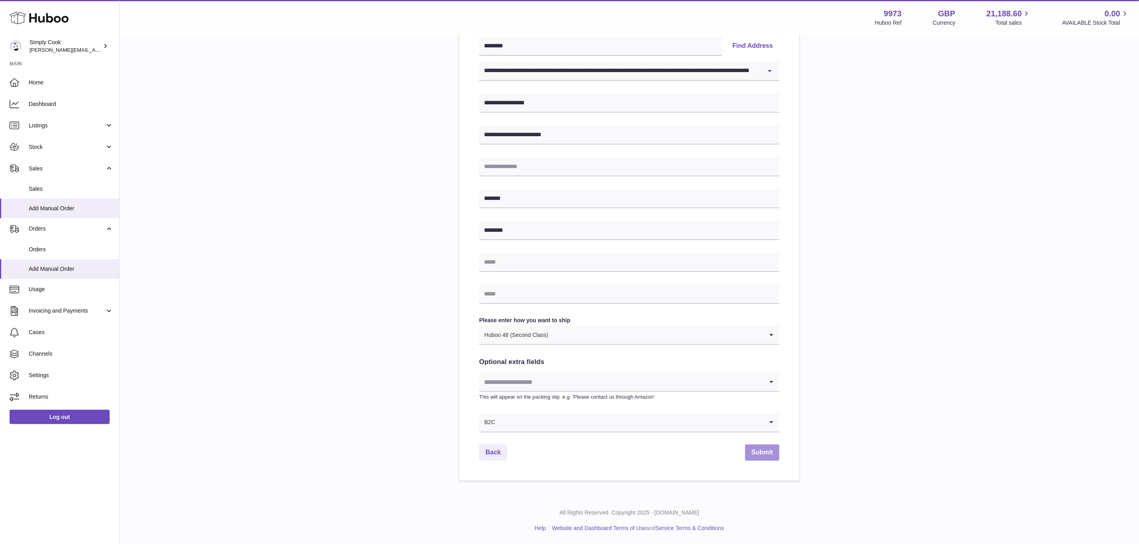
click at [776, 452] on button "Submit" at bounding box center [762, 453] width 34 height 16
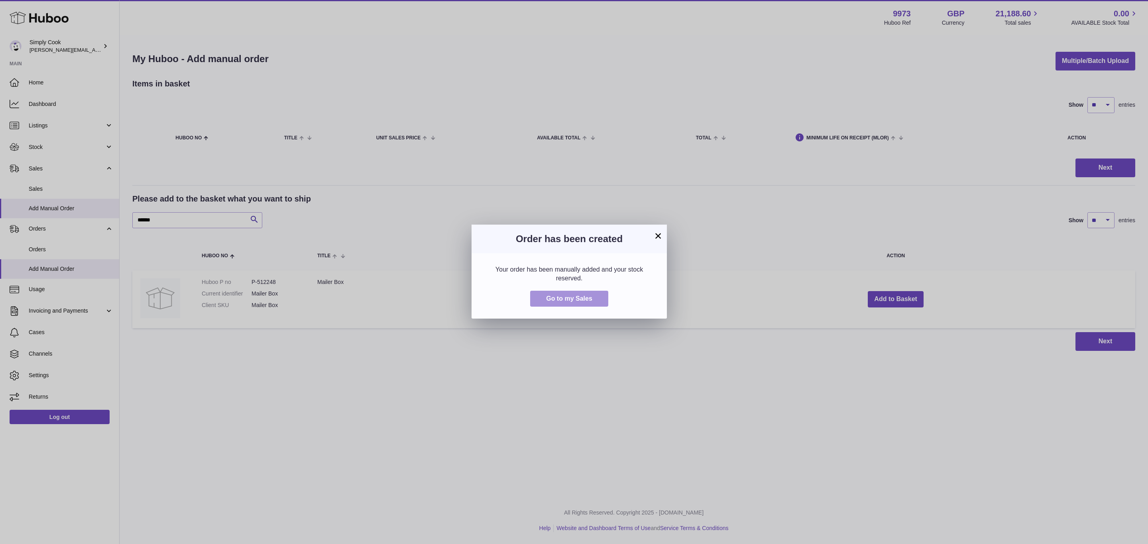
click at [560, 296] on span "Go to my Sales" at bounding box center [569, 298] width 46 height 7
click at [658, 236] on button "×" at bounding box center [658, 236] width 10 height 10
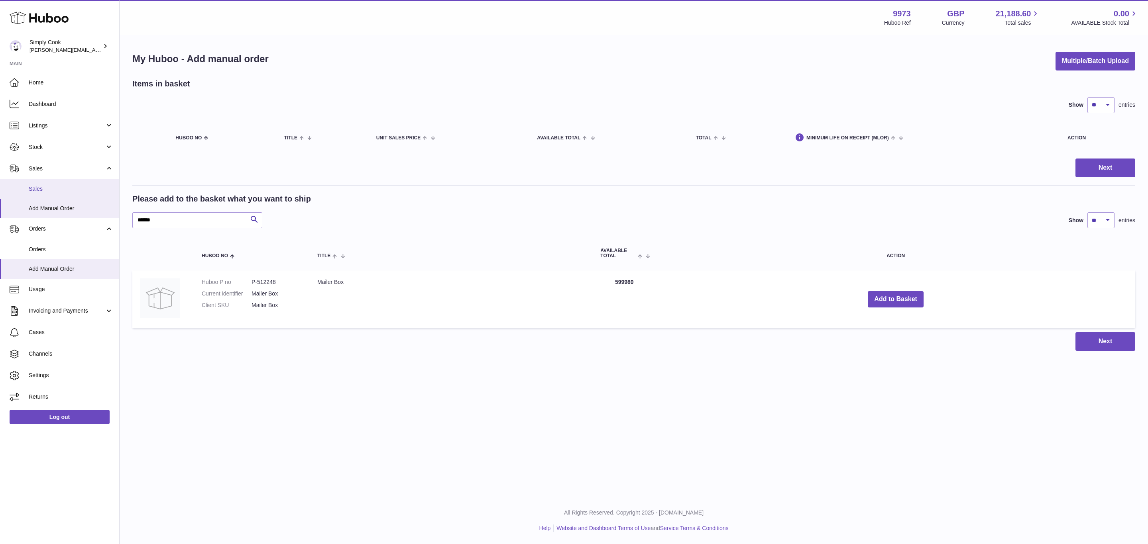
click at [39, 183] on link "Sales" at bounding box center [59, 189] width 119 height 20
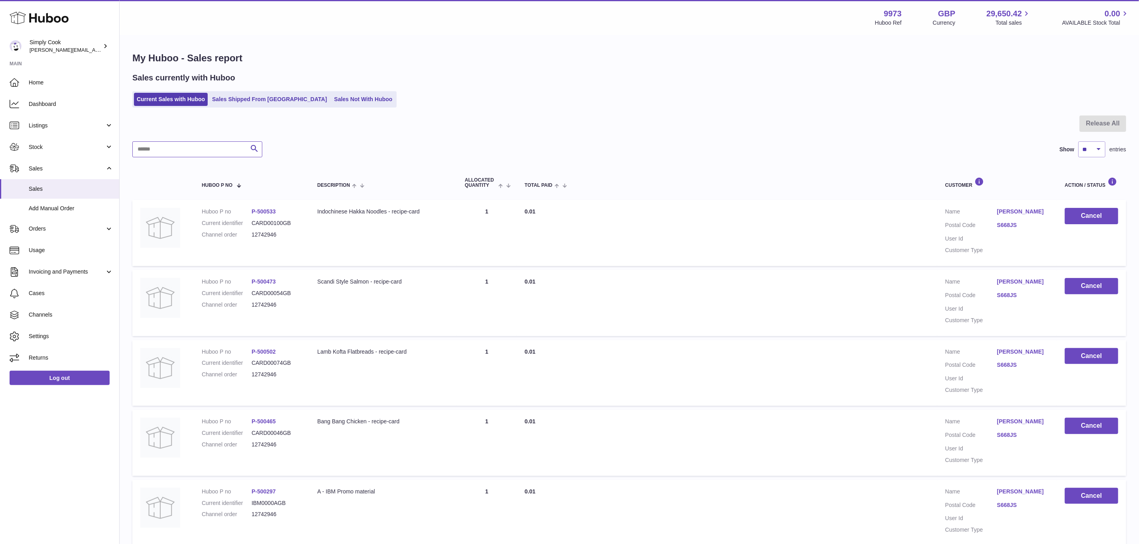
click at [208, 155] on input "text" at bounding box center [197, 150] width 130 height 16
paste input "********"
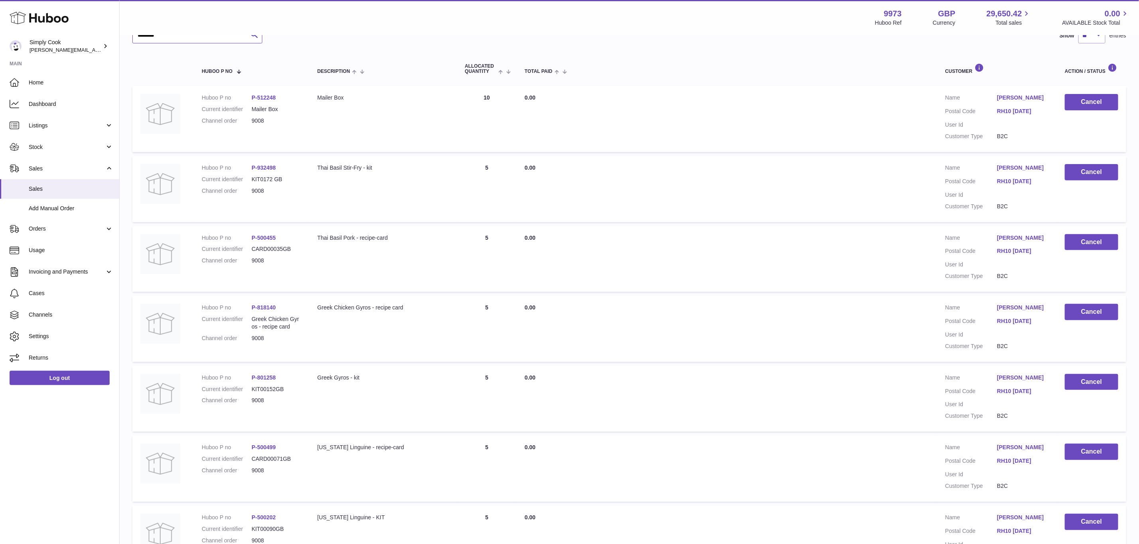
scroll to position [120, 0]
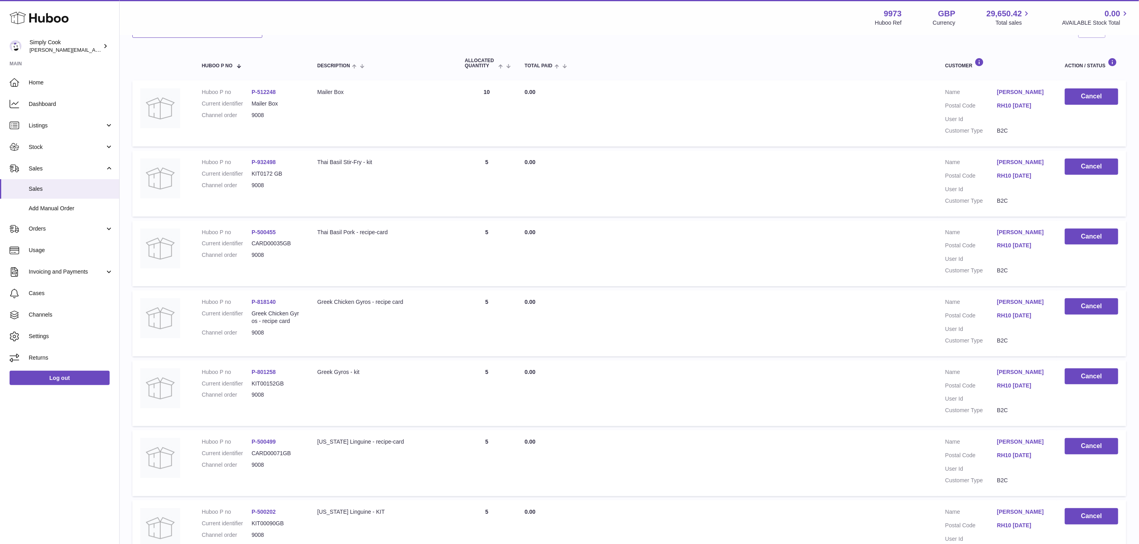
type input "********"
